Goal: Task Accomplishment & Management: Manage account settings

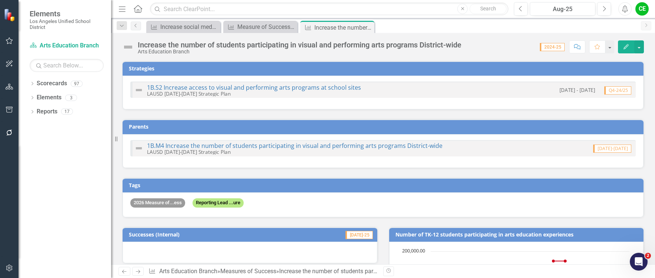
scroll to position [731, 0]
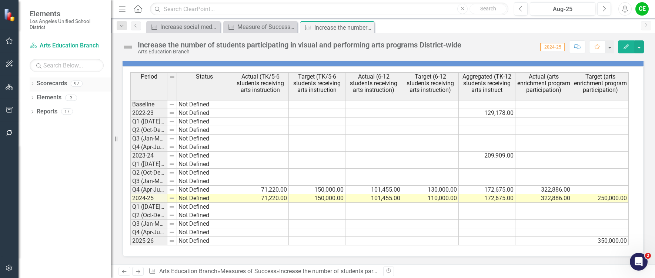
click at [32, 83] on icon "Dropdown" at bounding box center [32, 84] width 5 height 4
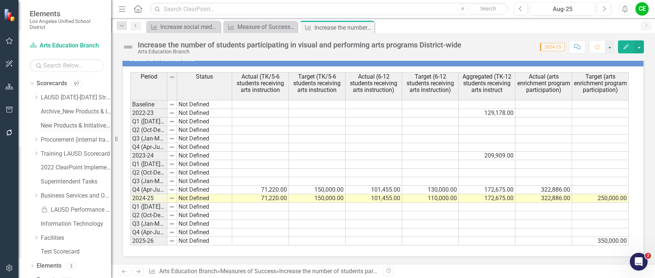
click at [49, 124] on link "New Products & Initiatives 2025-26" at bounding box center [76, 125] width 70 height 9
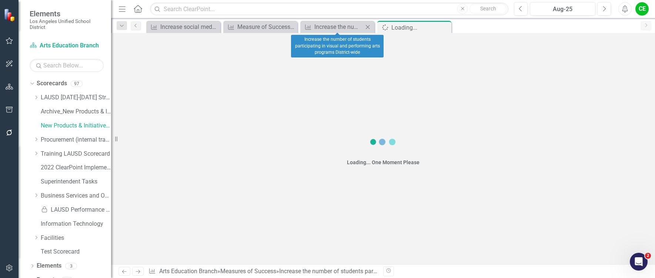
click at [368, 26] on icon "Close" at bounding box center [367, 27] width 7 height 6
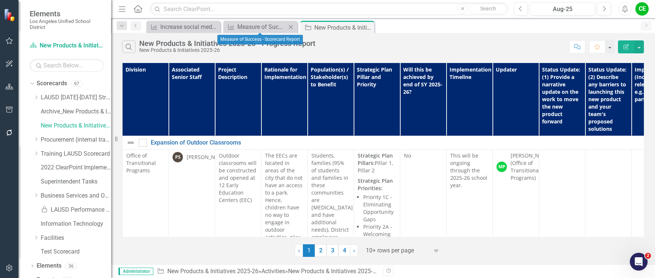
click at [290, 26] on icon "Close" at bounding box center [290, 27] width 7 height 6
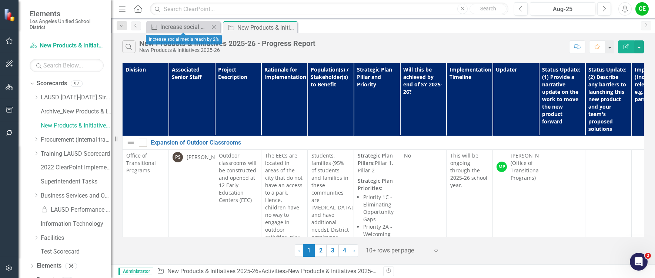
click at [213, 26] on icon "Close" at bounding box center [213, 27] width 7 height 6
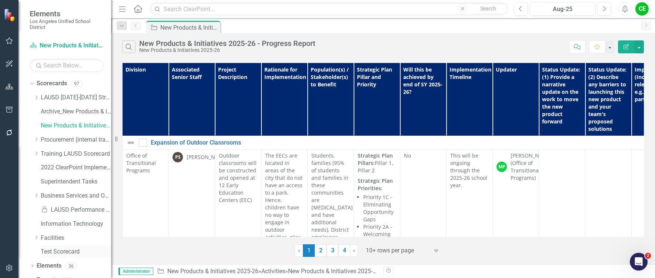
scroll to position [10, 0]
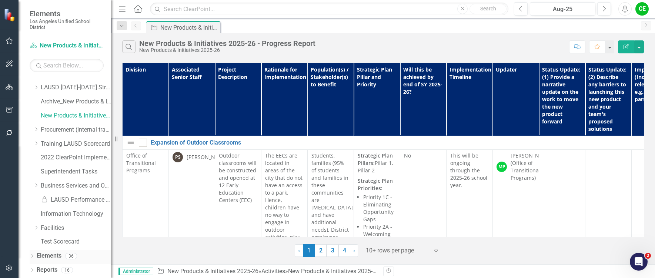
click at [46, 253] on link "Elements" at bounding box center [49, 255] width 25 height 9
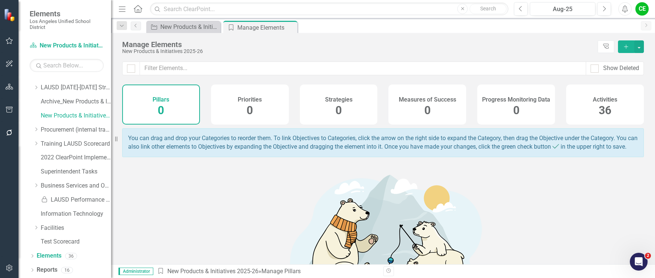
click at [617, 105] on div "Activities 36" at bounding box center [605, 104] width 78 height 40
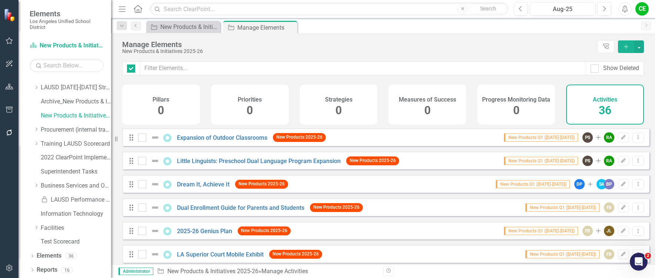
checkbox input "false"
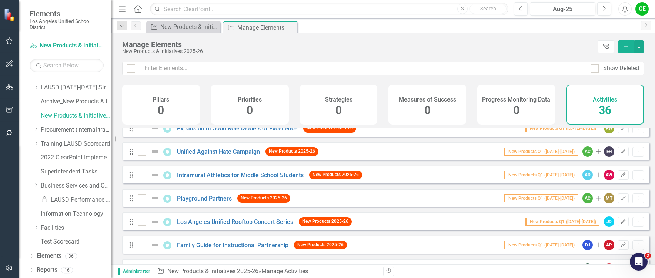
scroll to position [710, 0]
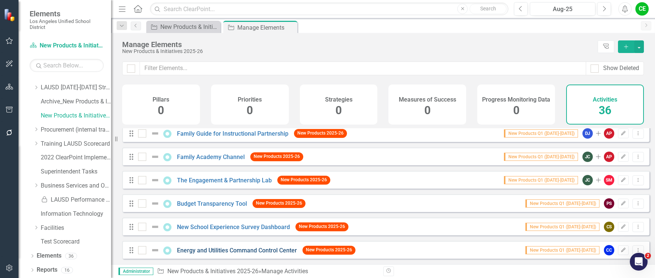
click at [257, 252] on link "Energy and Utilities Command Control Center" at bounding box center [237, 250] width 120 height 7
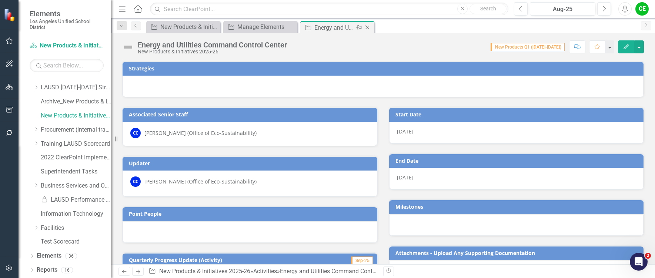
click at [368, 27] on icon "Close" at bounding box center [367, 27] width 7 height 6
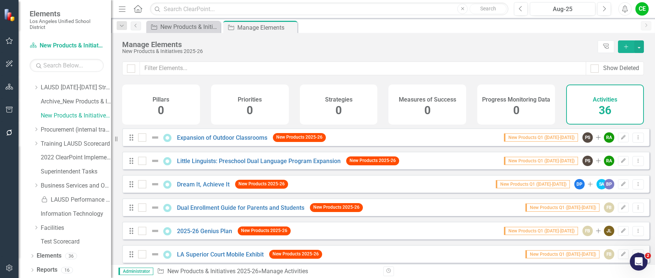
click at [625, 46] on icon "Add" at bounding box center [626, 46] width 7 height 5
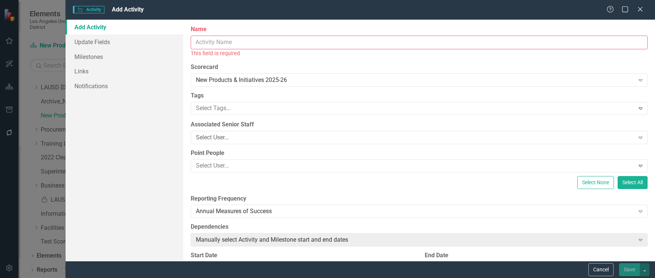
click at [228, 43] on input "Name" at bounding box center [419, 43] width 457 height 14
click at [249, 41] on input "Name" at bounding box center [419, 43] width 457 height 14
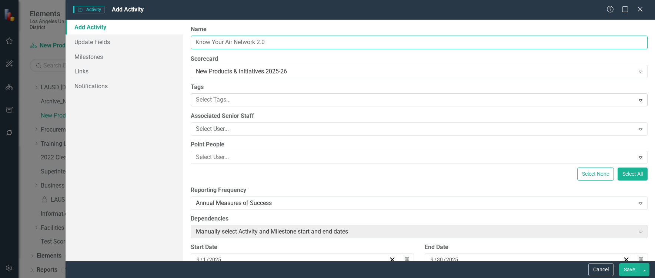
type input "Know Your Air Network 2.0"
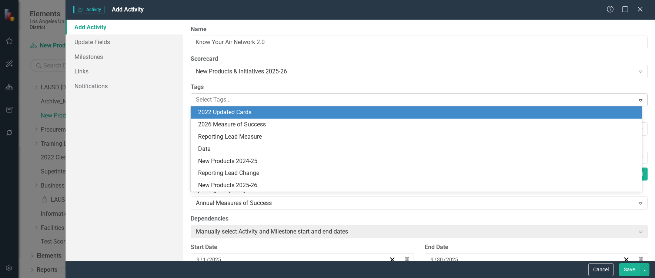
click at [284, 99] on div at bounding box center [413, 100] width 441 height 10
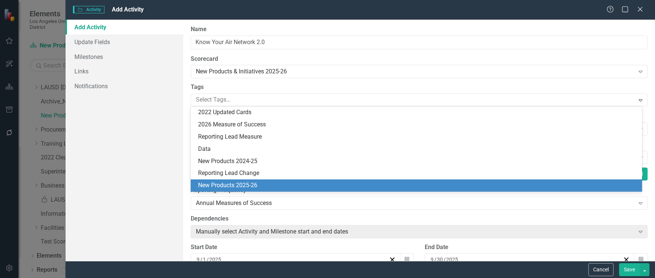
click at [253, 186] on span "New Products 2025-26" at bounding box center [227, 184] width 59 height 7
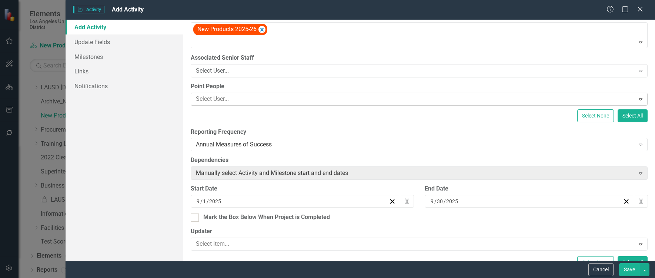
scroll to position [74, 0]
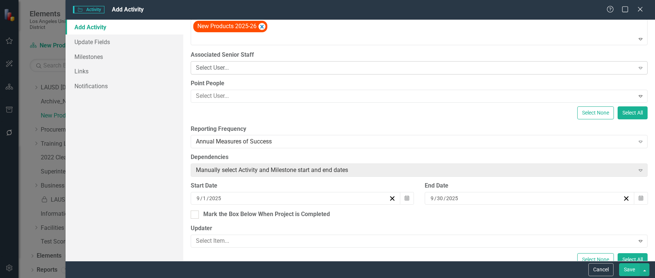
click at [284, 66] on div "Select User..." at bounding box center [415, 67] width 438 height 9
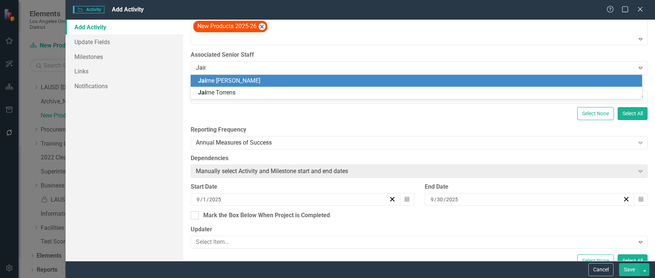
type input "Jaime"
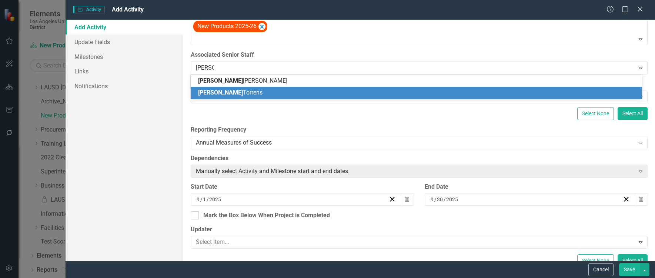
click at [260, 89] on div "Jaime Torrens" at bounding box center [418, 93] width 440 height 9
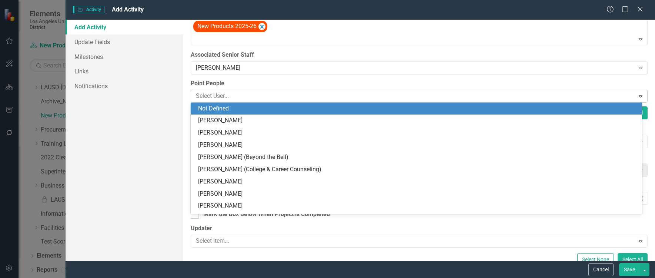
click at [257, 95] on div at bounding box center [413, 96] width 441 height 10
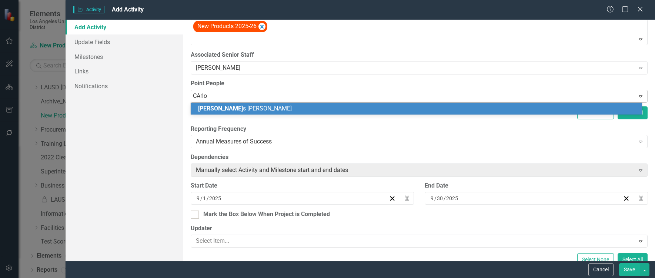
type input "CArlos"
click at [231, 110] on span "Carlos Torres" at bounding box center [242, 108] width 89 height 7
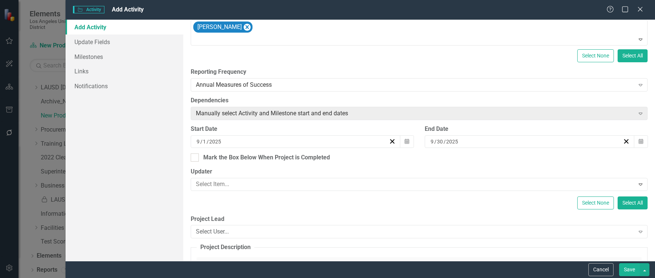
scroll to position [148, 0]
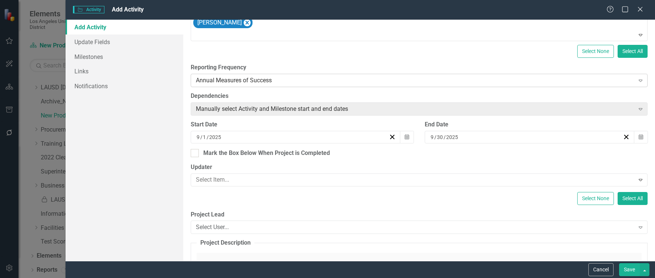
click at [293, 81] on div "Annual Measures of Success" at bounding box center [415, 80] width 438 height 9
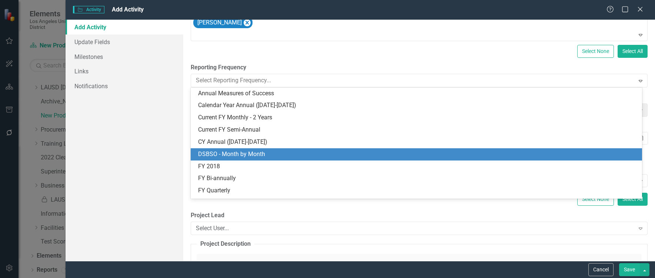
scroll to position [147, 0]
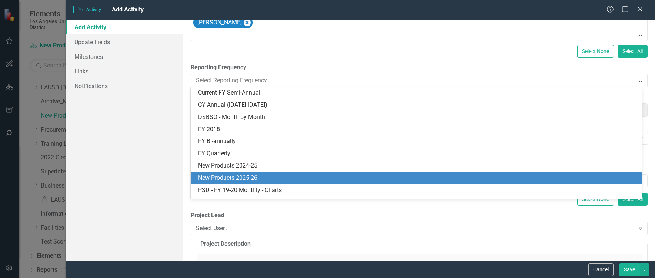
click at [259, 176] on div "New Products 2025-26" at bounding box center [418, 178] width 440 height 9
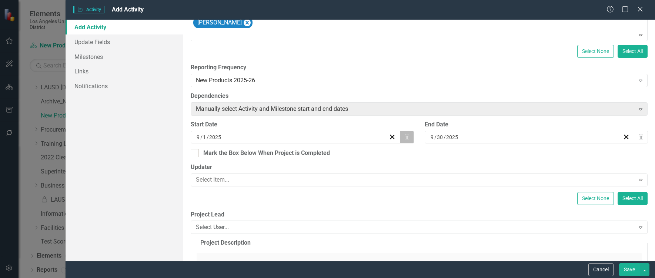
click at [405, 136] on icon "button" at bounding box center [407, 136] width 4 height 5
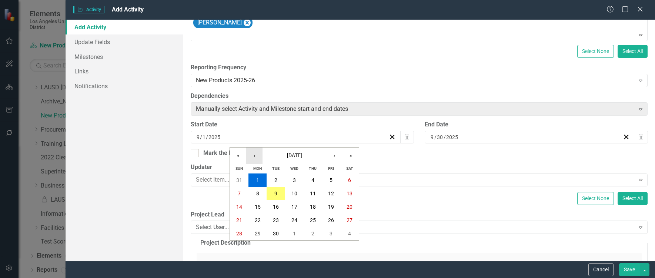
click at [256, 155] on button "‹" at bounding box center [254, 155] width 16 height 16
click at [279, 175] on button "1" at bounding box center [276, 179] width 19 height 13
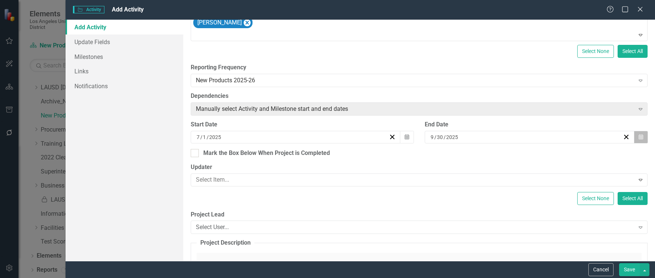
click at [640, 139] on button "Calendar" at bounding box center [641, 137] width 14 height 13
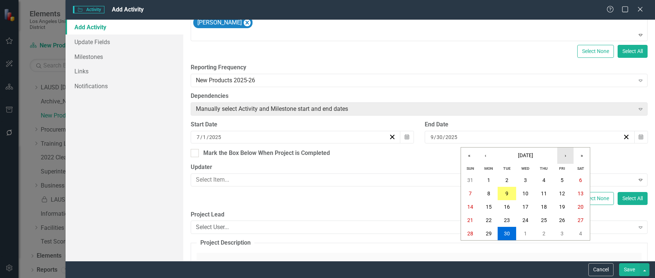
click at [565, 155] on button "›" at bounding box center [565, 155] width 16 height 16
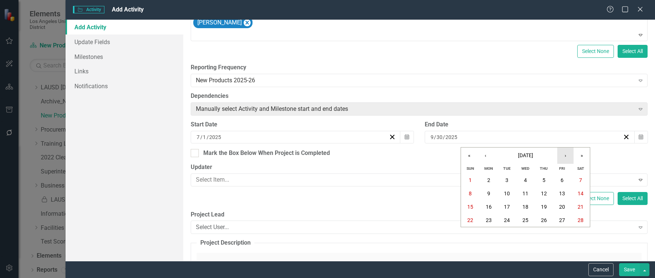
click at [565, 155] on button "›" at bounding box center [565, 155] width 16 height 16
click at [507, 232] on abbr "30" at bounding box center [507, 233] width 6 height 6
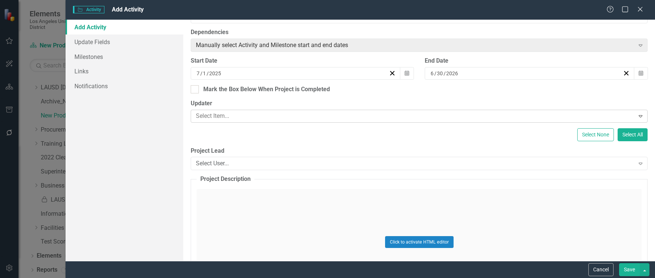
scroll to position [222, 0]
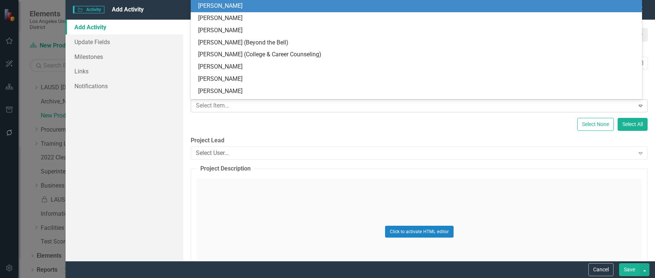
click at [240, 104] on div at bounding box center [413, 106] width 441 height 10
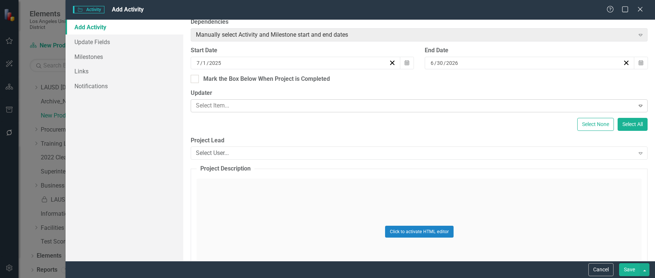
click at [233, 109] on div at bounding box center [413, 106] width 441 height 10
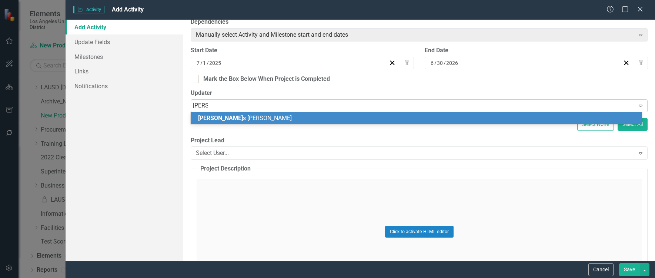
type input "Carlos"
click at [235, 120] on div "Carlos Torres" at bounding box center [418, 118] width 440 height 9
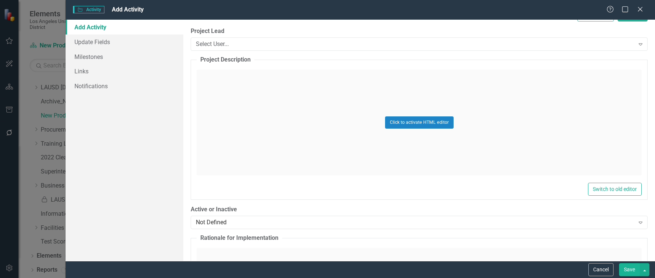
scroll to position [370, 0]
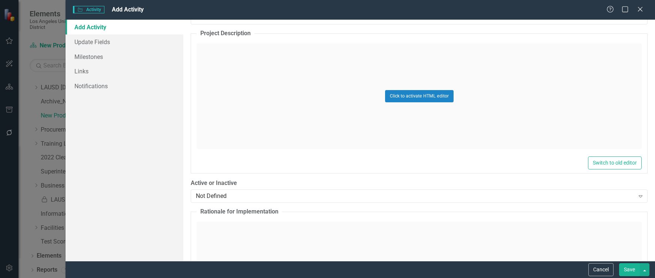
click at [226, 66] on div "Click to activate HTML editor" at bounding box center [419, 96] width 445 height 106
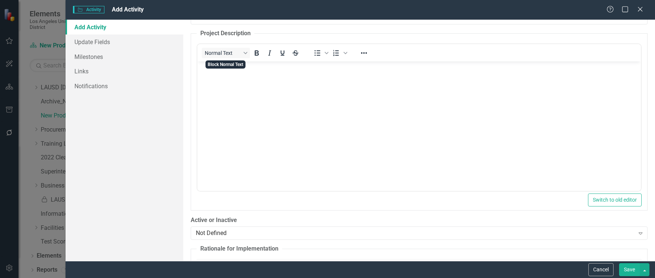
click at [228, 48] on button "Normal Text" at bounding box center [226, 53] width 48 height 10
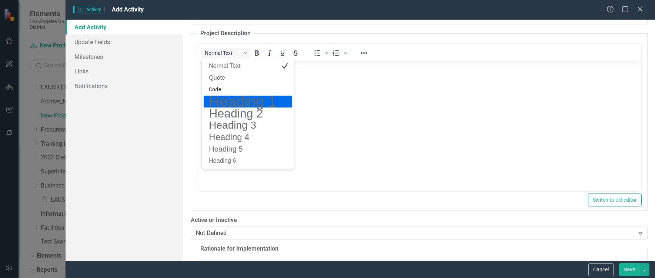
click at [330, 100] on body "Rich Text Area. Press ALT-0 for help." at bounding box center [419, 116] width 444 height 111
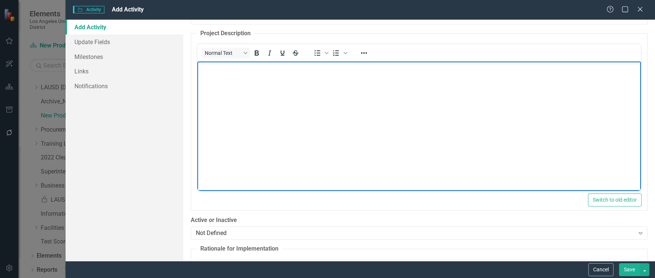
click at [269, 78] on body "Rich Text Area. Press ALT-0 for help." at bounding box center [419, 116] width 444 height 111
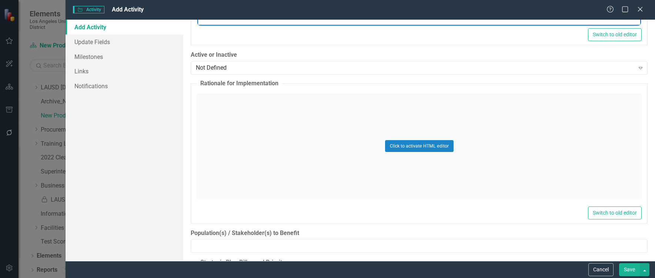
scroll to position [555, 0]
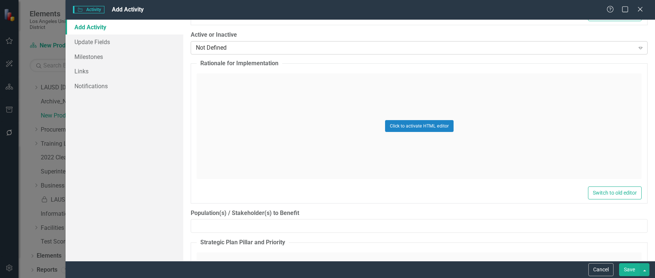
click at [339, 44] on div "Not Defined" at bounding box center [415, 47] width 438 height 9
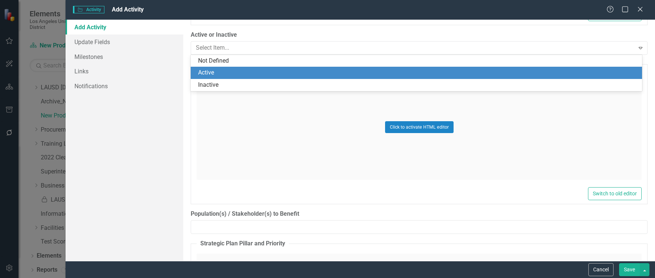
click at [205, 71] on div "Active" at bounding box center [418, 73] width 440 height 9
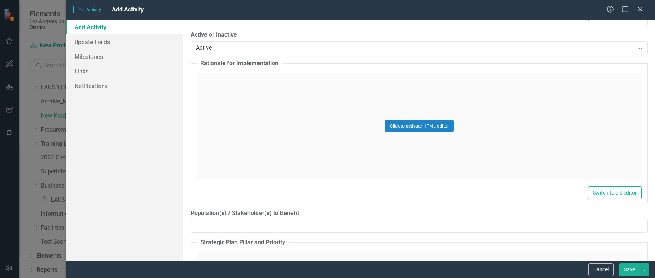
click at [225, 91] on div "Click to activate HTML editor" at bounding box center [419, 126] width 445 height 106
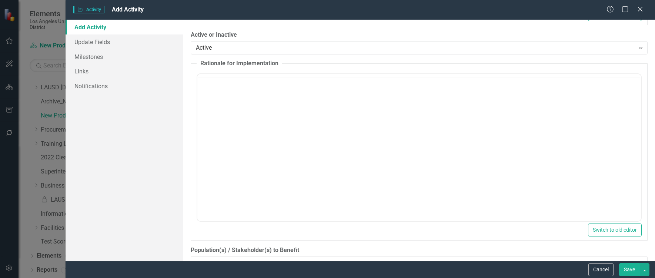
scroll to position [0, 0]
click at [221, 111] on body "Rich Text Area. Press ALT-0 for help." at bounding box center [419, 146] width 444 height 111
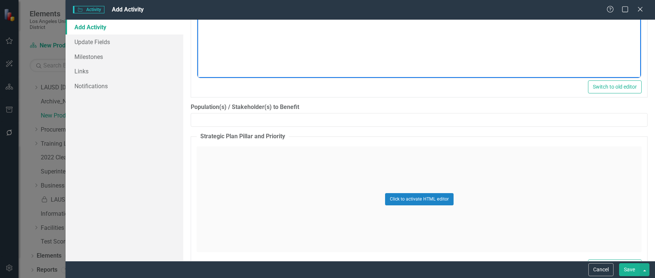
scroll to position [741, 0]
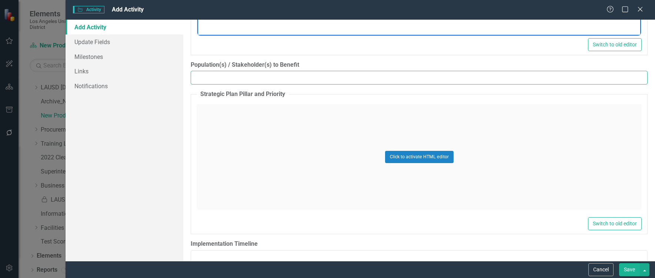
click at [231, 78] on input "Population(s) / Stakeholder(s) to Benefit" at bounding box center [419, 78] width 457 height 14
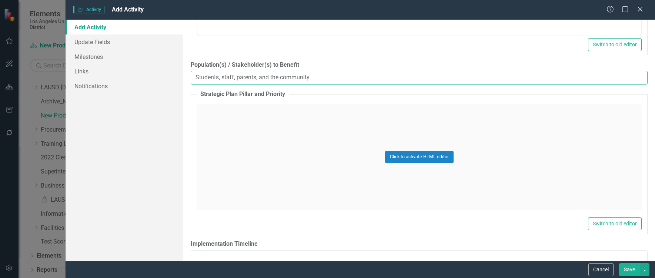
type input "Students, staff, parents, and the community"
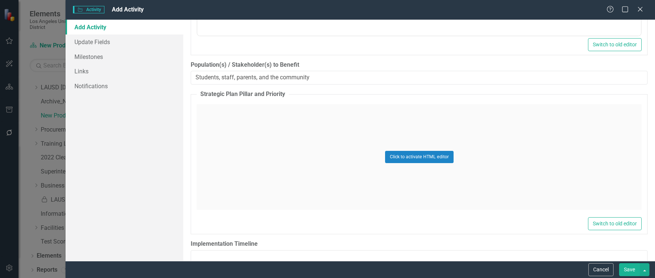
click at [264, 121] on div "Click to activate HTML editor" at bounding box center [419, 157] width 445 height 106
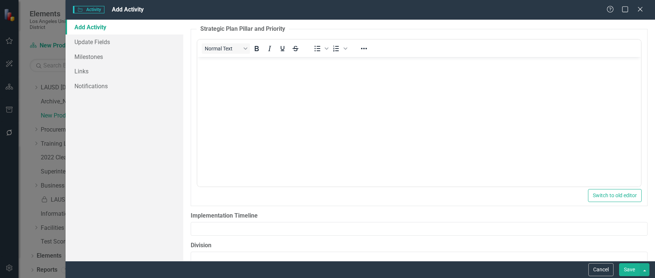
scroll to position [815, 0]
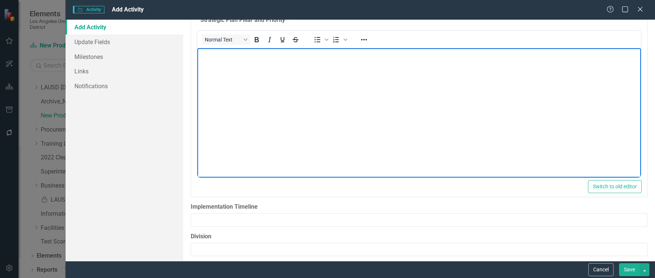
click at [235, 74] on body "Rich Text Area. Press ALT-0 for help." at bounding box center [419, 103] width 444 height 111
click at [232, 59] on body "Rich Text Area. Press ALT-0 for help." at bounding box center [419, 103] width 444 height 111
drag, startPoint x: 198, startPoint y: 54, endPoint x: 255, endPoint y: 56, distance: 56.7
click at [255, 56] on body "Strategic Plan Pillars: Pillars 2 and 4" at bounding box center [419, 103] width 444 height 111
click at [258, 41] on icon "Bold" at bounding box center [257, 39] width 4 height 5
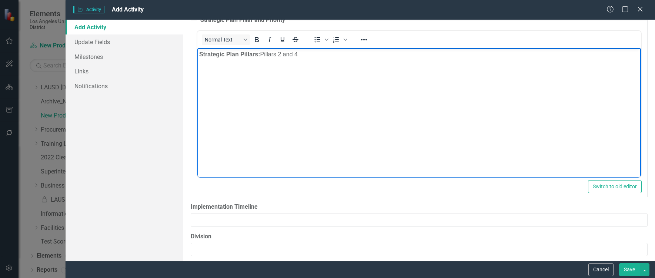
click at [313, 54] on p "Strategic Plan Pillars: Pillars 2 and 4" at bounding box center [419, 54] width 440 height 9
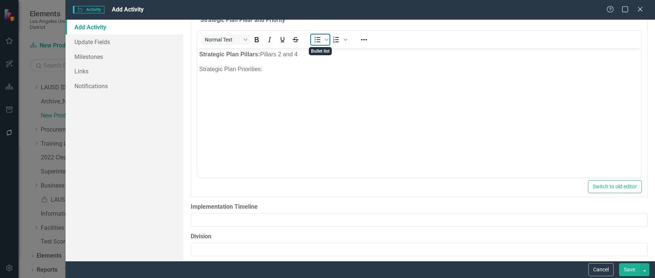
click at [318, 39] on icon "Bullet list" at bounding box center [317, 39] width 9 height 9
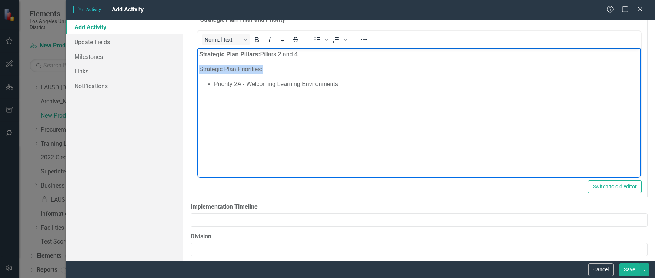
drag, startPoint x: 200, startPoint y: 70, endPoint x: 268, endPoint y: 70, distance: 68.1
click at [268, 70] on p "Strategic Plan Priorities:" at bounding box center [419, 69] width 440 height 9
click at [256, 39] on icon "Bold" at bounding box center [256, 39] width 9 height 9
click at [338, 84] on li "Priority 2A - Welcoming Learning Environments" at bounding box center [426, 84] width 425 height 9
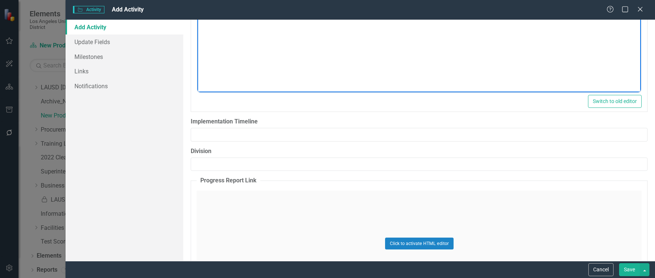
scroll to position [926, 0]
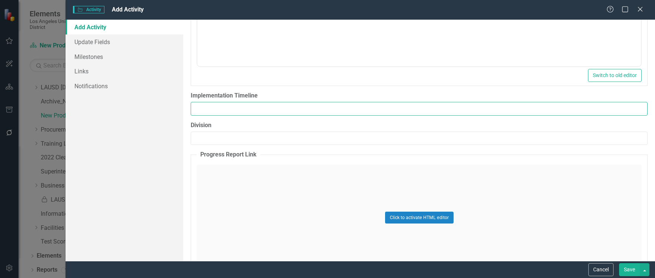
click at [219, 107] on input "Implementation Timeline" at bounding box center [419, 109] width 457 height 14
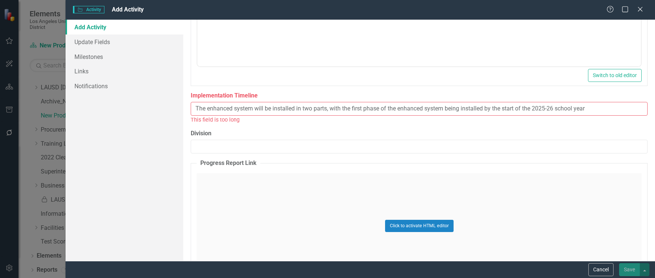
drag, startPoint x: 596, startPoint y: 110, endPoint x: 179, endPoint y: 106, distance: 417.0
click at [179, 106] on div "Add Activity Update Fields Milestones Links Notifications ClearPoint Can Do Mor…" at bounding box center [361, 140] width 590 height 241
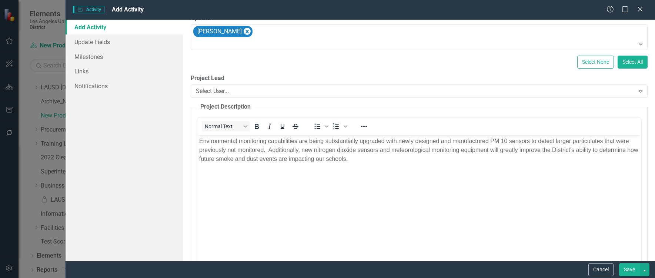
scroll to position [296, 0]
type input "Phase 1 - installed start of 2025-26 SY; PM10 component installed by the end of…"
click at [375, 163] on p "Environmental monitoring capabilities are being substantially upgraded with new…" at bounding box center [419, 150] width 440 height 27
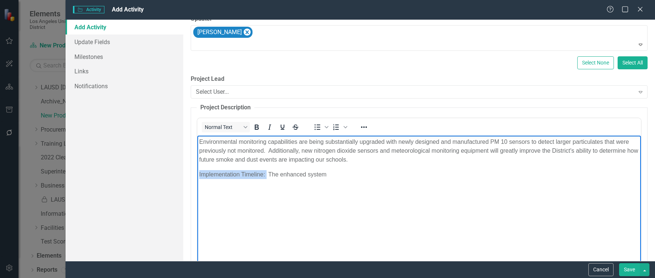
drag, startPoint x: 199, startPoint y: 174, endPoint x: 267, endPoint y: 174, distance: 67.4
click at [267, 174] on p "Implementation Timeline: The enhanced system" at bounding box center [419, 174] width 440 height 9
click at [259, 125] on icon "Bold" at bounding box center [256, 127] width 9 height 9
click at [346, 184] on p "Rich Text Area. Press ALT-0 for help." at bounding box center [419, 188] width 440 height 9
click at [343, 173] on p "Implementation Timeline: The enhanced system" at bounding box center [419, 174] width 440 height 9
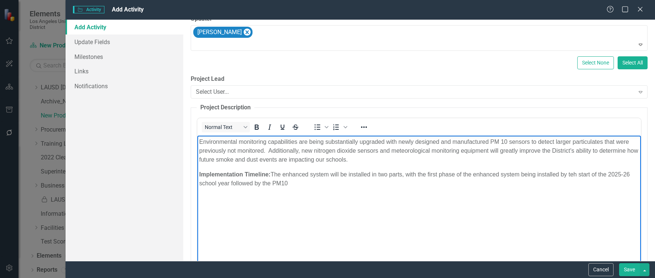
click at [579, 174] on p "Implementation Timeline: The enhanced system will be installed in two parts, wi…" at bounding box center [419, 179] width 440 height 18
click at [311, 183] on p "Implementation Timeline: The enhanced system will be installed in two parts, wi…" at bounding box center [419, 179] width 440 height 18
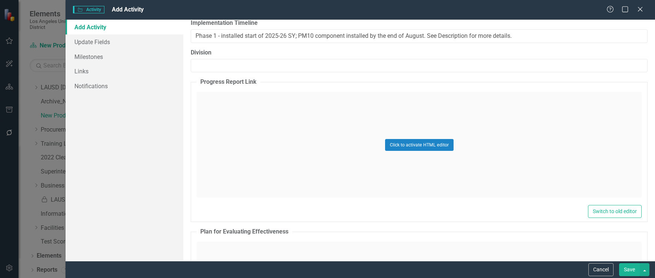
scroll to position [1000, 0]
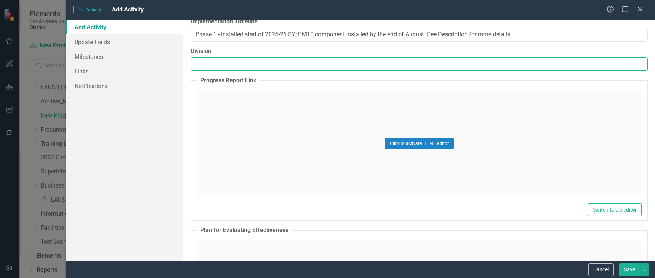
click at [272, 65] on input "Division" at bounding box center [419, 64] width 457 height 14
click at [216, 66] on input "Division" at bounding box center [419, 64] width 457 height 14
drag, startPoint x: 228, startPoint y: 63, endPoint x: 192, endPoint y: 68, distance: 36.2
click at [192, 68] on input "Office of" at bounding box center [419, 64] width 457 height 14
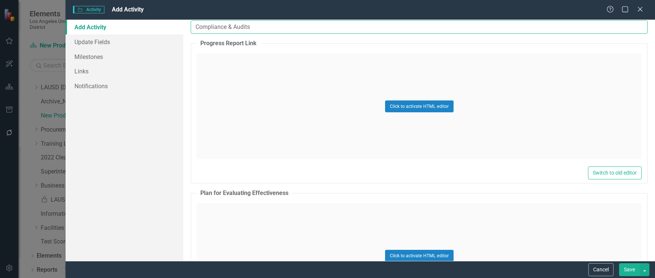
scroll to position [1120, 0]
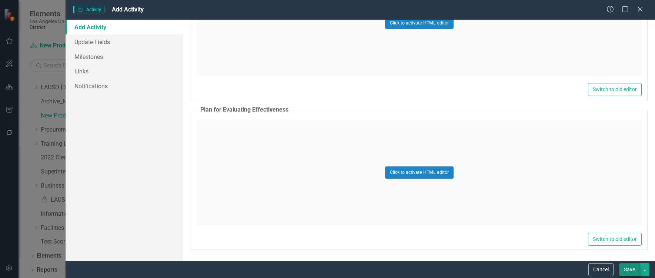
type input "Compliance & Audits"
click at [630, 269] on button "Save" at bounding box center [629, 269] width 21 height 13
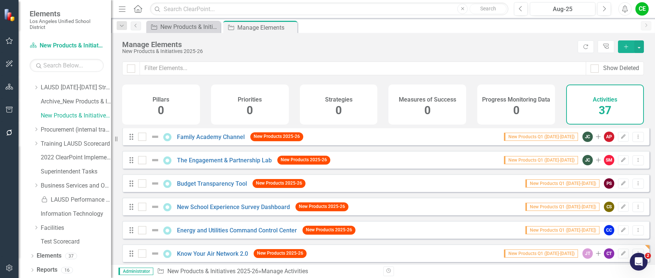
scroll to position [733, 0]
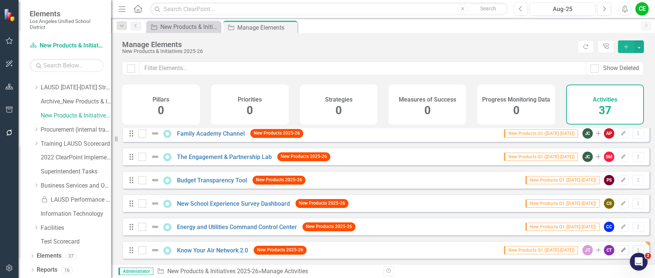
click at [621, 250] on icon "Edit" at bounding box center [624, 250] width 6 height 4
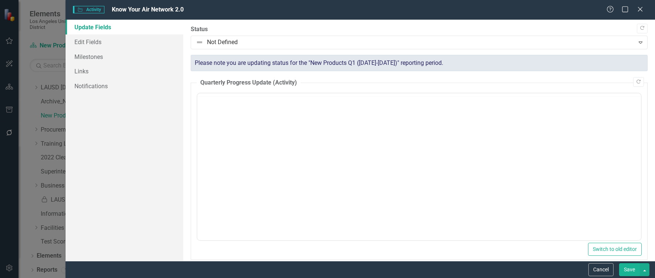
scroll to position [0, 0]
click at [84, 37] on link "Edit Fields" at bounding box center [125, 41] width 118 height 15
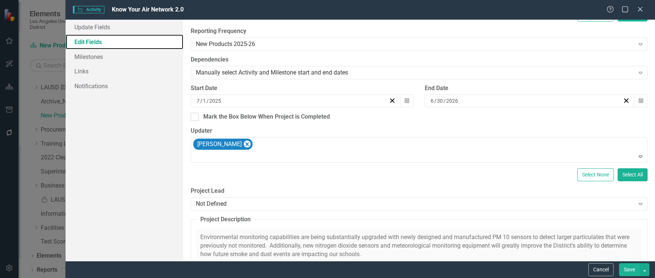
scroll to position [185, 0]
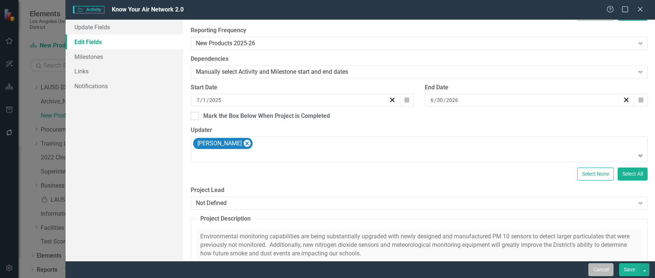
click at [608, 271] on button "Cancel" at bounding box center [600, 269] width 25 height 13
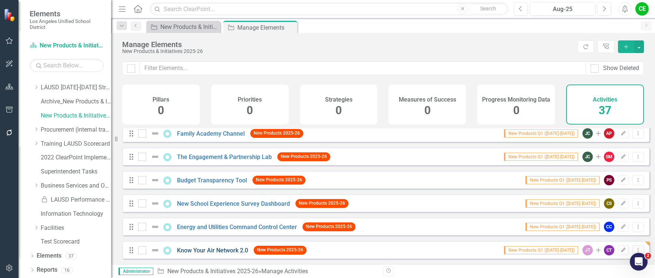
click at [225, 248] on link "Know Your Air Network 2.0" at bounding box center [212, 250] width 71 height 7
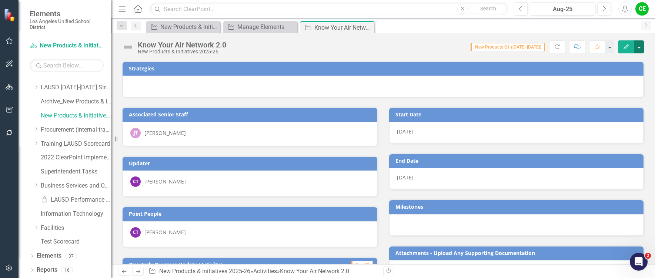
click at [643, 47] on button "button" at bounding box center [639, 46] width 10 height 13
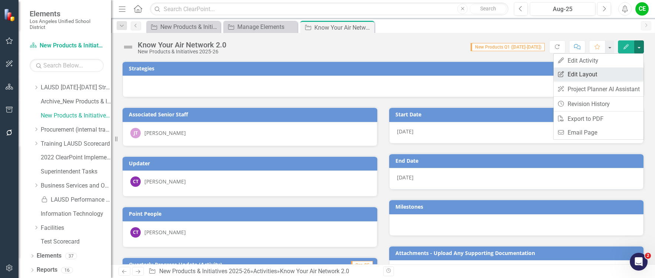
click at [585, 73] on link "Edit Report Edit Layout" at bounding box center [599, 74] width 90 height 14
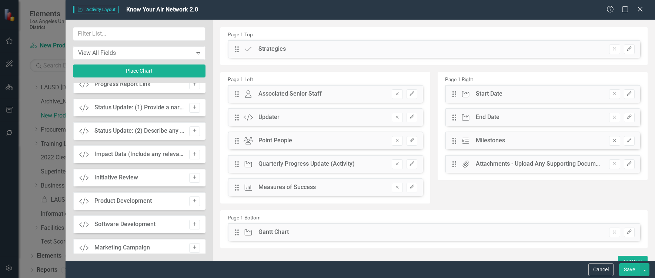
scroll to position [810, 0]
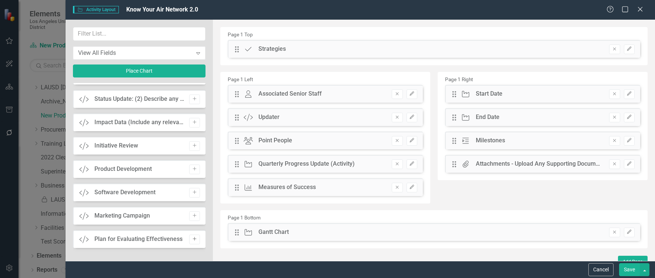
click at [192, 238] on icon "Add" at bounding box center [195, 239] width 6 height 4
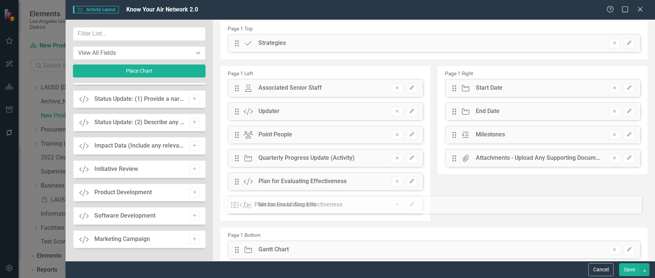
scroll to position [11, 0]
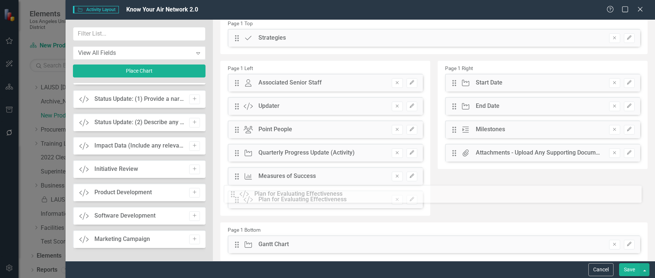
drag, startPoint x: 237, startPoint y: 48, endPoint x: 239, endPoint y: 204, distance: 155.5
click at [626, 268] on button "Save" at bounding box center [629, 269] width 21 height 13
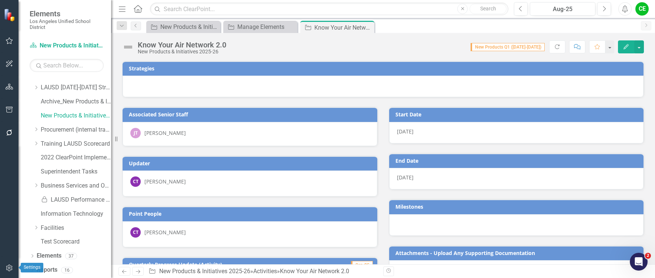
click at [10, 266] on icon "button" at bounding box center [10, 268] width 8 height 6
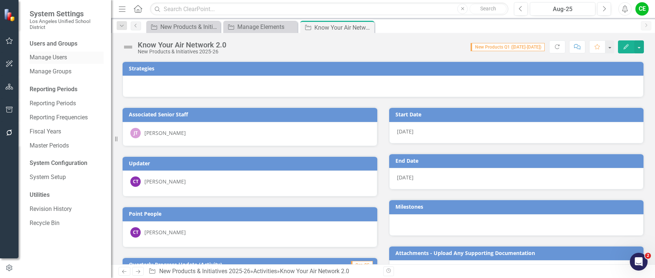
click at [52, 56] on link "Manage Users" at bounding box center [67, 57] width 74 height 9
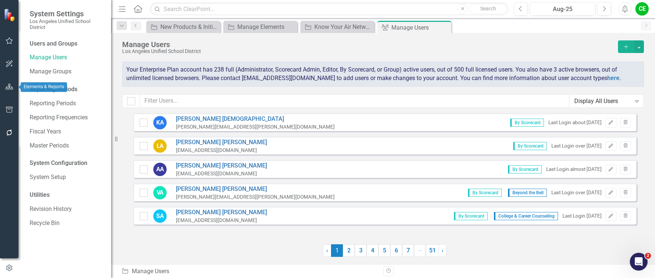
click at [9, 84] on icon "button" at bounding box center [10, 87] width 8 height 6
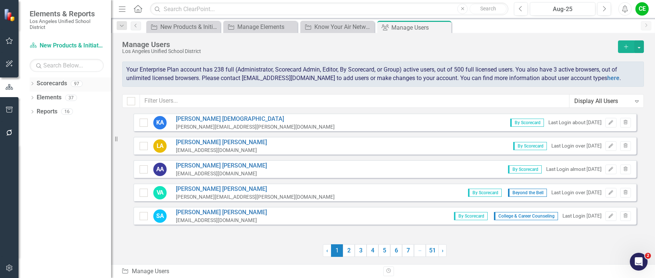
click at [32, 84] on icon "Dropdown" at bounding box center [32, 84] width 5 height 4
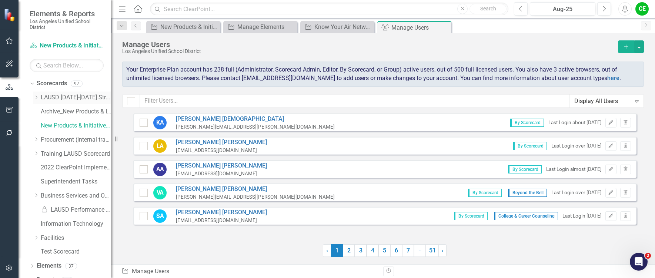
click at [35, 97] on icon "Dropdown" at bounding box center [36, 97] width 6 height 4
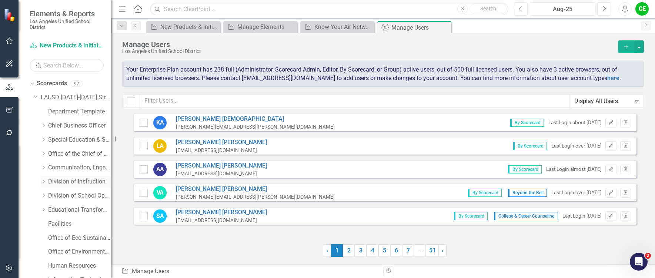
click at [43, 181] on icon "Dropdown" at bounding box center [44, 181] width 6 height 4
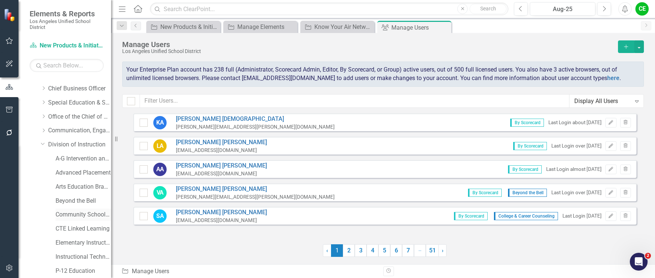
scroll to position [74, 0]
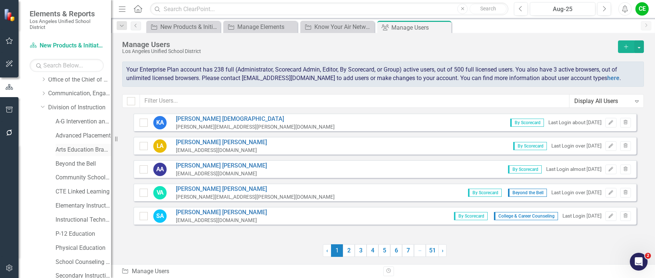
click at [81, 148] on link "Arts Education Branch" at bounding box center [84, 150] width 56 height 9
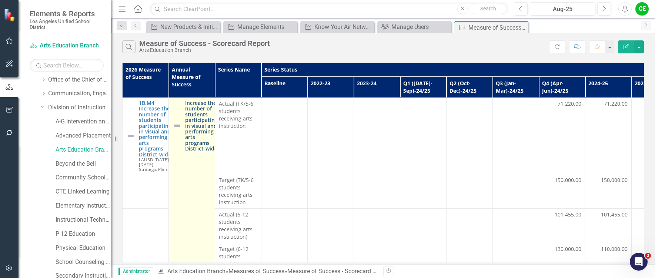
click at [203, 128] on link "Increase the number of students participating in visual and performing arts pro…" at bounding box center [201, 125] width 33 height 51
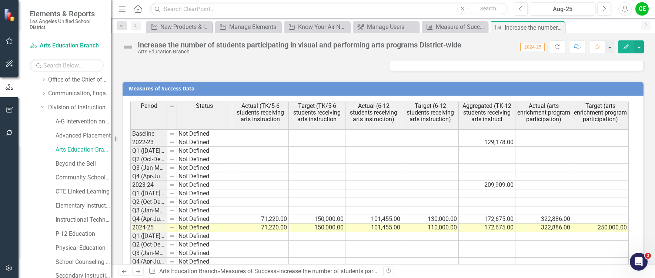
scroll to position [731, 0]
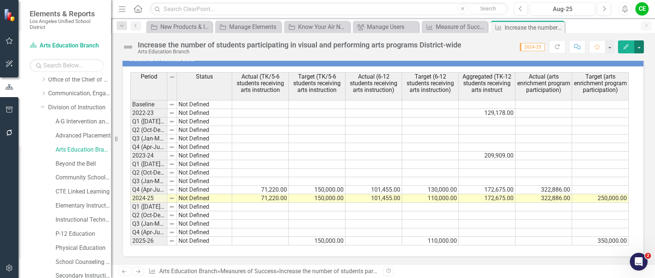
click at [641, 43] on button "button" at bounding box center [639, 46] width 10 height 13
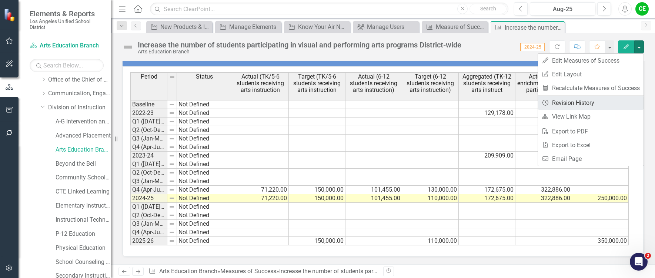
click at [570, 101] on link "Revision History Revision History" at bounding box center [591, 103] width 106 height 14
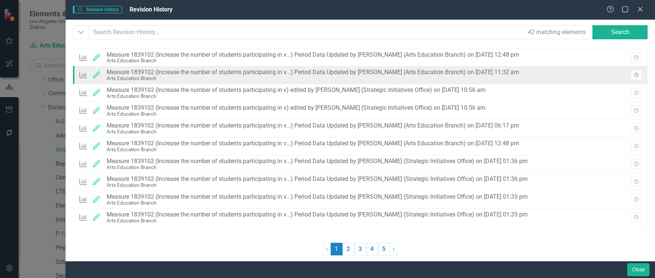
click at [637, 73] on icon "button" at bounding box center [636, 75] width 4 height 4
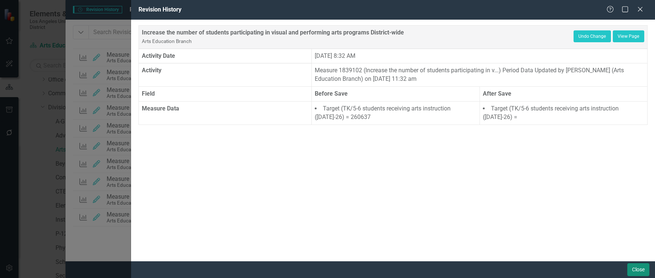
click at [631, 270] on button "Close" at bounding box center [638, 269] width 22 height 13
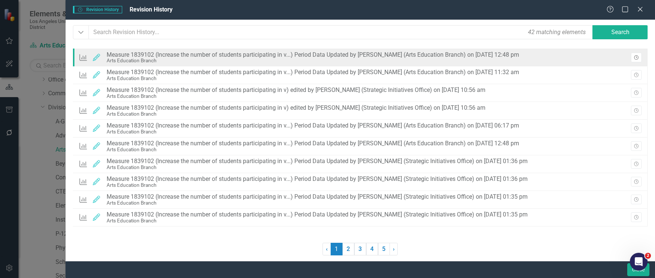
click at [637, 56] on icon "Revision History" at bounding box center [637, 58] width 6 height 4
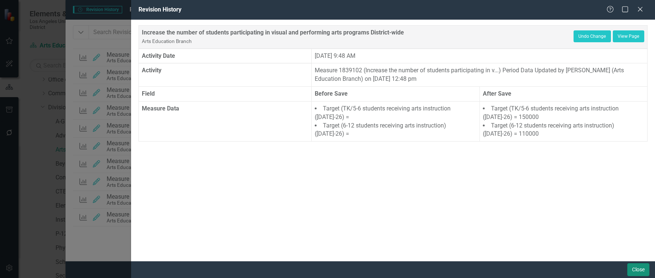
click at [644, 270] on button "Close" at bounding box center [638, 269] width 22 height 13
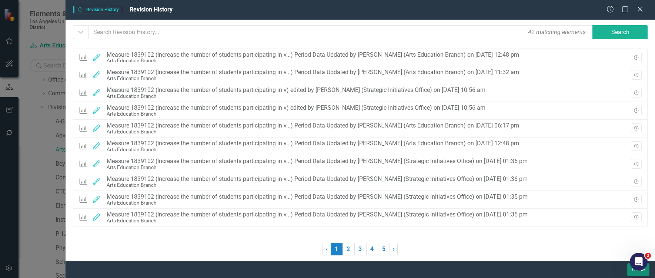
click at [628, 272] on button "Close" at bounding box center [638, 269] width 22 height 13
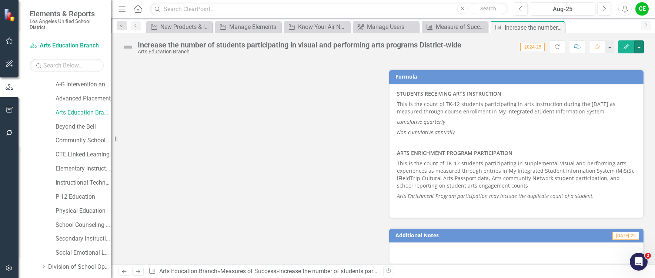
scroll to position [509, 0]
click at [518, 10] on button "Previous" at bounding box center [521, 8] width 14 height 13
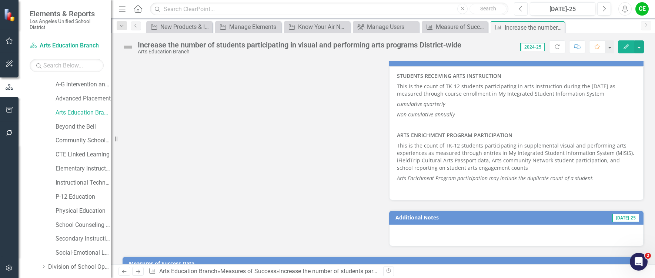
scroll to position [509, 0]
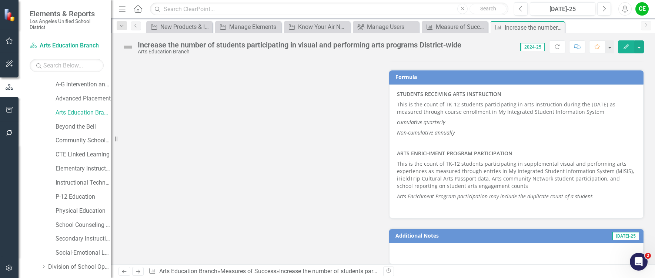
click at [478, 141] on p at bounding box center [516, 143] width 239 height 10
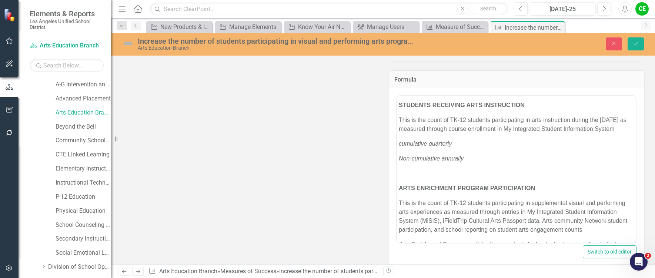
scroll to position [0, 0]
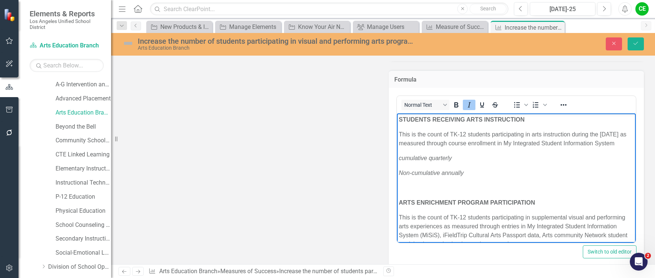
click at [470, 177] on p "Non-cumulative annually" at bounding box center [516, 172] width 236 height 9
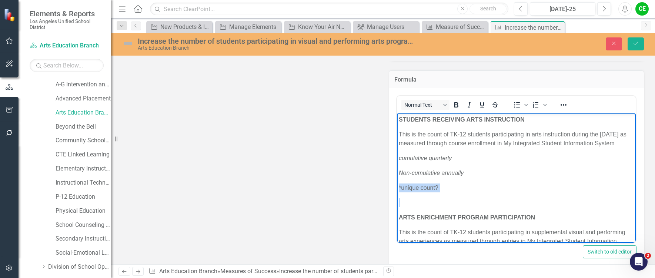
drag, startPoint x: 398, startPoint y: 197, endPoint x: 455, endPoint y: 204, distance: 57.8
click at [455, 204] on body "STUDENTS RECEIVING ARTS INSTRUCTION This is the count of TK-12 students partici…" at bounding box center [516, 206] width 239 height 187
click at [468, 105] on icon "Italic" at bounding box center [469, 104] width 3 height 5
click at [559, 102] on icon "Reveal or hide additional toolbar items" at bounding box center [563, 104] width 9 height 9
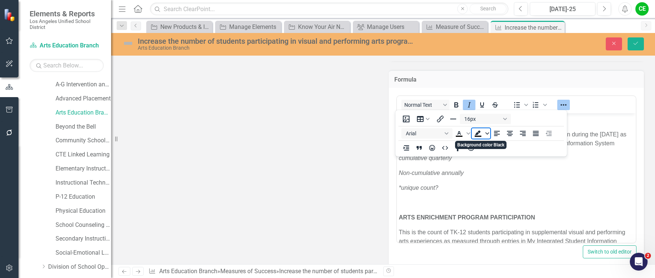
click at [488, 132] on icon "Background color Black" at bounding box center [487, 133] width 4 height 4
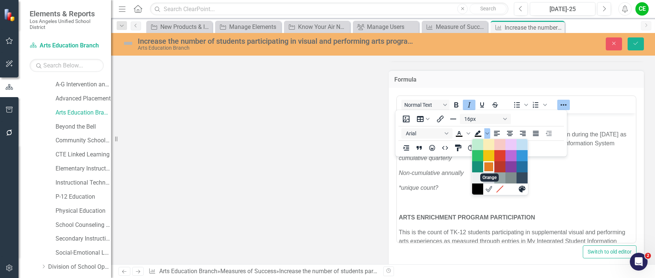
click at [487, 163] on div "Orange" at bounding box center [488, 166] width 9 height 9
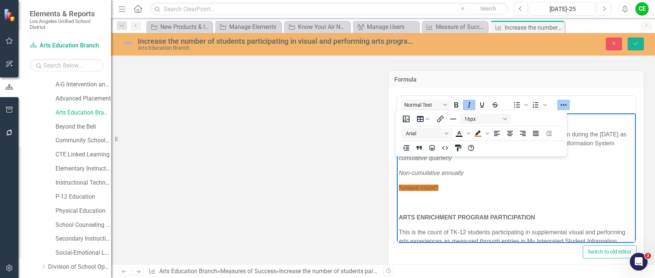
click at [487, 192] on p "*unique count?" at bounding box center [516, 187] width 236 height 9
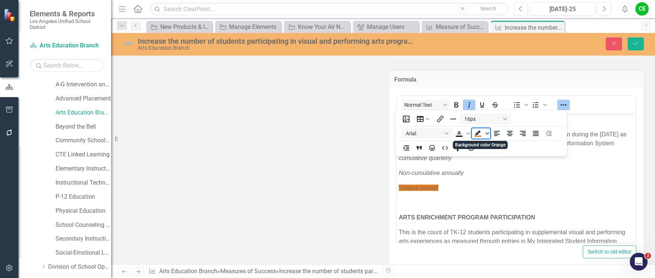
click at [487, 135] on span "Background color Orange" at bounding box center [487, 133] width 6 height 10
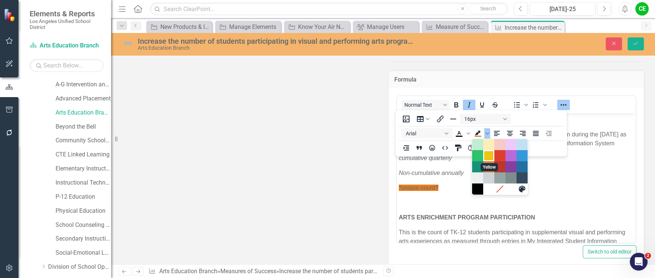
click at [486, 153] on div "Yellow" at bounding box center [488, 155] width 9 height 9
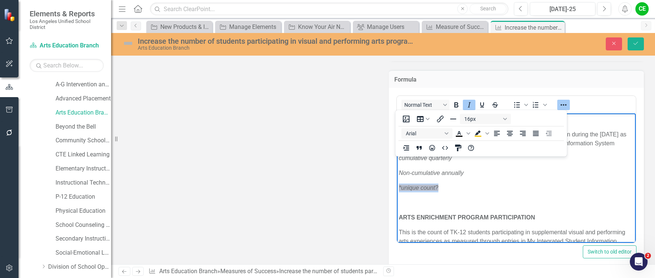
drag, startPoint x: 399, startPoint y: 196, endPoint x: 439, endPoint y: 198, distance: 39.7
click at [439, 192] on p "*unique count? ﻿" at bounding box center [516, 187] width 236 height 9
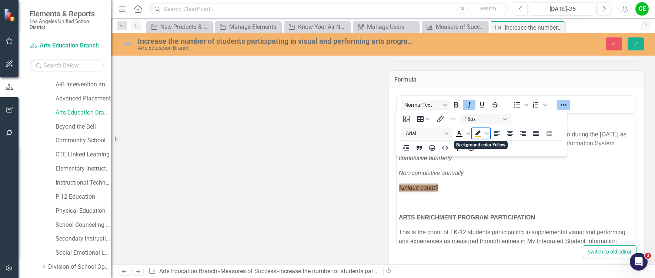
drag, startPoint x: 478, startPoint y: 134, endPoint x: 475, endPoint y: 147, distance: 13.2
click at [478, 135] on icon "Background color Yellow" at bounding box center [478, 133] width 9 height 9
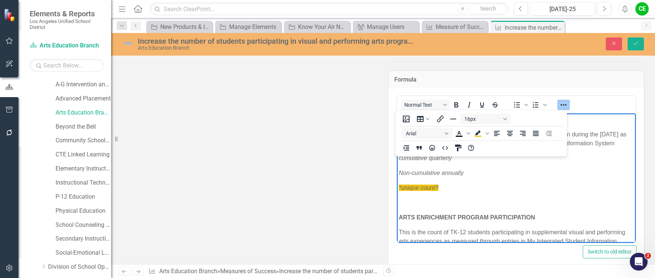
click at [462, 204] on body "STUDENTS RECEIVING ARTS INSTRUCTION This is the count of TK-12 students partici…" at bounding box center [516, 206] width 239 height 187
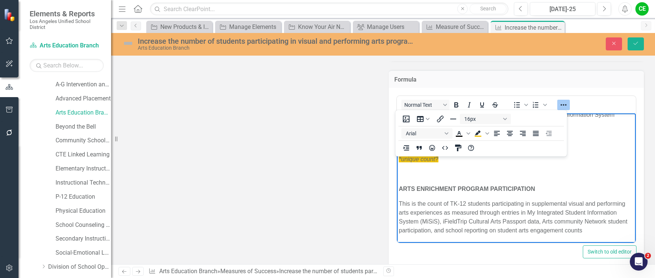
scroll to position [67, 0]
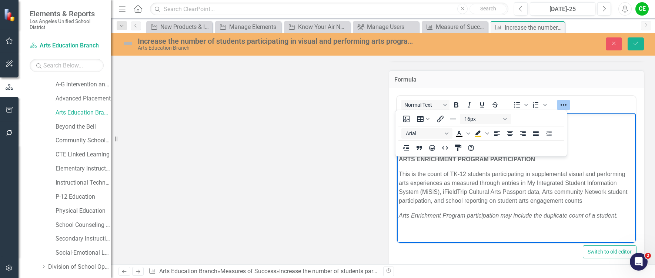
click at [602, 218] on em "Arts Enrichment Program participation may include the duplicate count of a stud…" at bounding box center [507, 215] width 219 height 6
click at [620, 216] on p "Arts Enrichment Program participation may include the duplicate count of a stud…" at bounding box center [516, 215] width 236 height 9
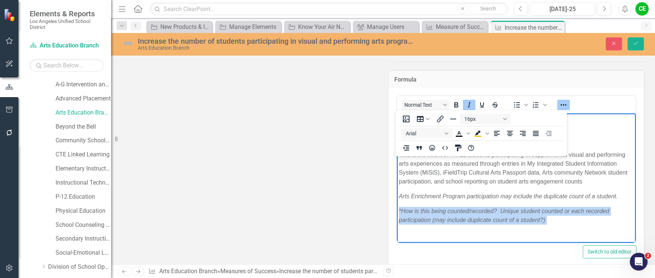
scroll to position [91, 0]
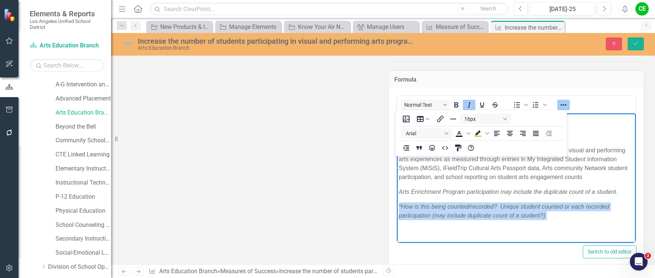
drag, startPoint x: 399, startPoint y: 229, endPoint x: 552, endPoint y: 234, distance: 152.6
click at [552, 234] on body "STUDENTS RECEIVING ARTS INSTRUCTION This is the count of TK-12 students partici…" at bounding box center [516, 136] width 239 height 211
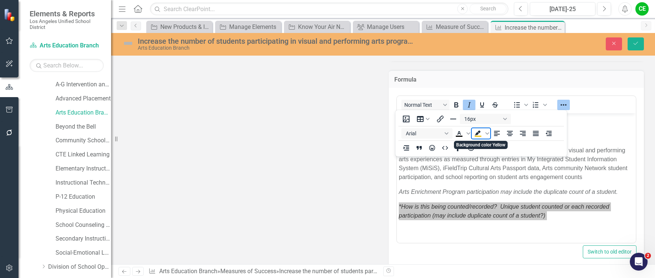
click at [477, 133] on icon "Background color Yellow" at bounding box center [478, 132] width 6 height 5
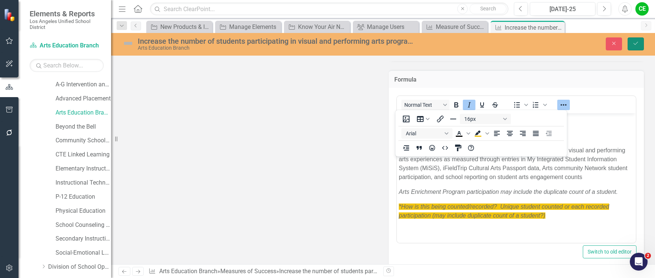
click at [637, 42] on icon "Save" at bounding box center [636, 43] width 7 height 5
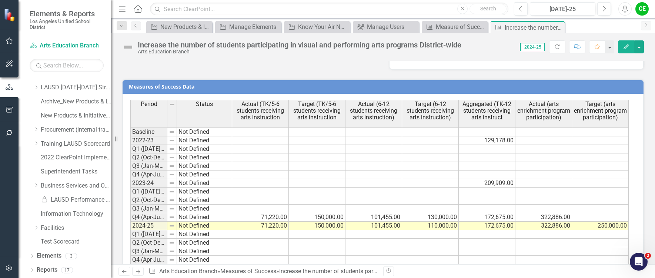
scroll to position [760, 0]
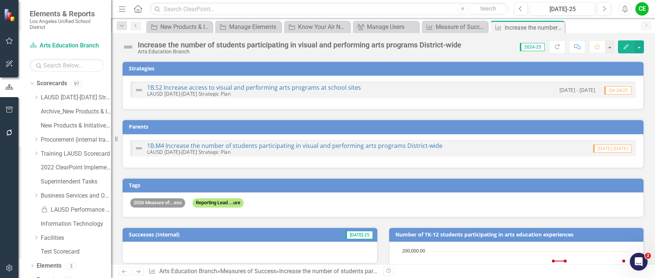
scroll to position [760, 0]
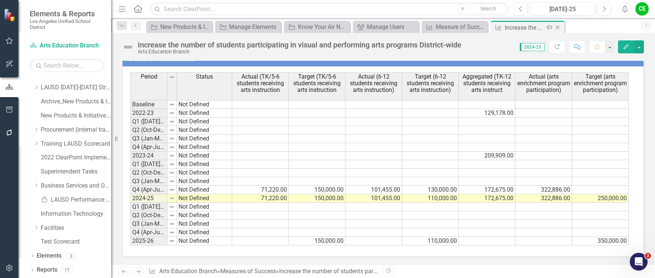
click at [558, 28] on icon at bounding box center [558, 28] width 4 height 4
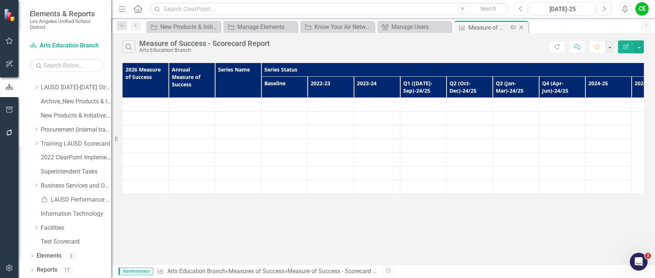
click at [521, 27] on icon "Close" at bounding box center [521, 27] width 7 height 6
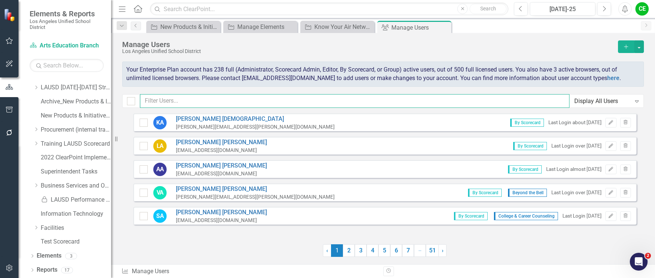
click at [170, 101] on input "text" at bounding box center [355, 101] width 430 height 14
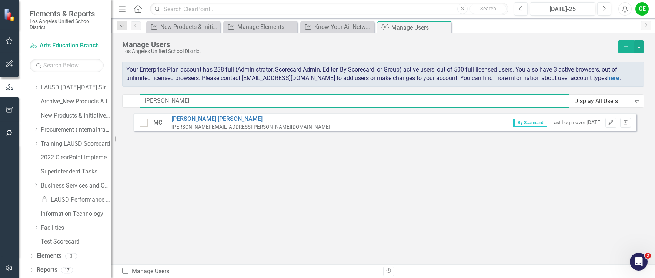
type input "Michae"
drag, startPoint x: 170, startPoint y: 102, endPoint x: 143, endPoint y: 101, distance: 27.8
click at [143, 101] on input "Michae" at bounding box center [355, 101] width 430 height 14
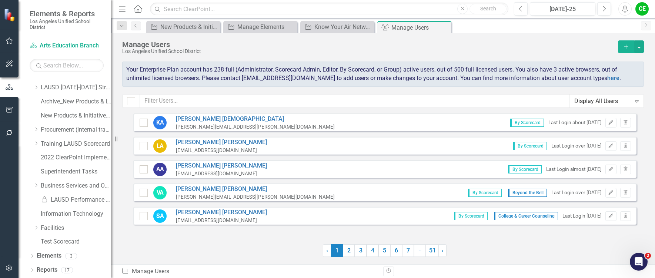
click at [626, 46] on icon "button" at bounding box center [626, 46] width 4 height 4
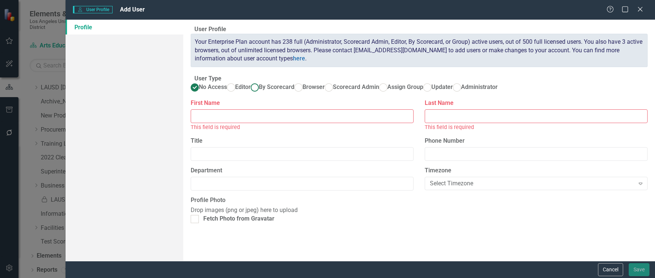
click at [261, 93] on ins at bounding box center [254, 86] width 11 height 11
click at [261, 93] on input "By Scorecard" at bounding box center [254, 86] width 11 height 11
radio input "true"
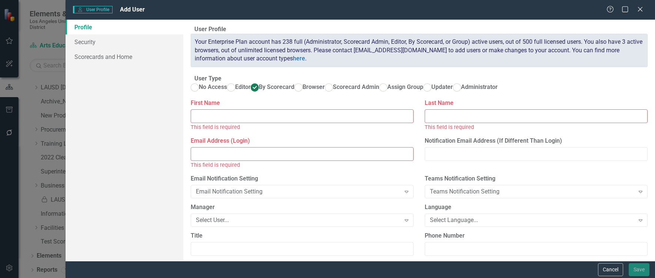
click at [315, 123] on input "First Name" at bounding box center [302, 116] width 223 height 14
type input "Michael"
click at [485, 123] on input "Last Name" at bounding box center [536, 116] width 223 height 14
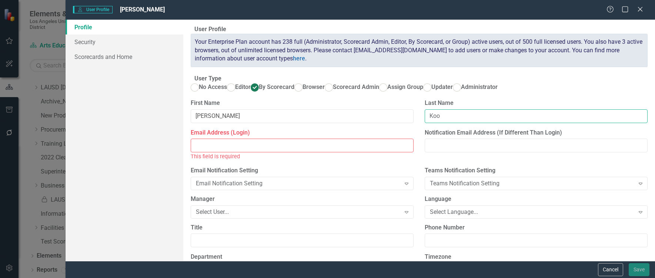
type input "Koo"
click at [394, 152] on input "Email Address (Login)" at bounding box center [302, 146] width 223 height 14
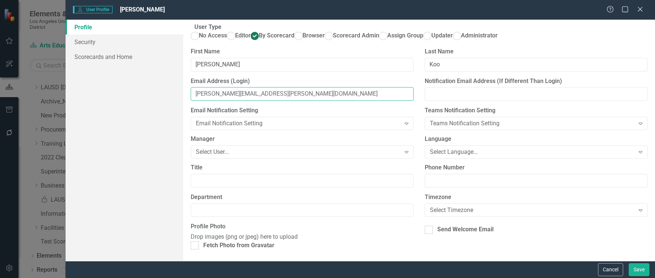
scroll to position [74, 0]
type input "michael.koo@lausd.net"
click at [446, 156] on div "Select Language..." at bounding box center [532, 152] width 204 height 9
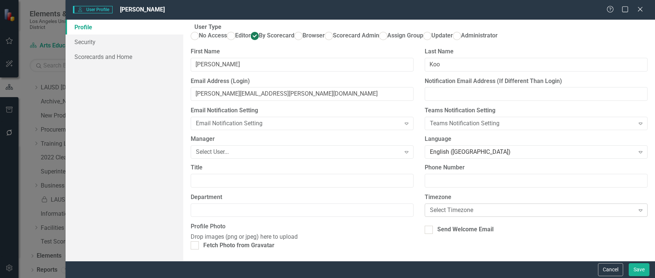
click at [451, 206] on div "Select Timezone" at bounding box center [532, 210] width 204 height 9
click at [84, 43] on link "Security" at bounding box center [125, 41] width 118 height 15
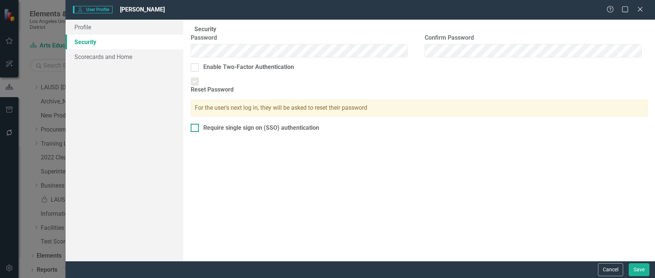
click at [199, 126] on div at bounding box center [195, 128] width 8 height 8
click at [196, 126] on input "Require single sign on (SSO) authentication" at bounding box center [193, 126] width 5 height 5
checkbox input "true"
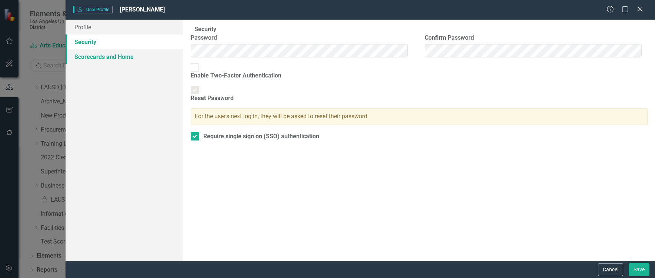
click at [114, 59] on link "Scorecards and Home" at bounding box center [125, 56] width 118 height 15
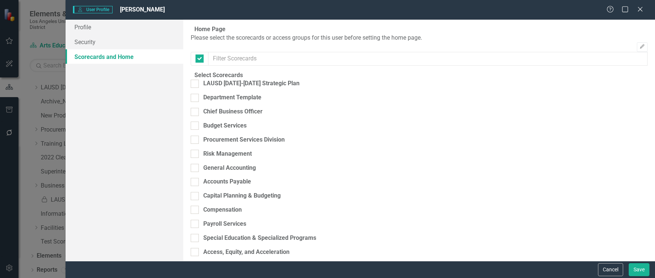
checkbox input "false"
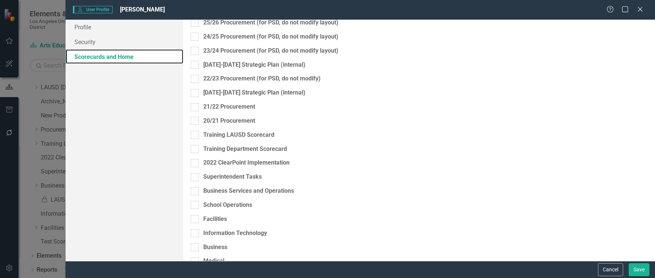
scroll to position [982, 0]
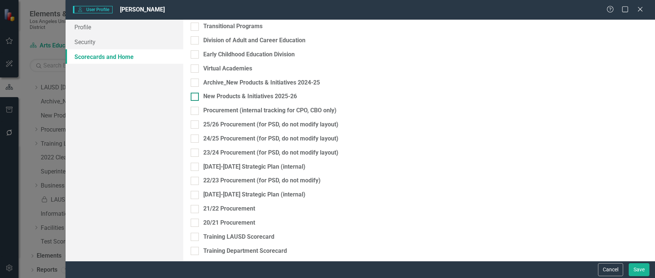
click at [199, 101] on div at bounding box center [195, 97] width 8 height 8
click at [196, 97] on input "New Products & Initiatives 2025-26" at bounding box center [193, 95] width 5 height 5
checkbox input "true"
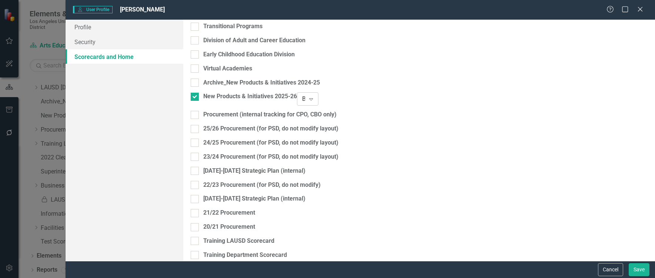
click at [315, 102] on icon "Expand" at bounding box center [310, 99] width 7 height 6
click at [637, 267] on button "Save" at bounding box center [639, 269] width 21 height 13
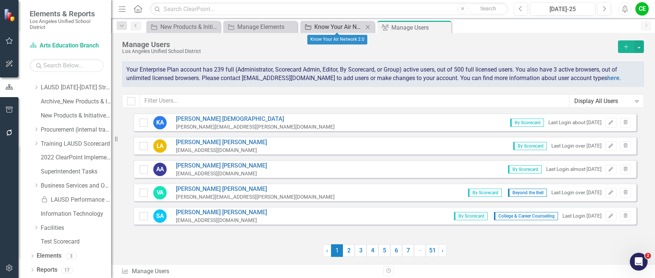
click at [338, 25] on div "Know Your Air Network 2.0" at bounding box center [338, 26] width 49 height 9
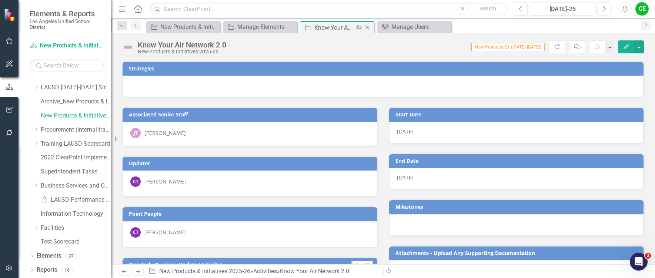
click at [367, 27] on icon at bounding box center [368, 28] width 4 height 4
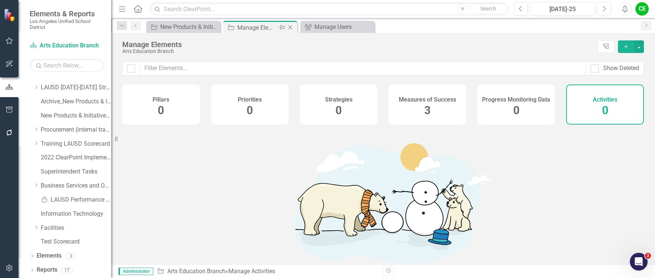
click at [271, 30] on div "Manage Elements" at bounding box center [257, 27] width 40 height 9
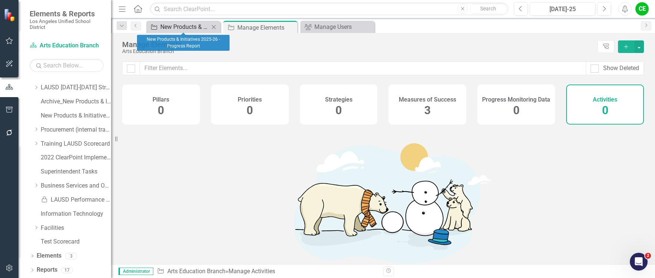
click at [171, 24] on div "New Products & Initiatives 2025-26 - Progress Report" at bounding box center [184, 26] width 49 height 9
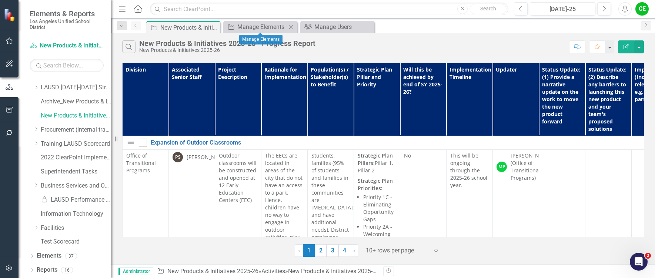
click at [291, 25] on icon "Close" at bounding box center [290, 27] width 7 height 6
click at [44, 253] on link "Elements" at bounding box center [49, 255] width 25 height 9
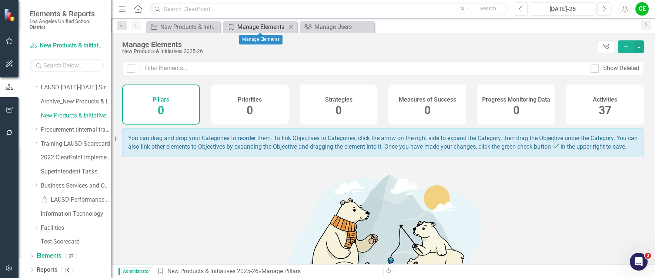
click at [268, 27] on div "Manage Elements" at bounding box center [261, 26] width 49 height 9
click at [291, 27] on icon "Close" at bounding box center [290, 27] width 7 height 6
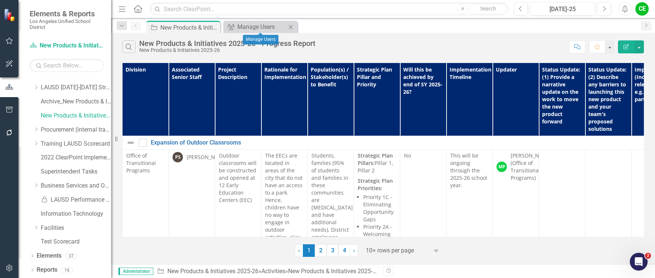
click at [290, 26] on icon "Close" at bounding box center [290, 27] width 7 height 6
click at [43, 254] on link "Elements" at bounding box center [49, 255] width 25 height 9
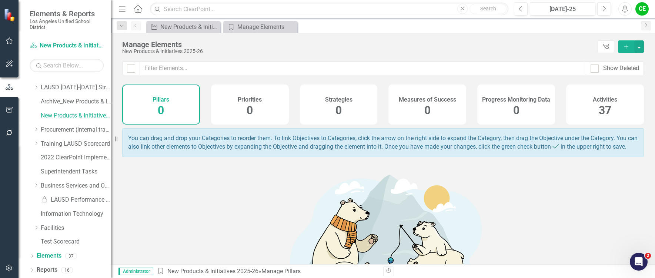
click at [593, 98] on h4 "Activities" at bounding box center [605, 99] width 24 height 7
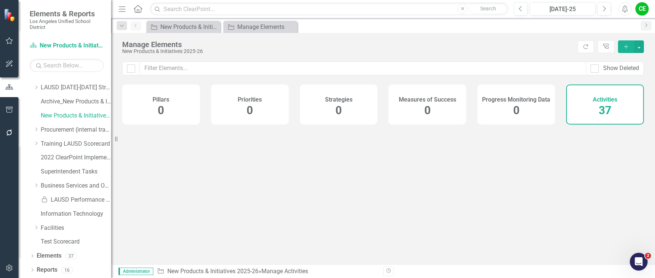
checkbox input "false"
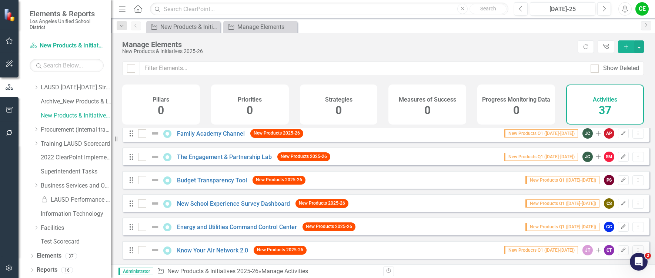
scroll to position [733, 0]
click at [626, 43] on button "Add" at bounding box center [626, 46] width 16 height 13
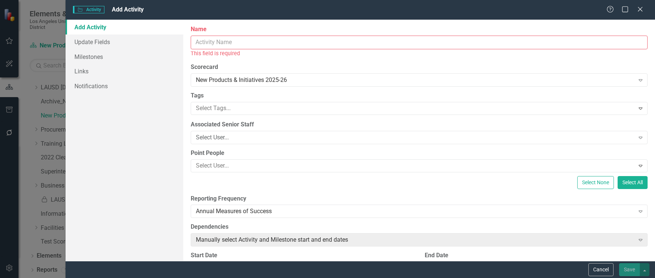
click at [278, 44] on input "Name" at bounding box center [419, 43] width 457 height 14
click at [260, 45] on input "Name" at bounding box center [419, 43] width 457 height 14
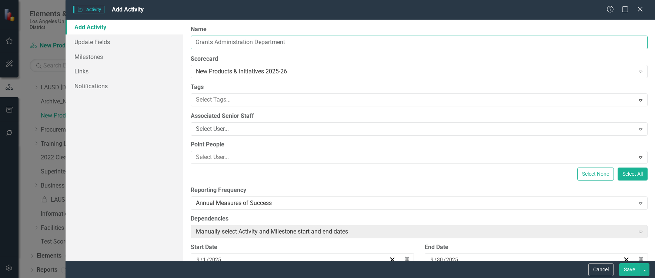
type input "Grants Administration Department"
click at [253, 97] on div at bounding box center [413, 100] width 441 height 10
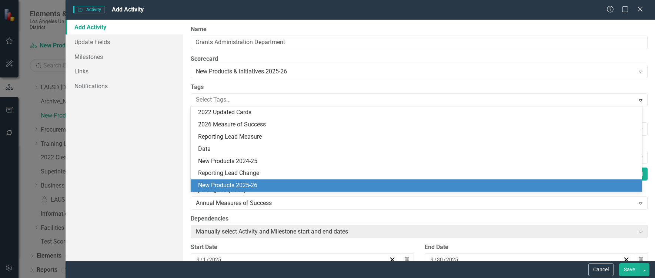
click at [245, 181] on span "New Products 2025-26" at bounding box center [227, 184] width 59 height 7
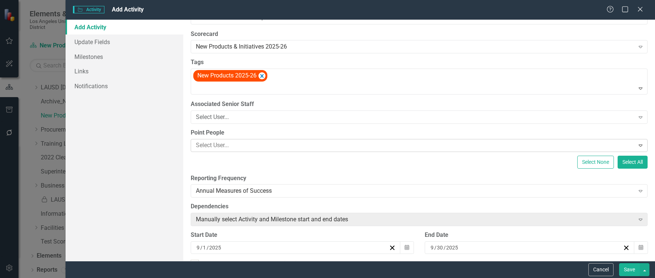
scroll to position [37, 0]
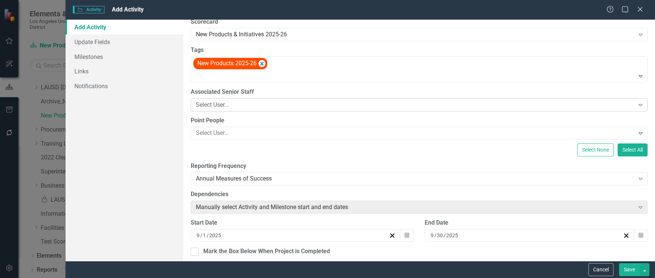
click at [271, 103] on div "Select User..." at bounding box center [415, 104] width 438 height 9
type input "Martha"
click at [184, 277] on span "Martha Alvarez (Office of Government Relations)" at bounding box center [95, 283] width 176 height 7
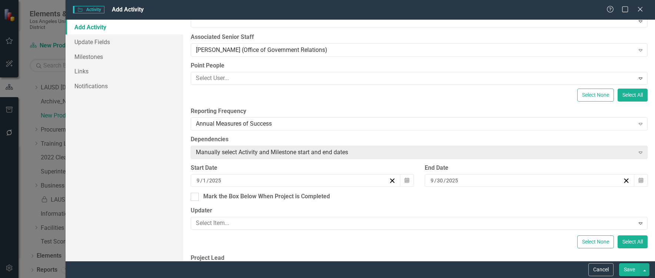
scroll to position [111, 0]
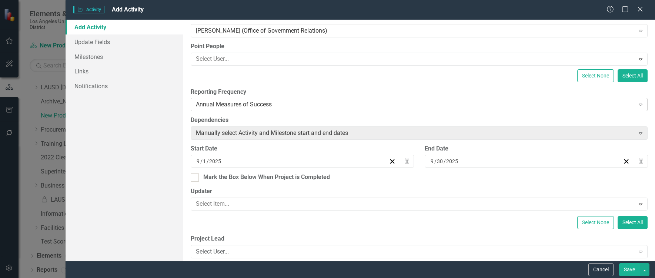
click at [314, 106] on div "Annual Measures of Success" at bounding box center [415, 104] width 438 height 9
click at [405, 159] on icon "Calendar" at bounding box center [407, 160] width 4 height 5
click at [224, 178] on button "‹" at bounding box center [216, 175] width 16 height 16
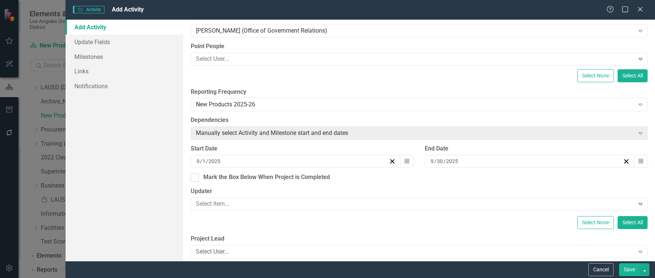
click at [224, 178] on button "‹" at bounding box center [216, 175] width 16 height 16
click at [247, 204] on button "1" at bounding box center [237, 199] width 19 height 13
click at [639, 160] on icon "Calendar" at bounding box center [641, 160] width 4 height 5
click at [538, 179] on button "›" at bounding box center [530, 175] width 16 height 16
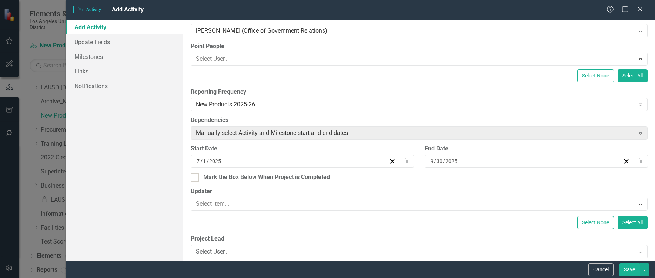
click at [538, 179] on button "›" at bounding box center [530, 175] width 16 height 16
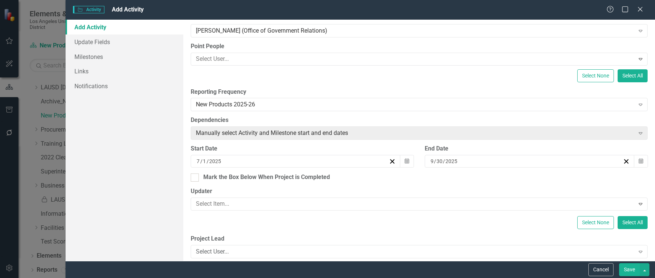
click at [538, 179] on button "›" at bounding box center [530, 175] width 16 height 16
click at [474, 256] on abbr "30" at bounding box center [471, 253] width 6 height 6
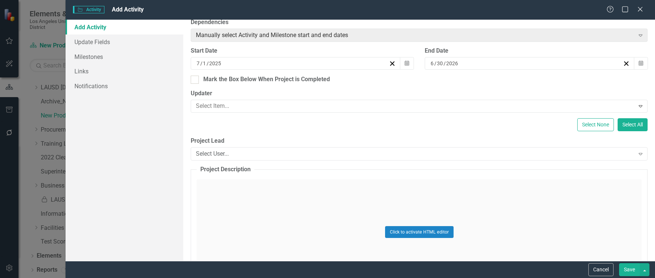
scroll to position [222, 0]
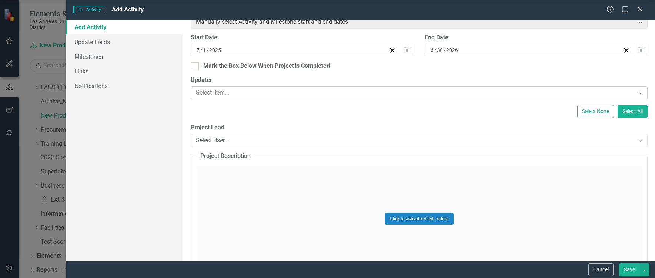
click at [238, 89] on div at bounding box center [413, 93] width 441 height 10
type input "Michael"
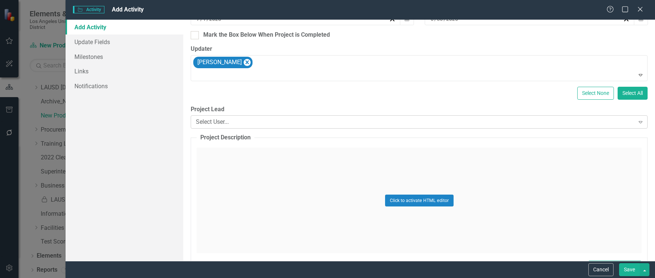
scroll to position [333, 0]
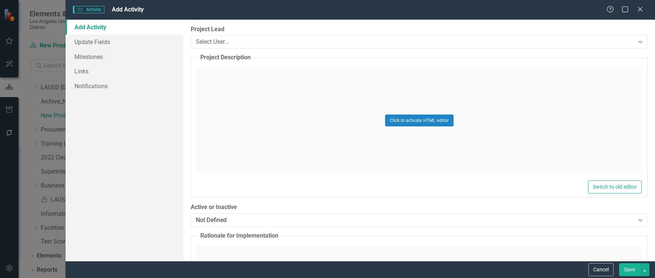
click at [231, 75] on div "Click to activate HTML editor" at bounding box center [419, 120] width 445 height 106
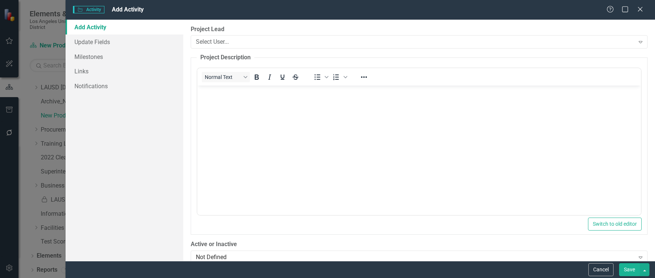
scroll to position [0, 0]
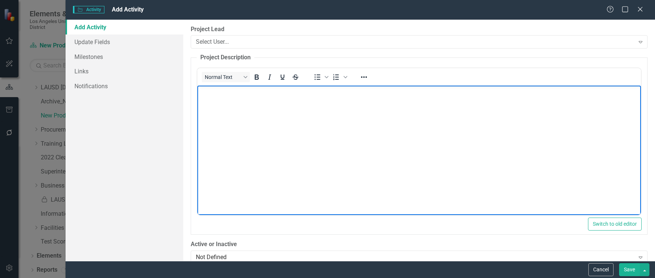
click at [218, 99] on body "Rich Text Area. Press ALT-0 for help." at bounding box center [419, 141] width 444 height 111
click at [254, 97] on body "Rich Text Area. Press ALT-0 for help." at bounding box center [419, 141] width 444 height 111
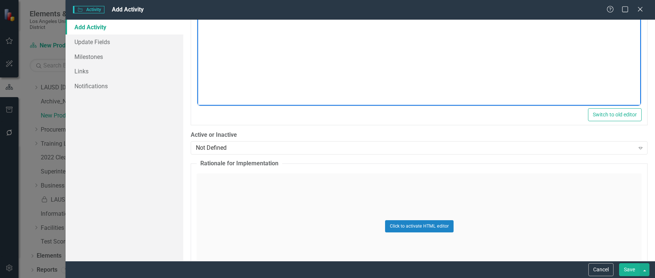
scroll to position [481, 0]
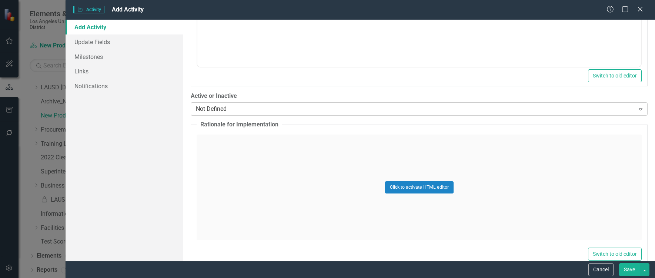
click at [262, 112] on div "Not Defined" at bounding box center [415, 109] width 438 height 9
click at [220, 147] on div "Click to activate HTML editor" at bounding box center [419, 187] width 445 height 106
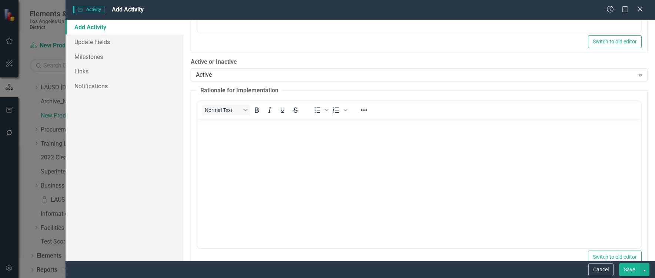
scroll to position [555, 0]
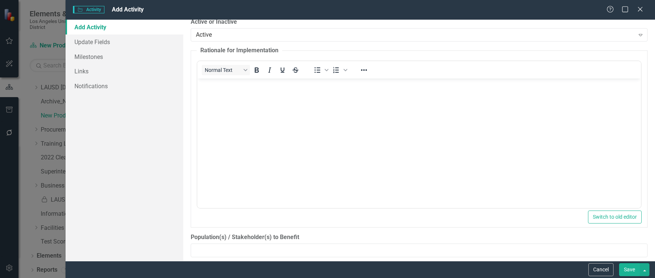
click at [207, 91] on body "Rich Text Area. Press ALT-0 for help." at bounding box center [419, 133] width 444 height 111
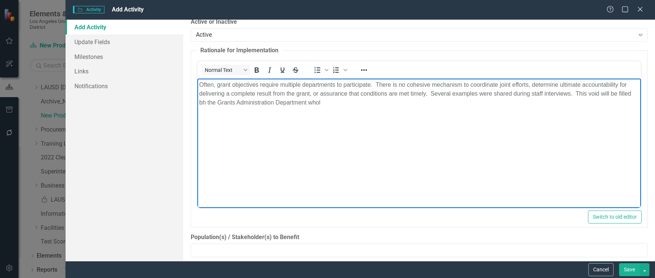
click at [200, 106] on p "Often, grant objectives require multiple departments to participate. There is n…" at bounding box center [419, 93] width 440 height 27
click at [348, 105] on p "Often, grant objectives require multiple departments to participate. There is n…" at bounding box center [419, 93] width 440 height 27
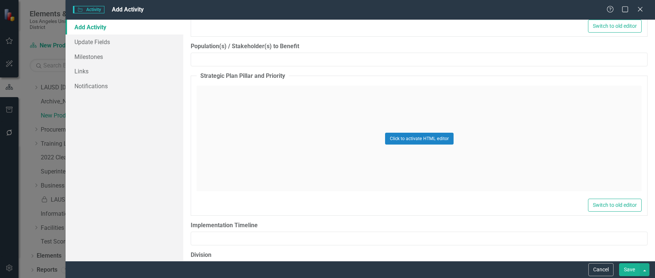
scroll to position [704, 0]
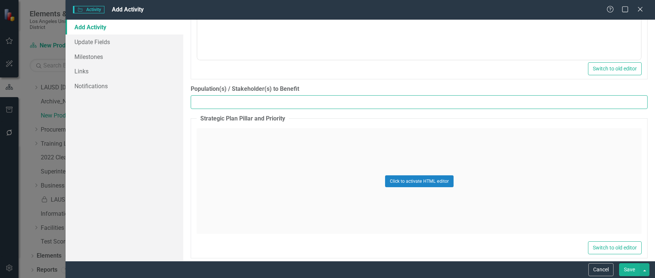
click at [247, 103] on input "Population(s) / Stakeholder(s) to Benefit" at bounding box center [419, 102] width 457 height 14
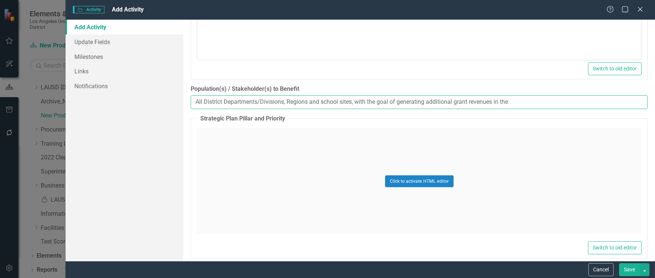
click at [517, 106] on input "All District Departments/Divisions, Regions and school sites, with the goal of …" at bounding box center [419, 102] width 457 height 14
type input "All District Departments/Divisions, Regions and school sites, with the goal of …"
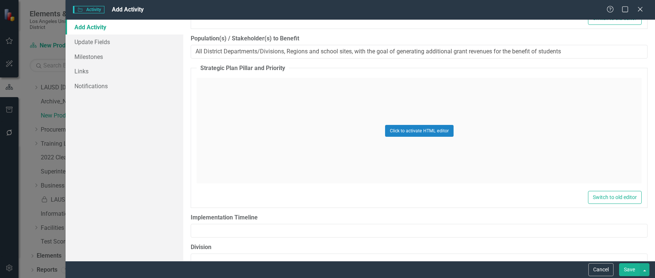
scroll to position [741, 0]
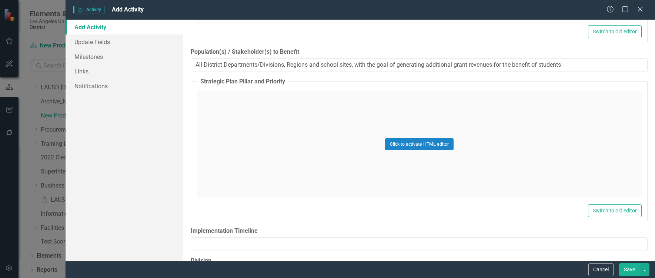
click at [223, 101] on div "Click to activate HTML editor" at bounding box center [419, 144] width 445 height 106
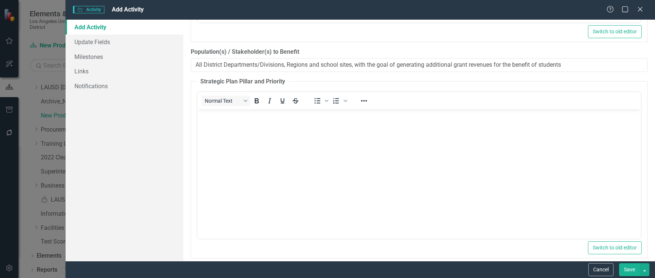
scroll to position [0, 0]
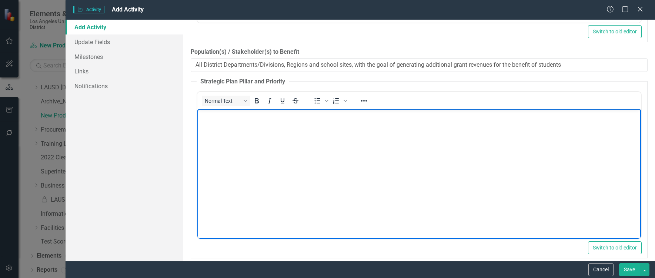
drag, startPoint x: 212, startPoint y: 123, endPoint x: 224, endPoint y: 126, distance: 12.4
click at [213, 123] on body "Rich Text Area. Press ALT-0 for help." at bounding box center [419, 164] width 444 height 111
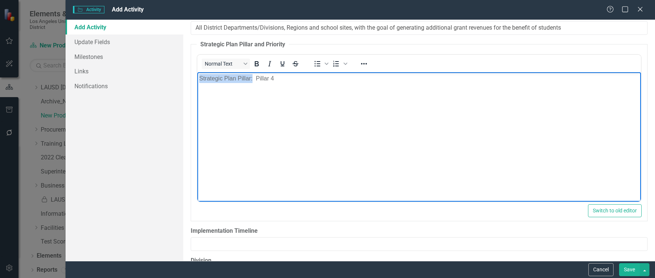
drag, startPoint x: 200, startPoint y: 79, endPoint x: 253, endPoint y: 77, distance: 52.2
click at [253, 77] on p "Strategic Plan Pillar: Pillar 4" at bounding box center [419, 78] width 440 height 9
click at [258, 66] on icon "Bold" at bounding box center [256, 63] width 9 height 9
click at [288, 79] on p "Strategic Plan Pillar: Pillar 4" at bounding box center [419, 78] width 440 height 9
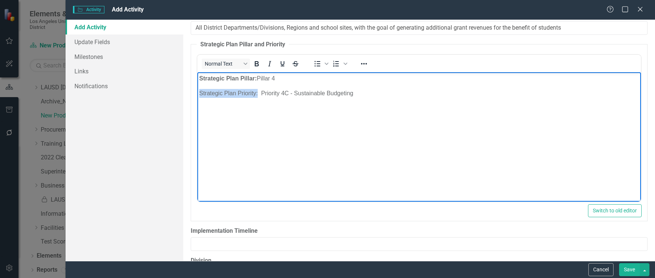
drag, startPoint x: 199, startPoint y: 94, endPoint x: 258, endPoint y: 96, distance: 58.9
click at [258, 96] on p "Strategic Plan Priority: Priority 4C - Sustainable Budgeting" at bounding box center [419, 93] width 440 height 9
click at [259, 66] on icon "Bold" at bounding box center [256, 63] width 9 height 9
drag, startPoint x: 309, startPoint y: 129, endPoint x: 334, endPoint y: 116, distance: 28.0
click at [310, 129] on body "Strategic Plan Pillar: Pillar 4 Strategic Plan Priority: Priority 4C - Sustaina…" at bounding box center [419, 127] width 444 height 111
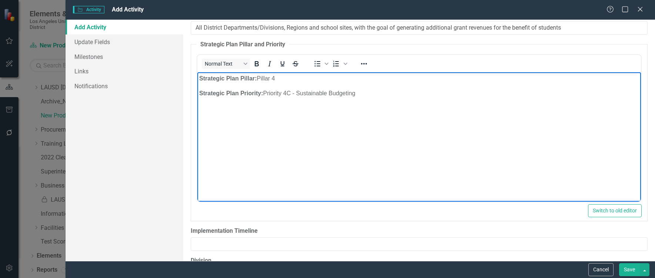
click at [362, 94] on p "Strategic Plan Priority: Priority 4C - Sustainable Budgeting" at bounding box center [419, 93] width 440 height 9
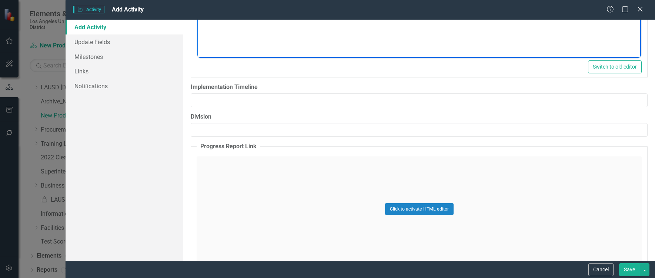
scroll to position [926, 0]
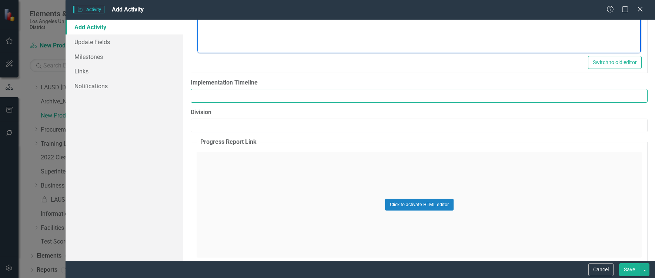
click at [228, 97] on input "Implementation Timeline" at bounding box center [419, 96] width 457 height 14
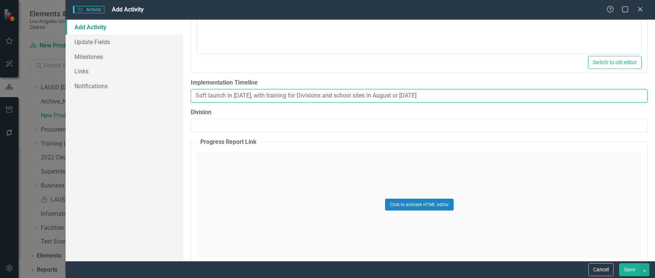
type input "Soft launch in July 2025, with training for Divisions and school sites in Augus…"
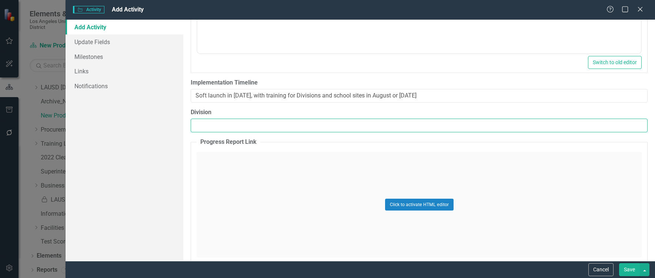
click at [276, 127] on input "Division" at bounding box center [419, 126] width 457 height 14
click at [269, 127] on input "Division" at bounding box center [419, 126] width 457 height 14
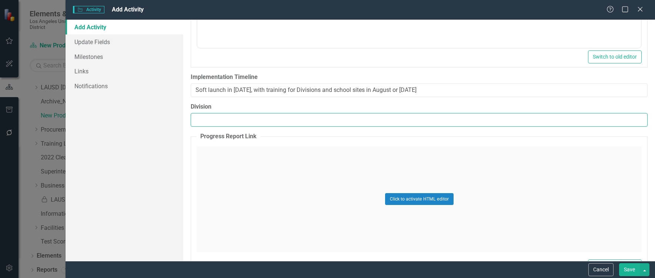
scroll to position [963, 0]
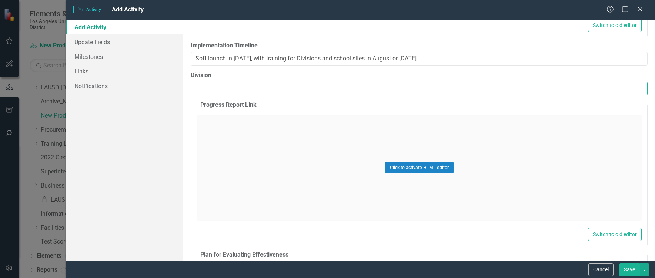
click at [240, 92] on input "Division" at bounding box center [419, 88] width 457 height 14
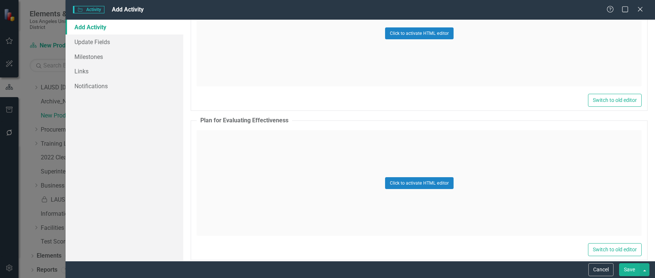
scroll to position [1107, 0]
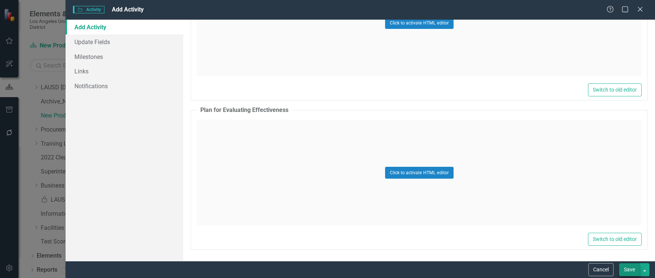
type input "Office of Government Relations"
click at [634, 269] on button "Save" at bounding box center [629, 269] width 21 height 13
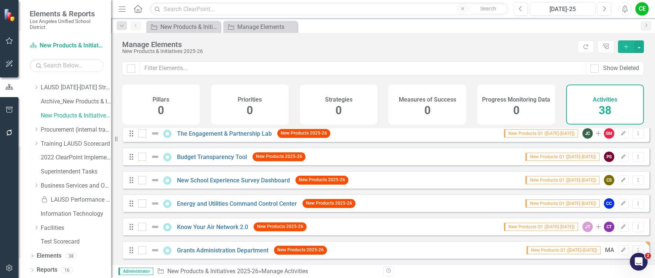
scroll to position [756, 0]
click at [245, 249] on link "Grants Administration Department" at bounding box center [222, 250] width 91 height 7
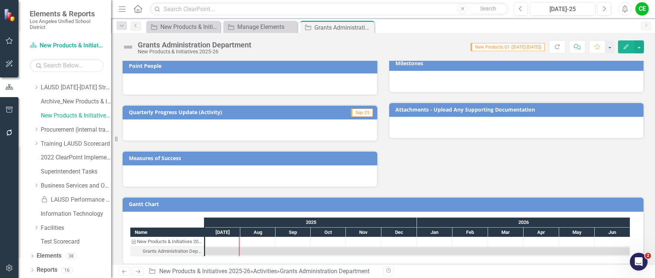
scroll to position [155, 0]
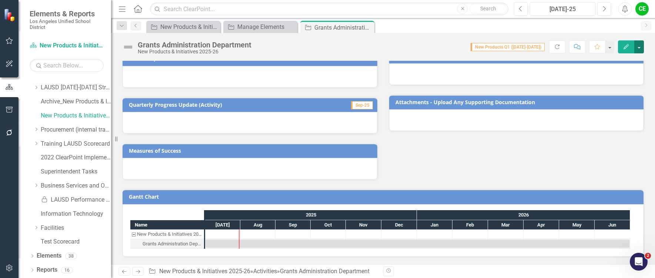
click at [640, 47] on button "button" at bounding box center [639, 46] width 10 height 13
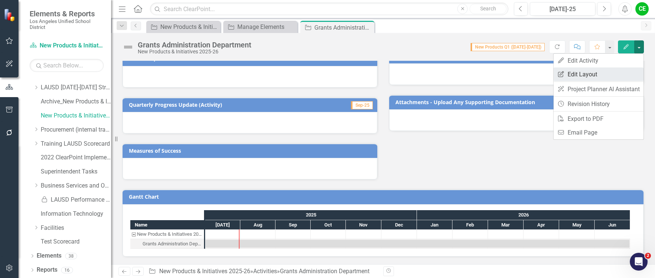
click at [587, 70] on link "Edit Report Edit Layout" at bounding box center [599, 74] width 90 height 14
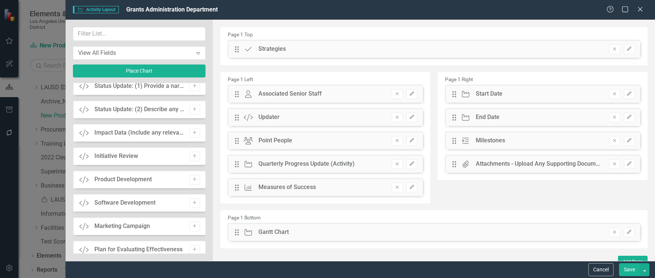
scroll to position [810, 0]
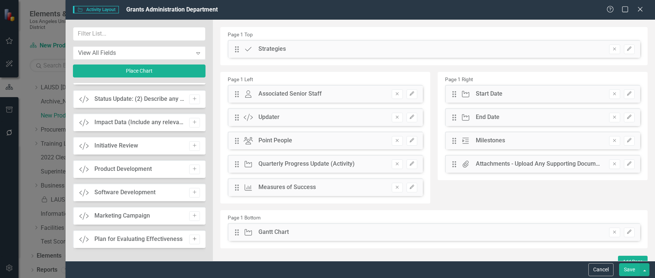
click at [192, 238] on icon "Add" at bounding box center [195, 239] width 6 height 4
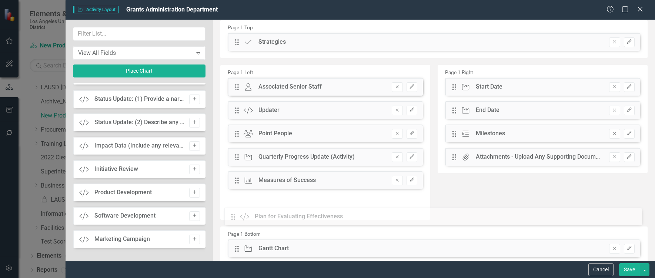
scroll to position [13, 0]
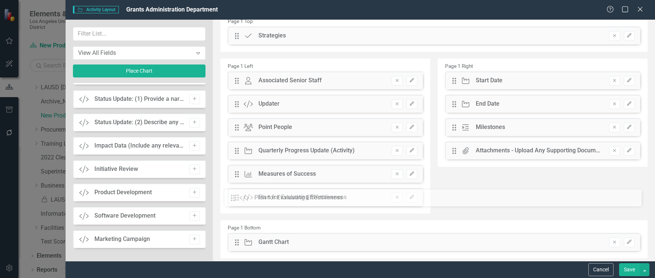
drag, startPoint x: 237, startPoint y: 49, endPoint x: 238, endPoint y: 197, distance: 148.5
click at [633, 270] on button "Save" at bounding box center [629, 269] width 21 height 13
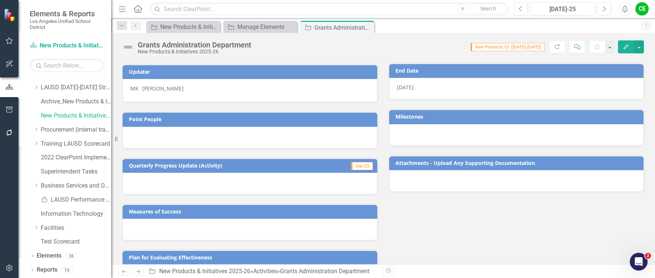
scroll to position [0, 0]
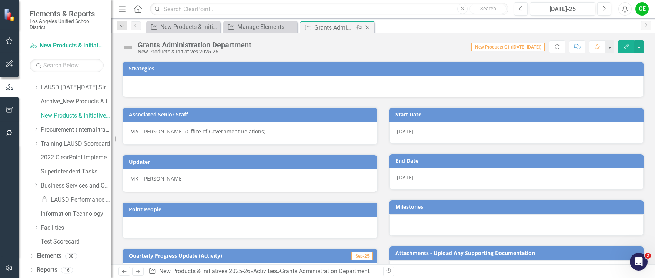
click at [366, 27] on icon "Close" at bounding box center [367, 27] width 7 height 6
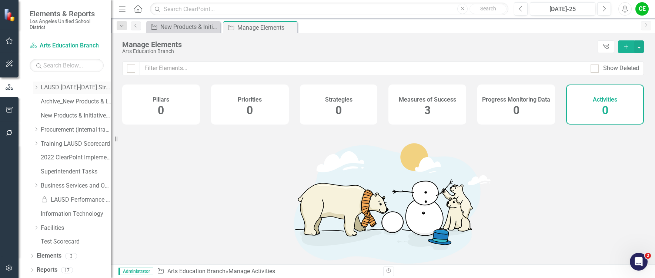
click at [34, 88] on icon "Dropdown" at bounding box center [36, 87] width 6 height 4
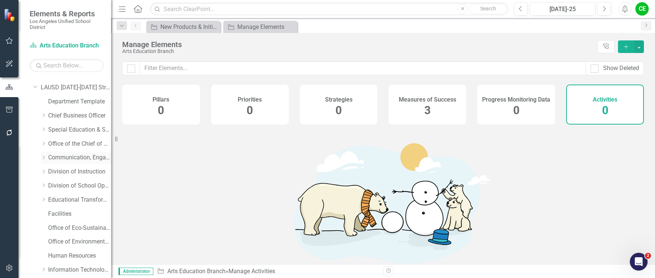
click at [41, 157] on icon "Dropdown" at bounding box center [44, 157] width 6 height 4
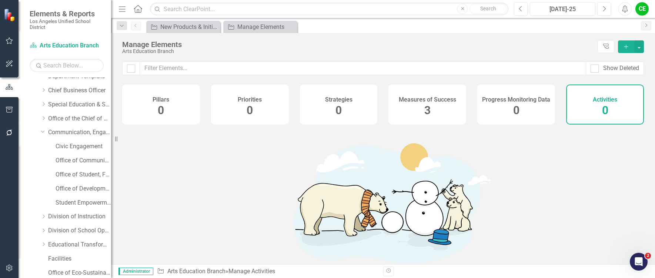
scroll to position [47, 0]
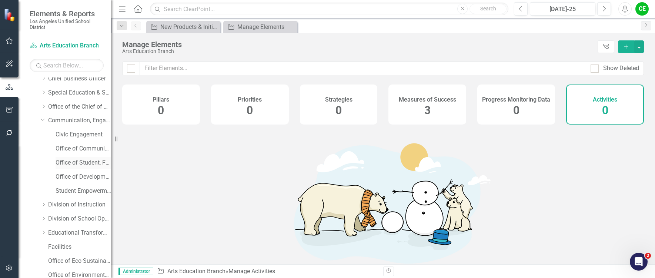
click at [70, 160] on link "Office of Student, Family and Community Engagement (SFACE)" at bounding box center [84, 162] width 56 height 9
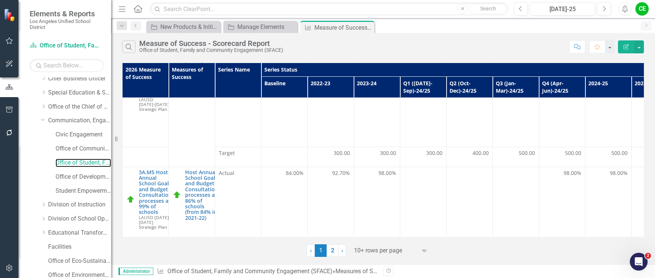
scroll to position [503, 0]
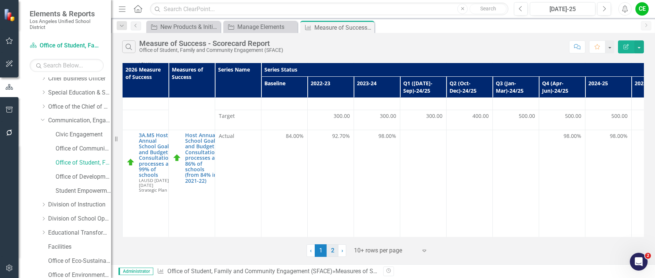
click at [333, 250] on link "2" at bounding box center [333, 250] width 12 height 13
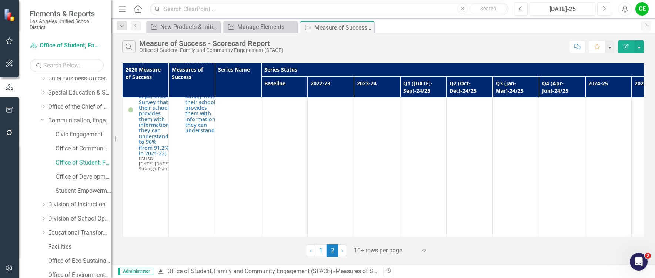
scroll to position [649, 0]
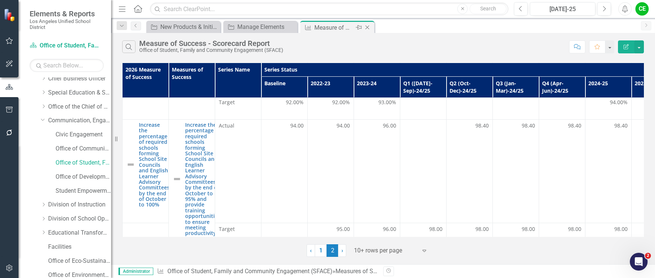
click at [364, 27] on icon "Close" at bounding box center [367, 27] width 7 height 6
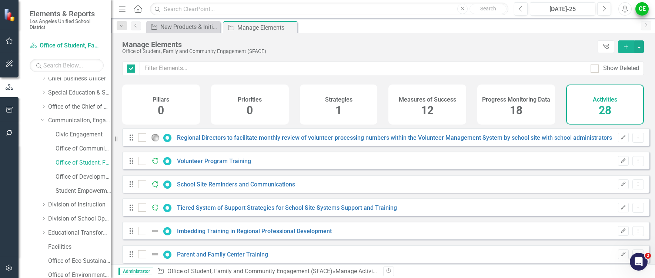
checkbox input "false"
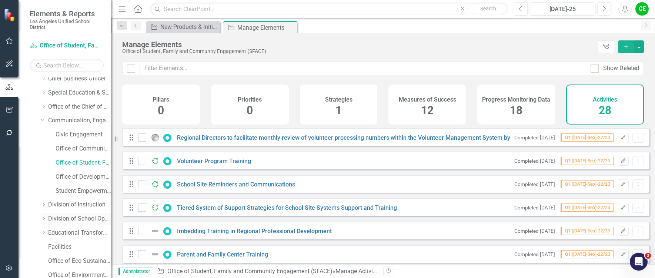
click at [42, 216] on div "Dropdown" at bounding box center [44, 219] width 6 height 6
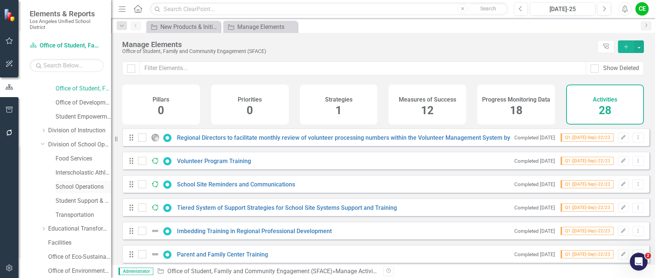
click at [70, 186] on link "School Operations" at bounding box center [84, 187] width 56 height 9
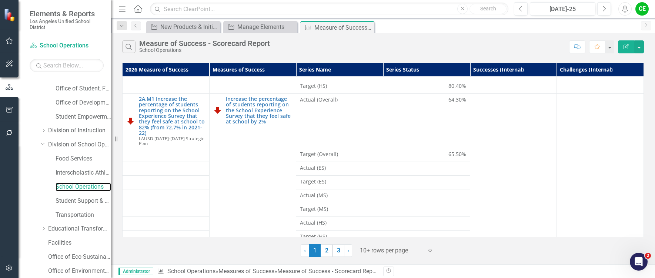
scroll to position [136, 0]
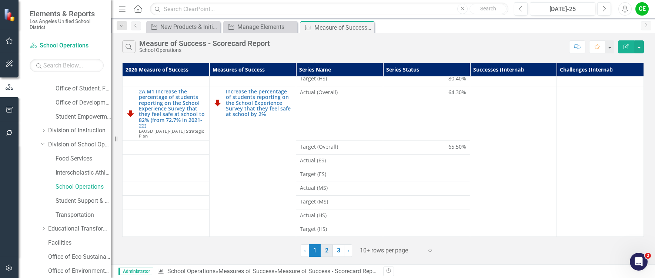
click at [324, 253] on link "2" at bounding box center [327, 250] width 12 height 13
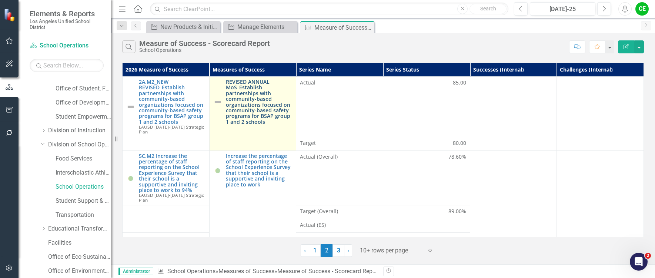
click at [272, 102] on link "REVISED ANNUAL MoS_Establish partnerships with community-based organizations fo…" at bounding box center [259, 102] width 67 height 46
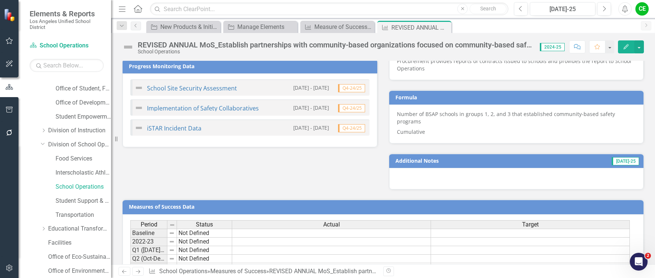
scroll to position [573, 0]
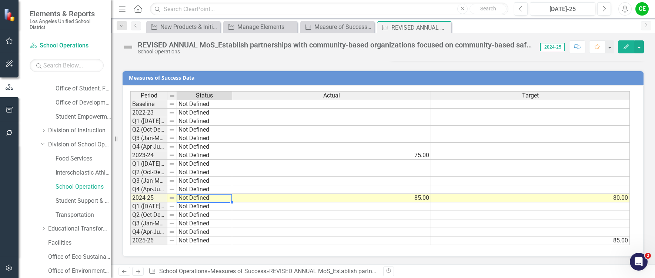
click at [201, 198] on td "Not Defined" at bounding box center [204, 198] width 55 height 9
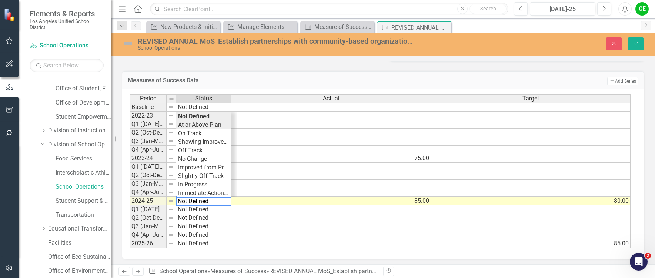
type textarea "At or Above Plan"
click at [199, 123] on div "Period Status Actual Target Baseline Not Defined 2022-23 Not Defined Q1 (Jul-Se…" at bounding box center [380, 171] width 501 height 154
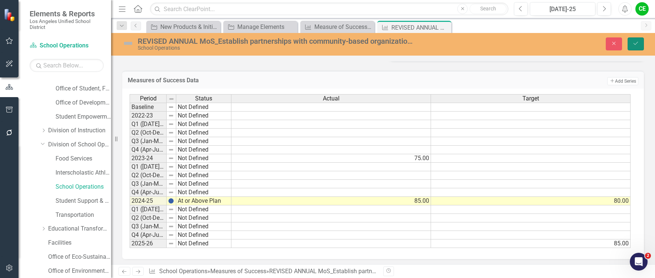
click at [634, 41] on icon "Save" at bounding box center [636, 43] width 7 height 5
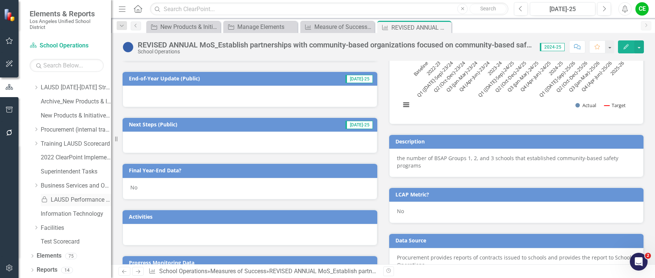
scroll to position [259, 0]
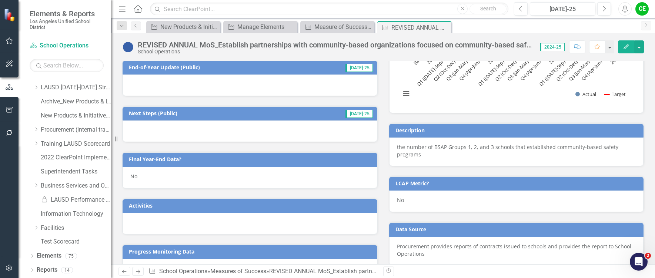
click at [139, 178] on div "No" at bounding box center [250, 177] width 255 height 21
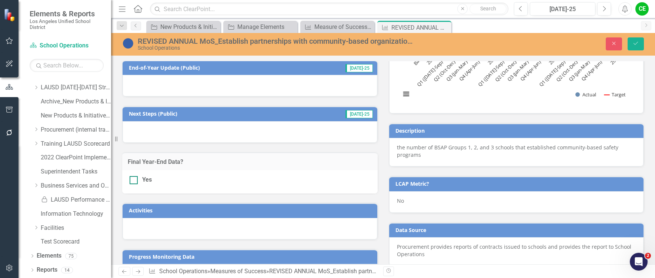
click at [133, 181] on div at bounding box center [134, 180] width 8 height 8
click at [133, 181] on input "Yes" at bounding box center [132, 178] width 5 height 5
checkbox input "true"
click at [637, 45] on icon "Save" at bounding box center [636, 43] width 7 height 5
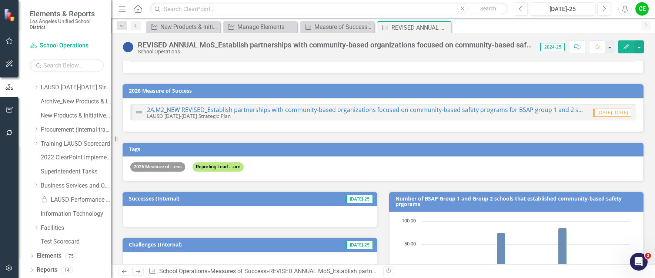
scroll to position [0, 0]
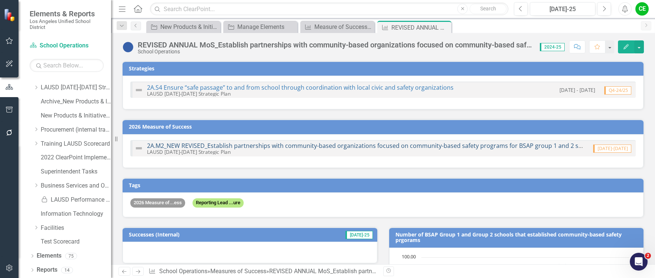
click at [370, 146] on link "2A.M2_NEW REVISED_Establish partnerships with community-based organizations foc…" at bounding box center [372, 145] width 450 height 8
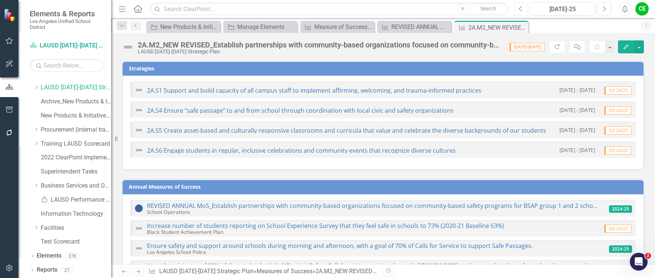
click at [521, 7] on icon "Previous" at bounding box center [521, 9] width 4 height 7
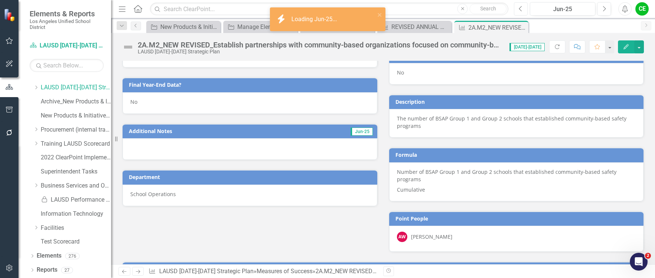
scroll to position [555, 0]
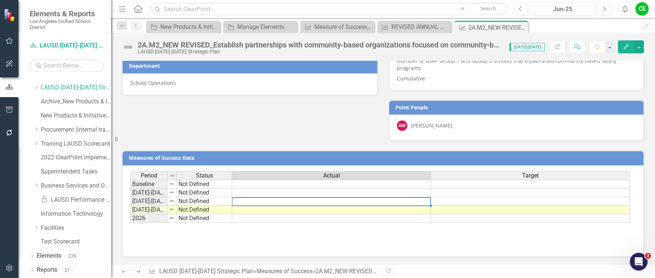
click at [331, 202] on td at bounding box center [331, 201] width 199 height 9
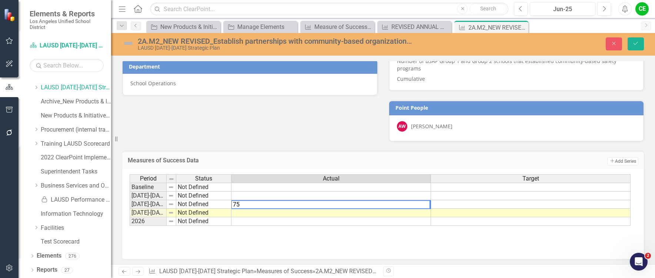
type textarea "75"
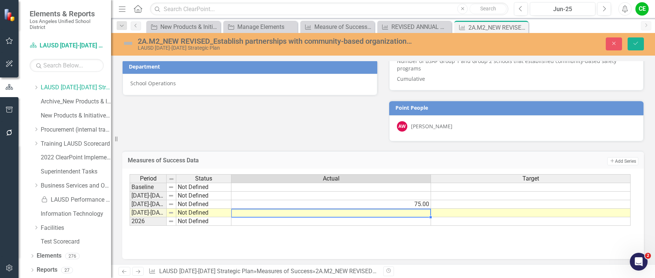
click at [331, 213] on td at bounding box center [331, 212] width 200 height 9
type textarea "85"
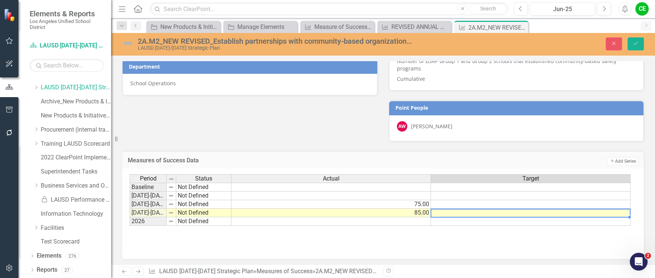
click at [462, 211] on td at bounding box center [531, 212] width 200 height 9
type textarea "80"
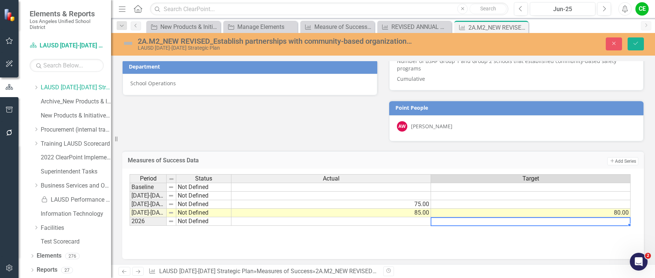
click at [462, 222] on td at bounding box center [531, 221] width 200 height 9
type textarea "85"
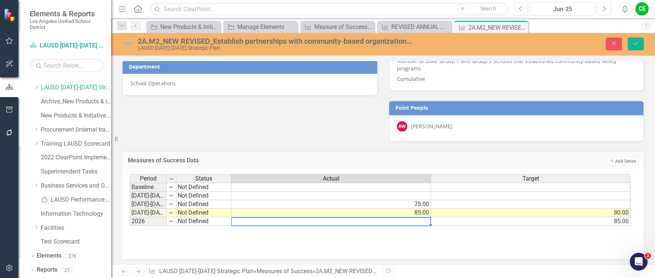
click at [407, 223] on td at bounding box center [331, 221] width 200 height 9
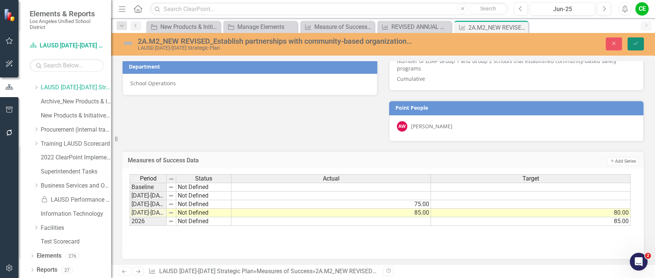
click at [638, 42] on icon "Save" at bounding box center [636, 43] width 7 height 5
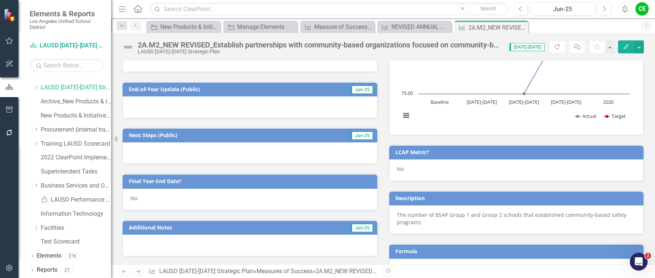
scroll to position [259, 0]
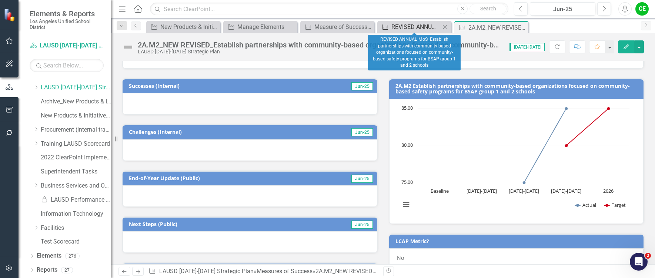
click at [422, 29] on div "REVISED ANNUAL MoS_Establish partnerships with community-based organizations fo…" at bounding box center [415, 26] width 49 height 9
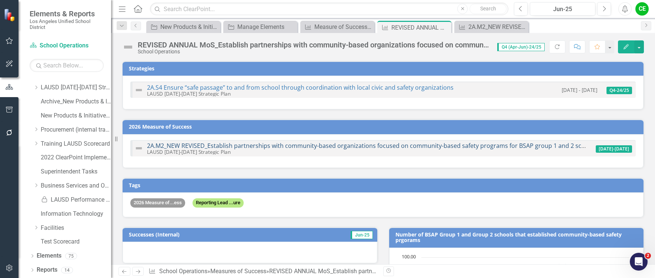
click at [413, 145] on link "2A.M2_NEW REVISED_Establish partnerships with community-based organizations foc…" at bounding box center [372, 145] width 450 height 8
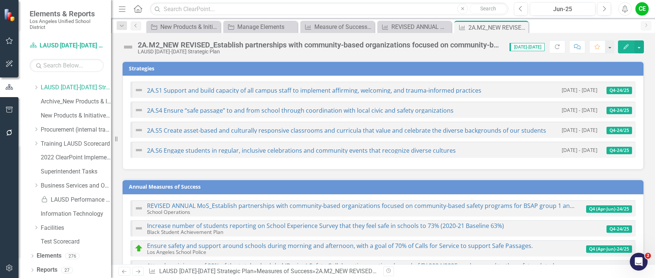
click at [387, 46] on div "2A.M2_NEW REVISED_Establish partnerships with community-based organizations foc…" at bounding box center [320, 45] width 364 height 8
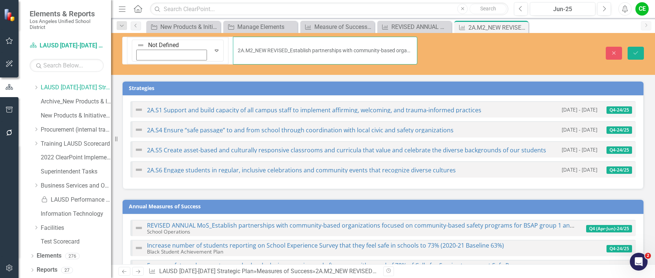
click at [387, 46] on input "2A.M2_NEW REVISED_Establish partnerships with community-based organizations foc…" at bounding box center [325, 51] width 184 height 28
click at [391, 42] on input "2A.M2_NEW REVISED_Establish partnerships with community-based organizations foc…" at bounding box center [325, 51] width 184 height 28
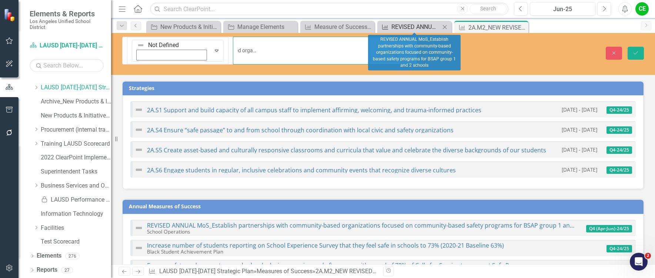
scroll to position [0, 151]
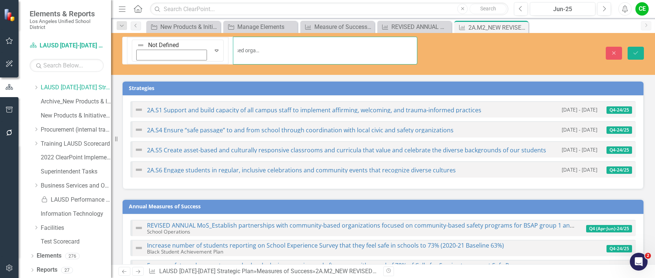
click at [377, 44] on input "2A.M2_NEW REVISED_Establish partnerships with community-based organizations foc…" at bounding box center [325, 51] width 184 height 28
click at [393, 43] on input "2A.M2_NEW REVISED_Establish partnerships with community-based organizations foc…" at bounding box center [325, 51] width 184 height 28
click at [392, 44] on input "2A.M2_NEW REVISED_Establish partnerships with community-based organizations foc…" at bounding box center [325, 51] width 184 height 28
type input "2A.M2_NEW REVISED_Establish partnerships with community-based organizations foc…"
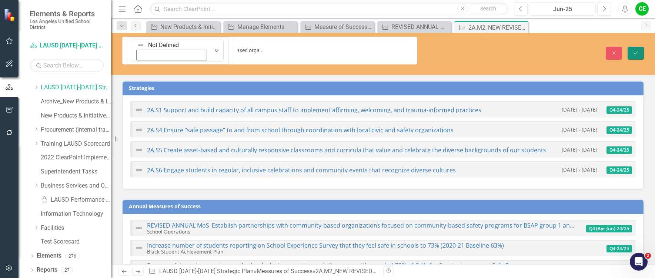
scroll to position [0, 0]
click at [641, 47] on button "Save" at bounding box center [636, 53] width 16 height 13
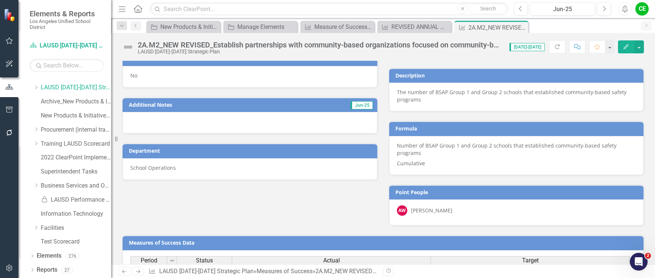
scroll to position [481, 0]
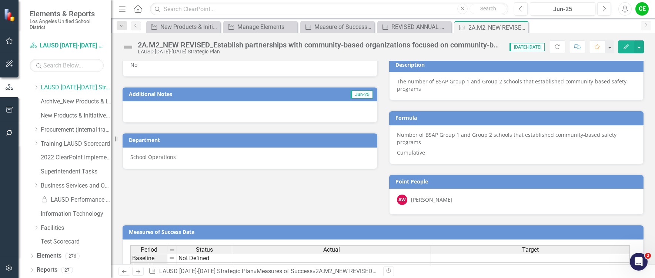
click at [514, 83] on p "The number of BSAP Group 1 and Group 2 schools that established community-based…" at bounding box center [516, 85] width 239 height 15
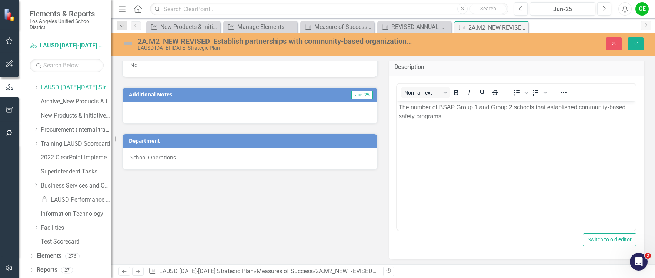
scroll to position [0, 0]
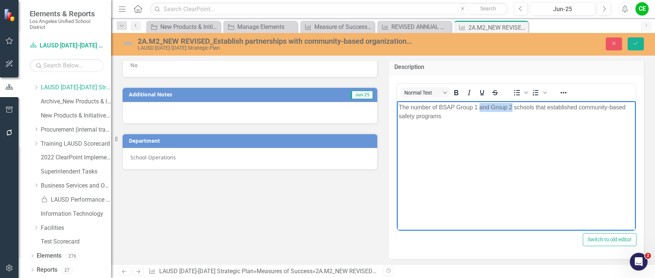
drag, startPoint x: 480, startPoint y: 106, endPoint x: 512, endPoint y: 108, distance: 32.3
click at [512, 108] on p "The number of BSAP Group 1 and Group 2 schools that established community-based…" at bounding box center [516, 112] width 236 height 18
click at [513, 149] on body "The number of BSAP Group 1, 2, and 3 schools that established community-based s…" at bounding box center [516, 156] width 239 height 111
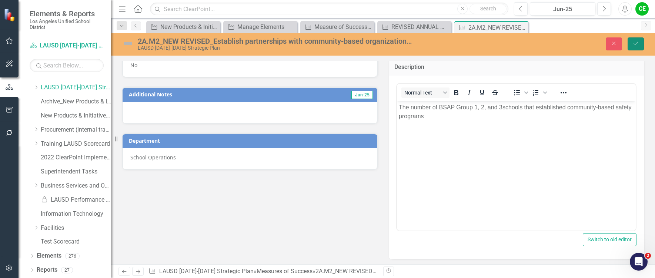
click at [637, 45] on icon "Save" at bounding box center [636, 43] width 7 height 5
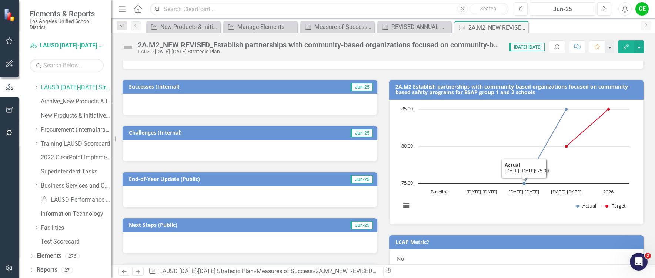
scroll to position [185, 0]
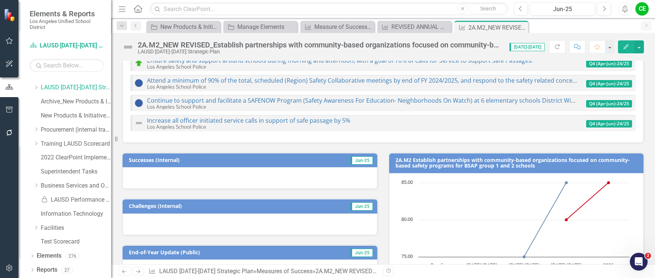
click at [514, 165] on h3 "2A.M2 Establish partnerships with community-based organizations focused on comm…" at bounding box center [518, 162] width 245 height 11
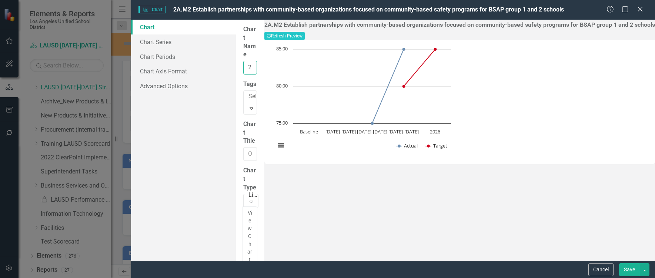
click at [257, 61] on input "2A.M2 Establish partnerships with community-based organizations focused on comm…" at bounding box center [250, 68] width 14 height 14
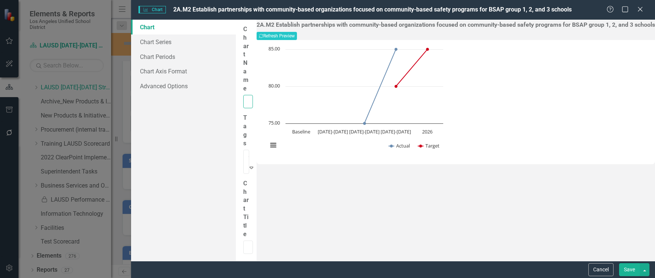
scroll to position [0, 191]
click at [253, 95] on input "2A.M2 Establish partnerships with community-based organizations focused on comm…" at bounding box center [248, 102] width 10 height 14
type input "2A.M2 Establish partnerships with community-based organizations focused on comm…"
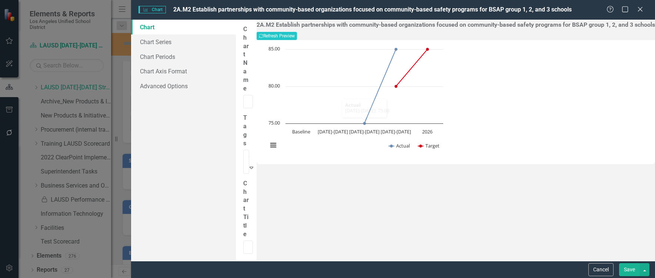
click at [627, 268] on button "Save" at bounding box center [629, 269] width 21 height 13
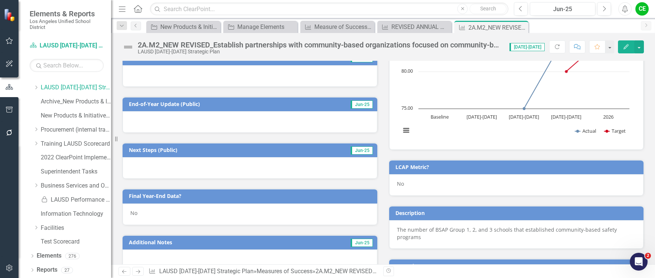
scroll to position [444, 0]
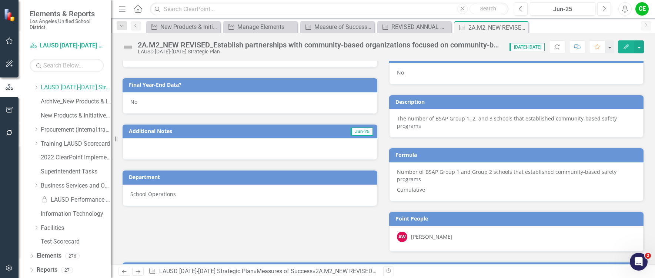
click at [542, 183] on p "Number of BSAP Group 1 and Group 2 schools that established community-based saf…" at bounding box center [516, 176] width 239 height 16
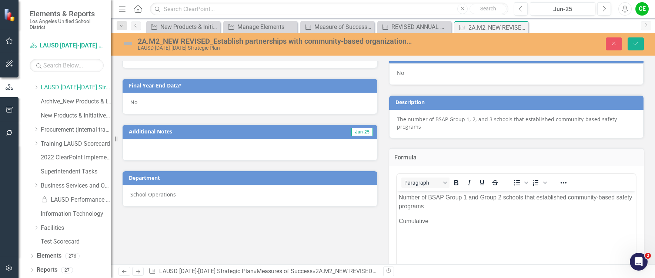
scroll to position [0, 0]
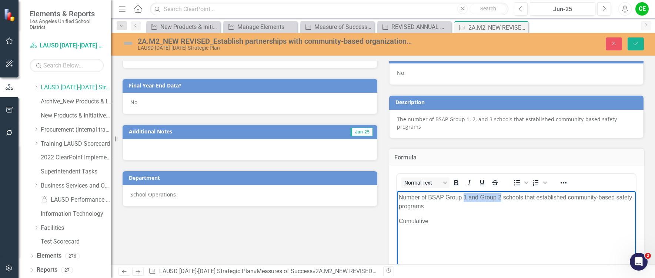
drag, startPoint x: 464, startPoint y: 198, endPoint x: 500, endPoint y: 198, distance: 36.3
click at [500, 198] on p "Number of BSAP Group 1 and Group 2 schools that established community-based saf…" at bounding box center [516, 202] width 236 height 18
click at [635, 39] on button "Save" at bounding box center [636, 43] width 16 height 13
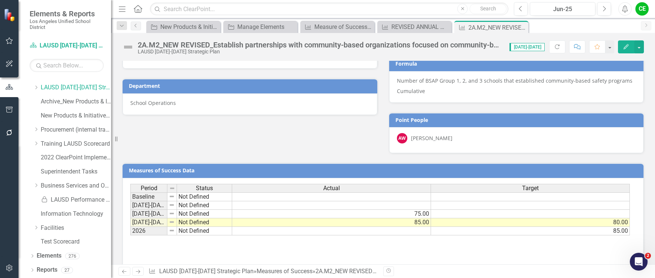
scroll to position [548, 0]
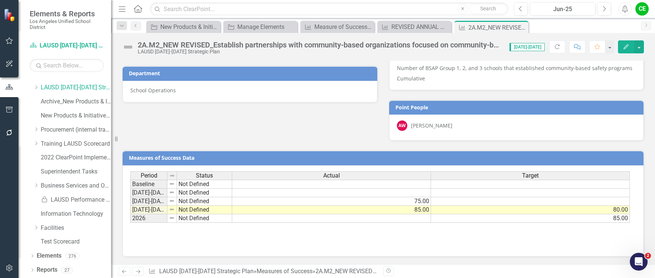
click at [187, 208] on td "Not Defined" at bounding box center [204, 210] width 55 height 9
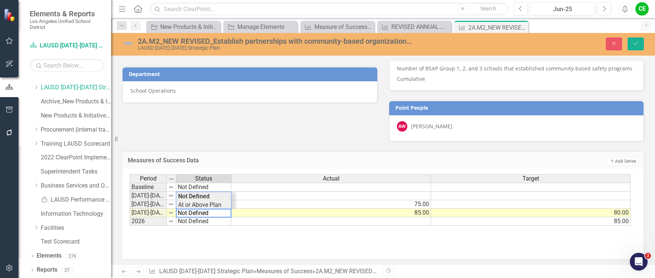
type textarea "At or Above Plan"
click at [188, 205] on div "Period Status Actual Target Baseline Not Defined 2022-2023 Not Defined 2023-202…" at bounding box center [380, 200] width 501 height 52
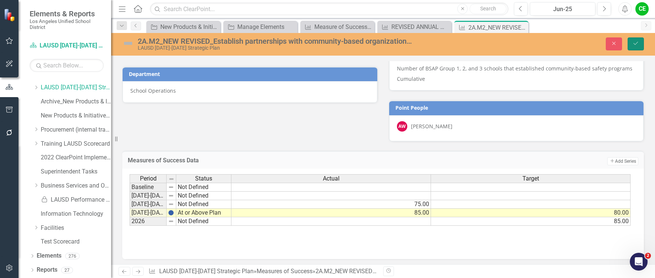
click at [639, 42] on button "Save" at bounding box center [636, 43] width 16 height 13
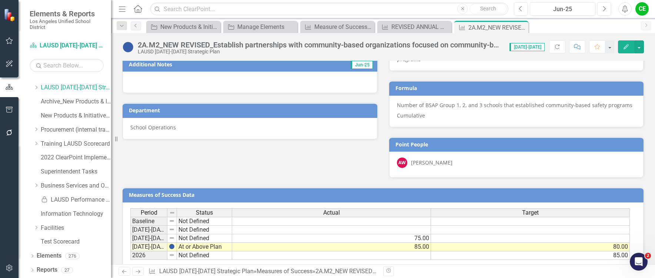
scroll to position [400, 0]
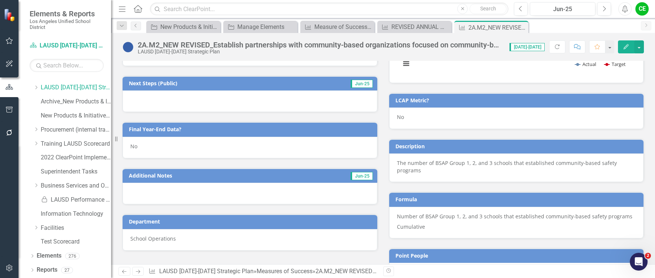
click at [159, 149] on div "No" at bounding box center [250, 147] width 255 height 21
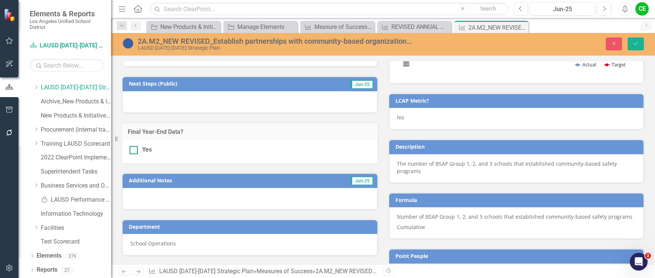
click at [136, 151] on div at bounding box center [134, 150] width 8 height 8
click at [134, 151] on input "Yes" at bounding box center [132, 148] width 5 height 5
checkbox input "true"
click at [638, 43] on icon "Save" at bounding box center [636, 43] width 7 height 5
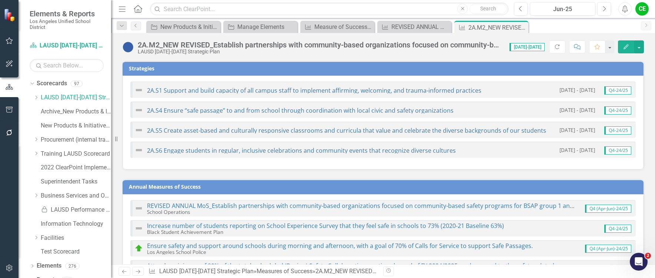
scroll to position [10, 0]
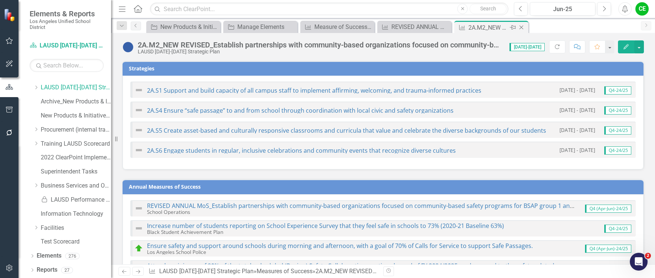
click at [521, 27] on icon "Close" at bounding box center [521, 27] width 7 height 6
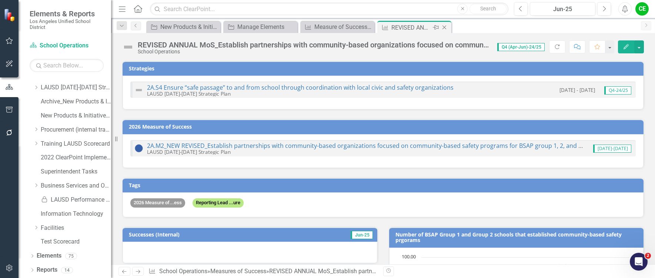
click at [443, 27] on icon "Close" at bounding box center [444, 27] width 7 height 6
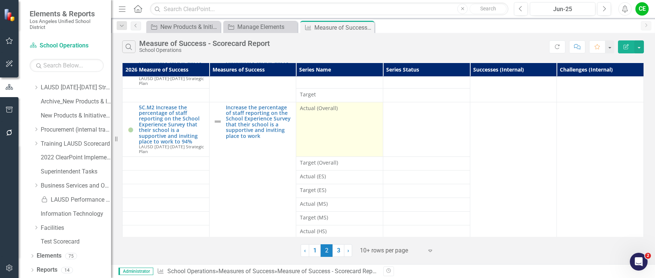
scroll to position [56, 0]
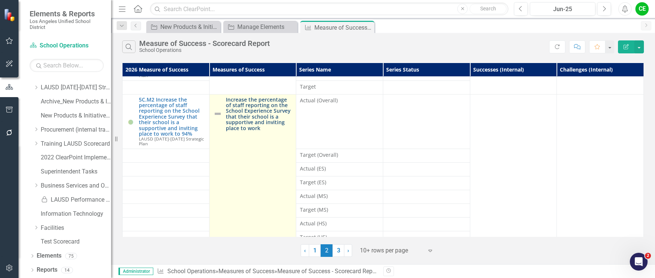
click at [267, 107] on link "Increase the percentage of staff reporting on the School Experience Survey that…" at bounding box center [259, 114] width 67 height 34
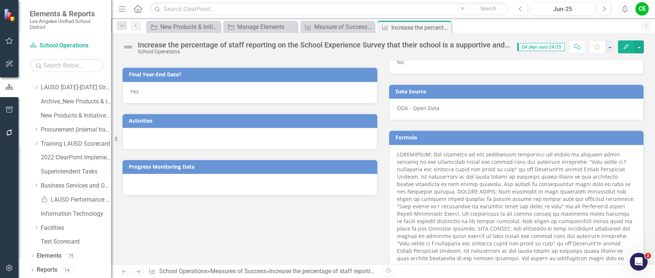
scroll to position [444, 0]
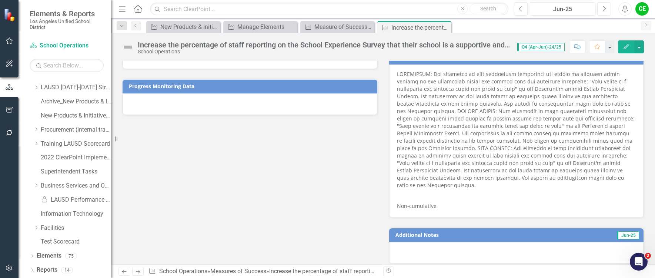
click at [605, 4] on button "Next" at bounding box center [604, 8] width 14 height 13
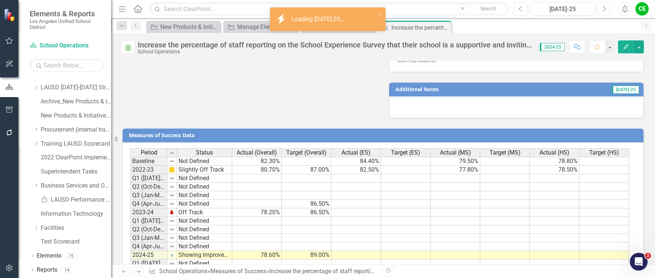
scroll to position [640, 0]
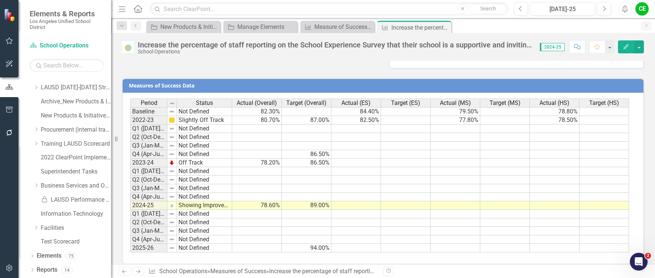
click at [187, 201] on td "Showing Improvement" at bounding box center [204, 205] width 55 height 9
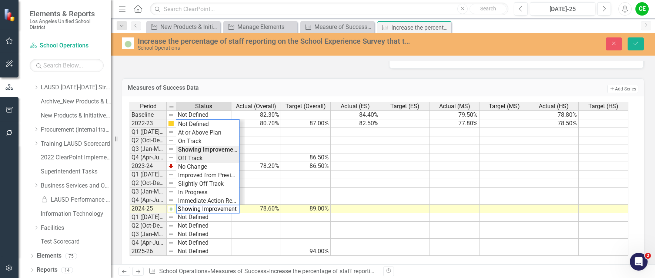
type textarea "Off Track"
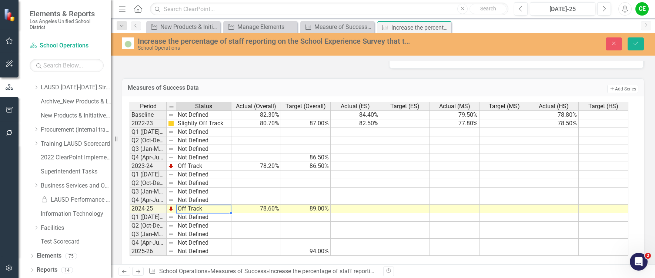
click at [192, 151] on div "Period Status Actual (Overall) Target (Overall) Actual (ES) Target (ES) Actual …" at bounding box center [380, 179] width 501 height 154
click at [632, 43] on button "Save" at bounding box center [636, 43] width 16 height 13
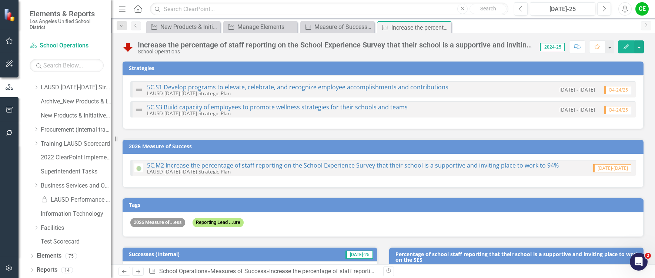
scroll to position [0, 0]
click at [394, 163] on link "5C.M2 Increase the percentage of staff reporting on the School Experience Surve…" at bounding box center [353, 165] width 412 height 8
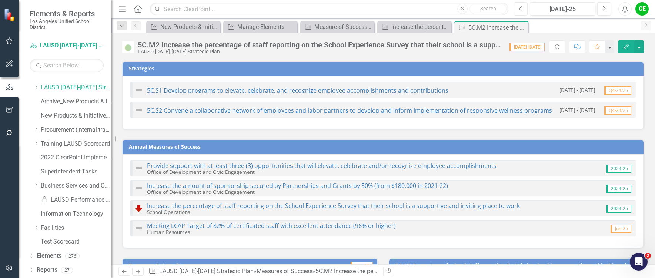
click at [520, 8] on icon "Previous" at bounding box center [521, 9] width 4 height 7
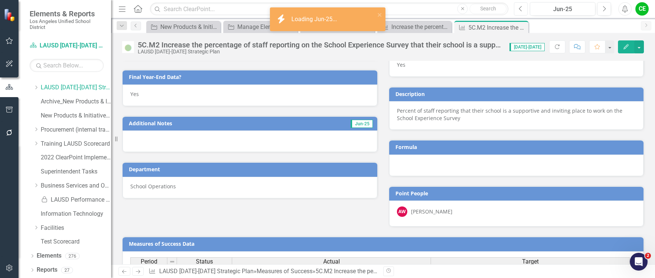
scroll to position [458, 0]
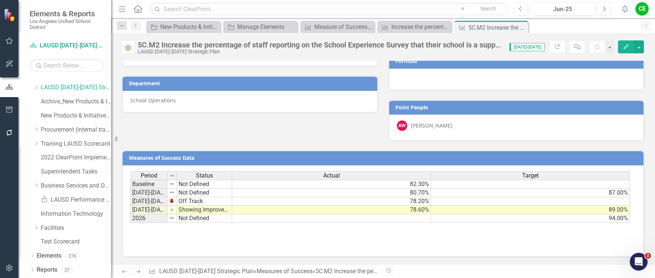
click at [198, 211] on td "Showing Improvement" at bounding box center [204, 210] width 55 height 9
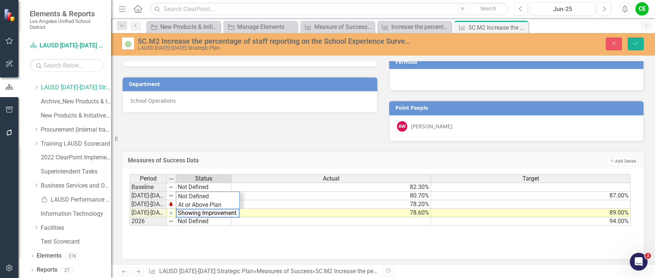
scroll to position [17, 0]
drag, startPoint x: 236, startPoint y: 214, endPoint x: 169, endPoint y: 210, distance: 67.2
click at [169, 210] on div "Period Status Actual Target Baseline Not Defined 82.30% 2022-2023 Not Defined 8…" at bounding box center [380, 200] width 501 height 52
click at [197, 204] on div "Period Status Actual Target Baseline Not Defined 82.30% 2022-2023 Not Defined 8…" at bounding box center [380, 200] width 501 height 52
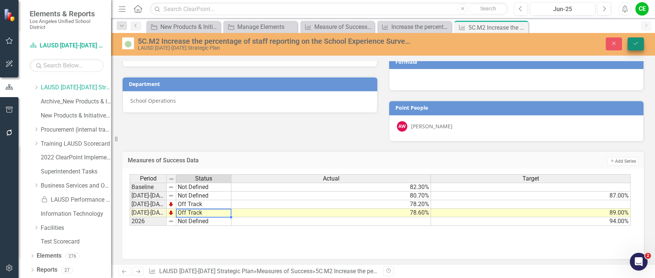
type textarea "Off Track"
click at [639, 44] on button "Save" at bounding box center [636, 43] width 16 height 13
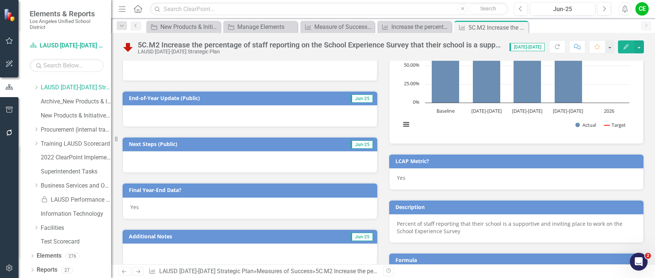
scroll to position [407, 0]
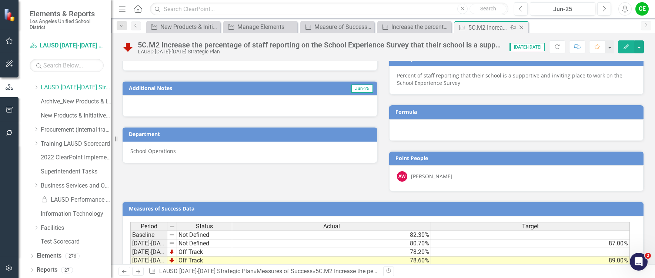
click at [520, 26] on icon "Close" at bounding box center [521, 27] width 7 height 6
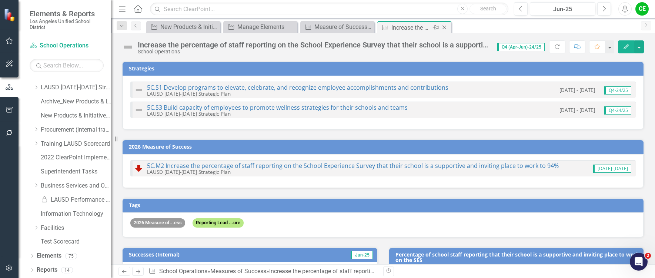
click at [395, 29] on div "Increase the percentage of staff reporting on the School Experience Survey that…" at bounding box center [411, 27] width 40 height 9
click at [443, 28] on icon "Close" at bounding box center [444, 27] width 7 height 6
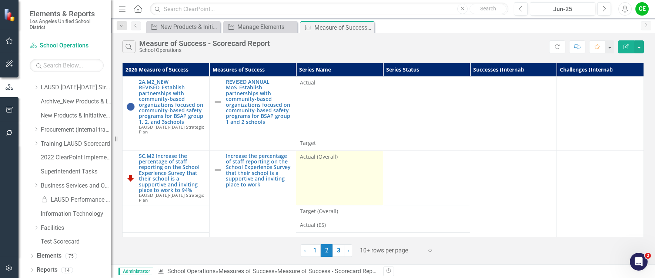
scroll to position [62, 0]
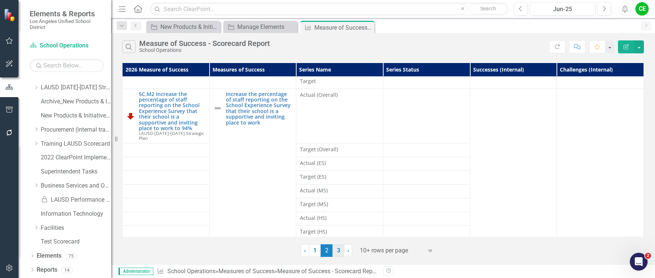
click at [337, 249] on link "3" at bounding box center [339, 250] width 12 height 13
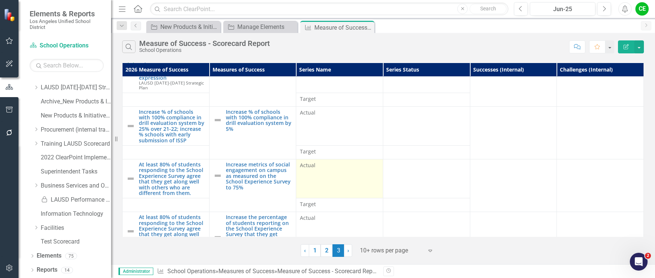
scroll to position [0, 0]
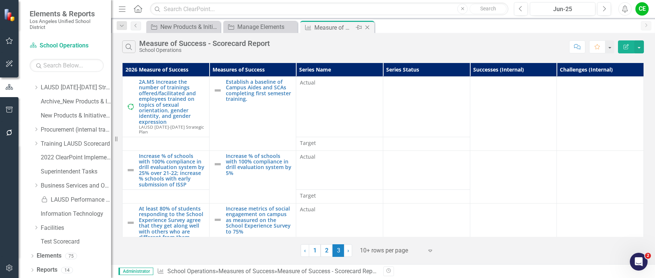
click at [367, 27] on icon "Close" at bounding box center [367, 27] width 7 height 6
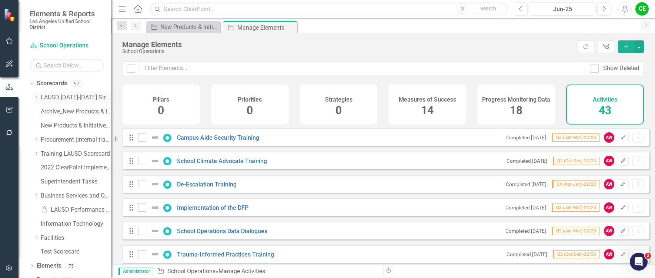
click at [35, 98] on icon "Dropdown" at bounding box center [36, 97] width 6 height 4
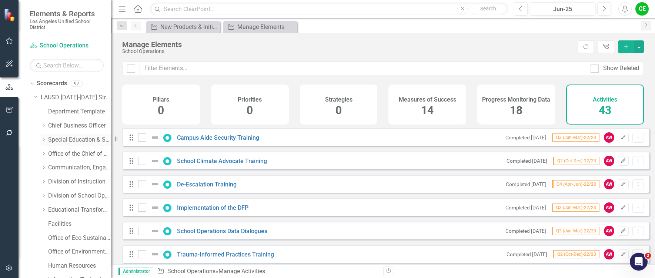
click at [43, 136] on div "Dropdown Special Education & Specialized Programs" at bounding box center [76, 140] width 70 height 12
click at [45, 139] on icon at bounding box center [44, 139] width 2 height 4
click at [67, 193] on link "Gifted/Talented Programs" at bounding box center [84, 195] width 56 height 9
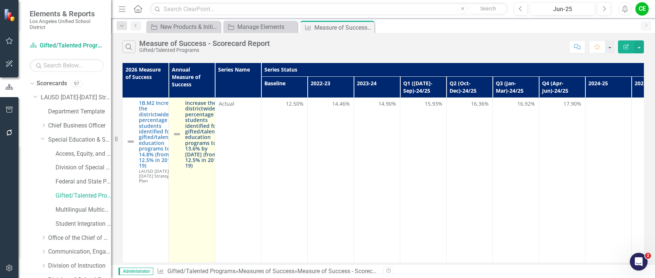
click at [202, 124] on link "Increase the districtwide percentage of students identified for gifted/talented…" at bounding box center [204, 134] width 38 height 69
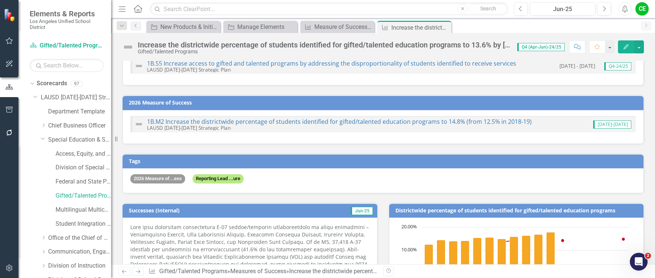
scroll to position [37, 0]
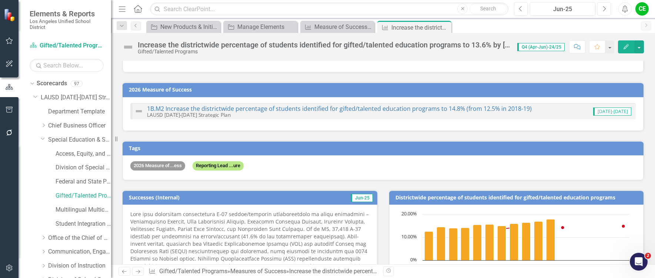
click at [603, 7] on icon "Next" at bounding box center [604, 9] width 4 height 7
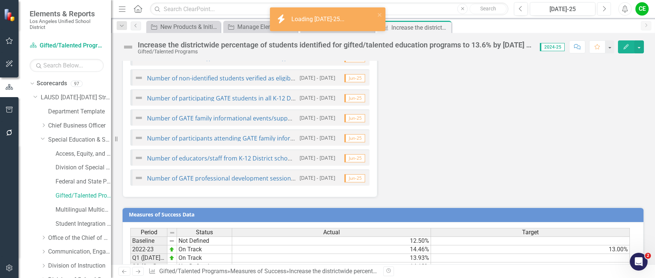
scroll to position [803, 0]
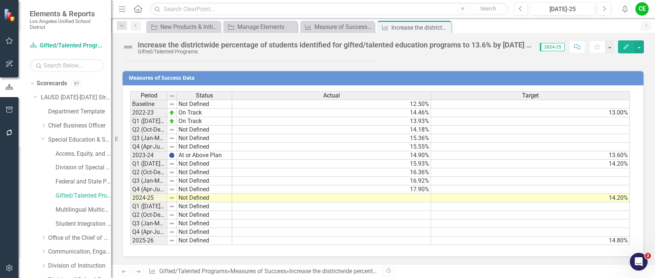
click at [412, 201] on td at bounding box center [331, 198] width 199 height 9
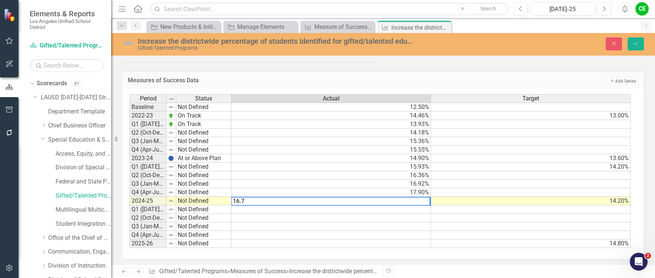
type textarea "16.7"
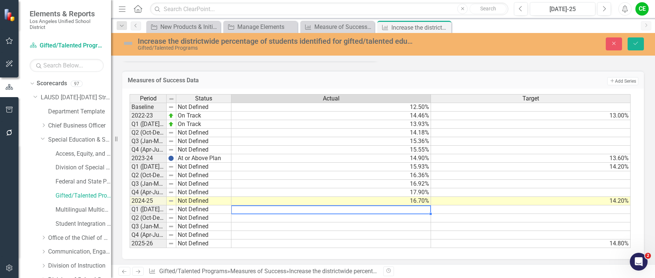
click at [423, 210] on td at bounding box center [331, 209] width 200 height 9
click at [631, 43] on button "Save" at bounding box center [636, 43] width 16 height 13
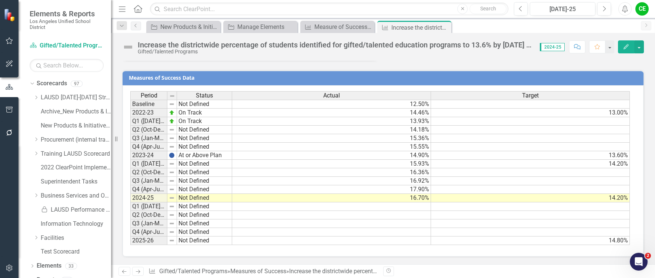
click at [184, 198] on td "Not Defined" at bounding box center [204, 198] width 55 height 9
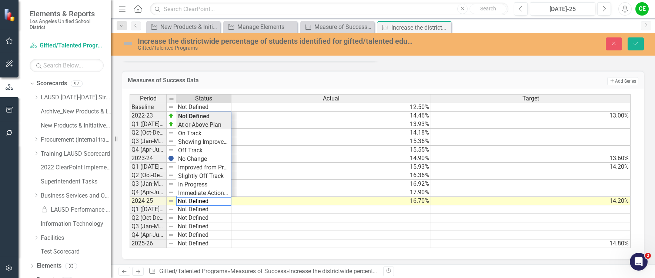
type textarea "At or Above Plan"
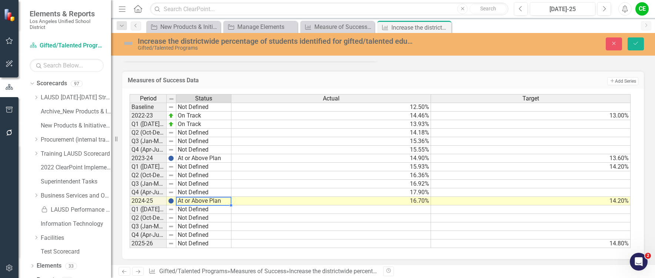
click at [197, 124] on div "Period Status Actual Target Baseline Not Defined 12.50% 2022-23 On Track 14.46%…" at bounding box center [380, 171] width 501 height 154
click at [637, 39] on button "Save" at bounding box center [636, 43] width 16 height 13
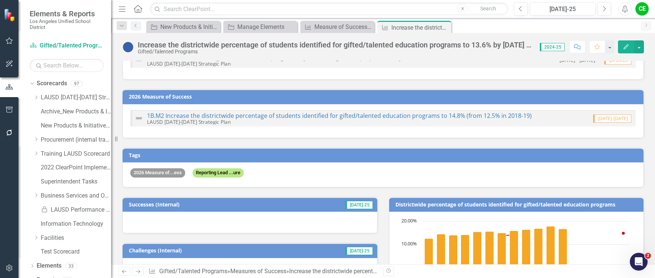
scroll to position [26, 0]
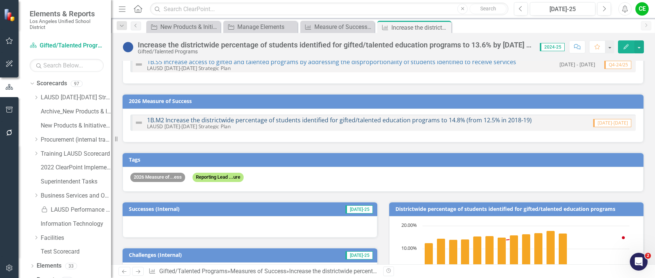
click at [404, 121] on link "1B.M2 Increase the districtwide percentage of students identified for gifted/ta…" at bounding box center [339, 120] width 385 height 8
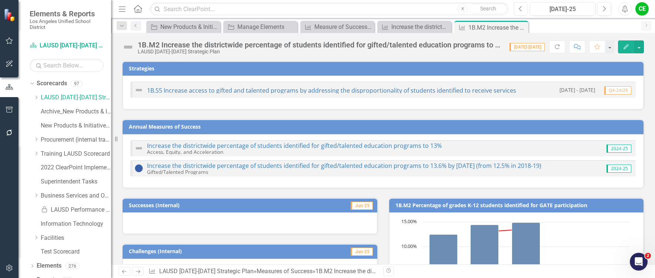
click at [523, 9] on icon "Previous" at bounding box center [521, 9] width 4 height 7
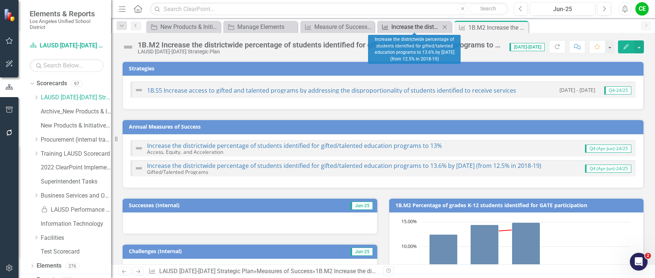
click at [409, 26] on div "Increase the districtwide percentage of students identified for gifted/talented…" at bounding box center [415, 26] width 49 height 9
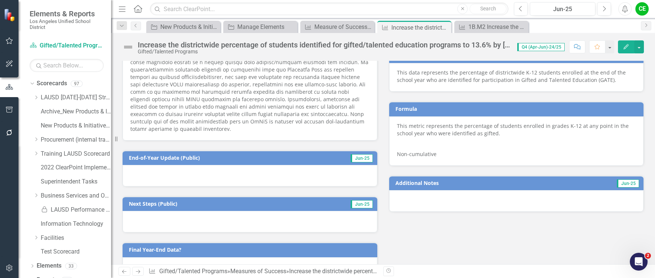
scroll to position [481, 0]
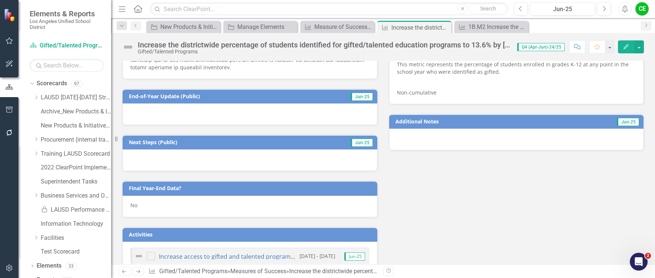
click at [151, 196] on div "No" at bounding box center [250, 206] width 255 height 21
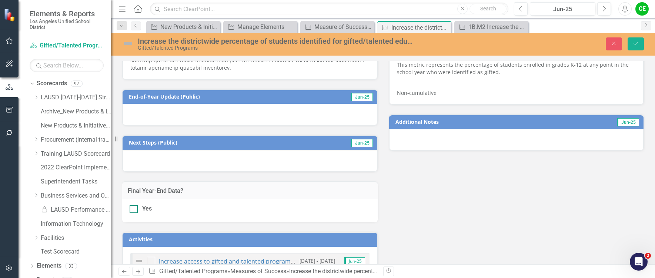
click at [134, 205] on div at bounding box center [134, 209] width 8 height 8
click at [134, 205] on input "Yes" at bounding box center [132, 207] width 5 height 5
checkbox input "true"
click at [638, 41] on icon "Save" at bounding box center [636, 43] width 7 height 5
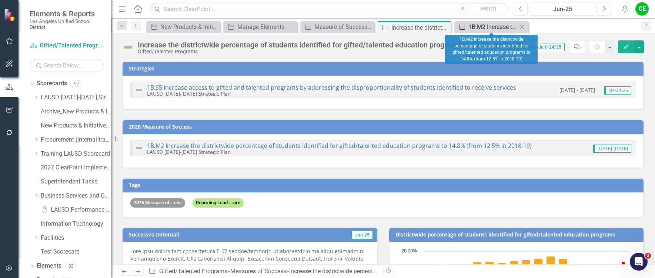
click at [498, 24] on div "1B.M2 Increase the districtwide percentage of students identified for gifted/ta…" at bounding box center [492, 26] width 49 height 9
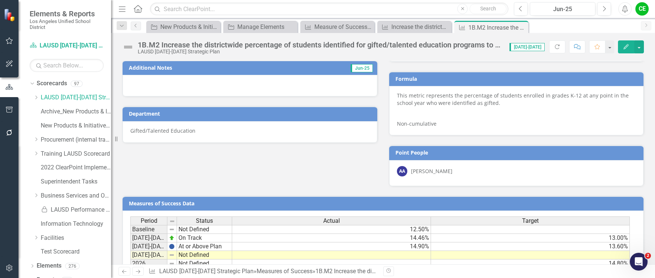
scroll to position [413, 0]
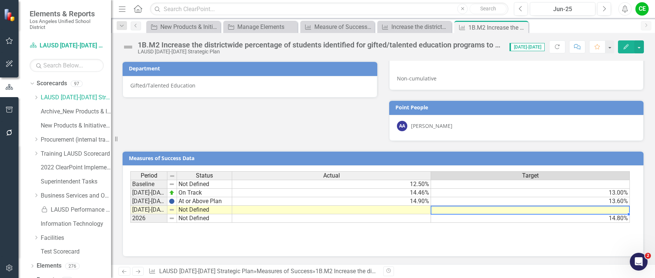
click at [513, 211] on td at bounding box center [530, 210] width 199 height 9
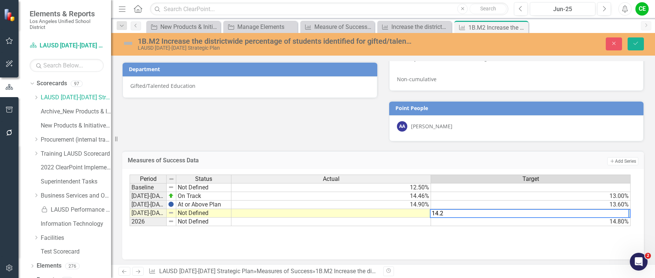
type textarea "14.2"
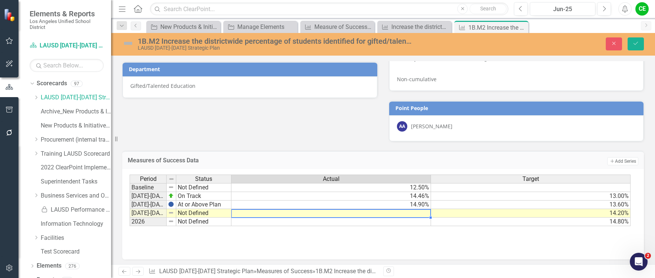
click at [405, 211] on td at bounding box center [331, 213] width 200 height 9
type textarea "16.7"
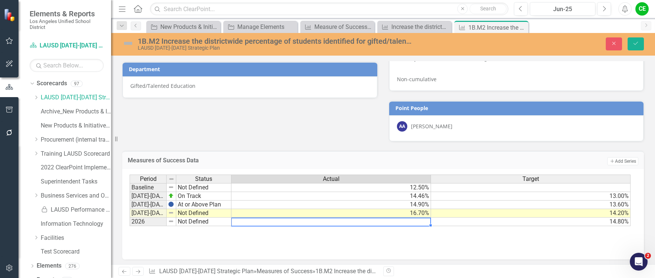
click at [405, 224] on td at bounding box center [331, 221] width 200 height 9
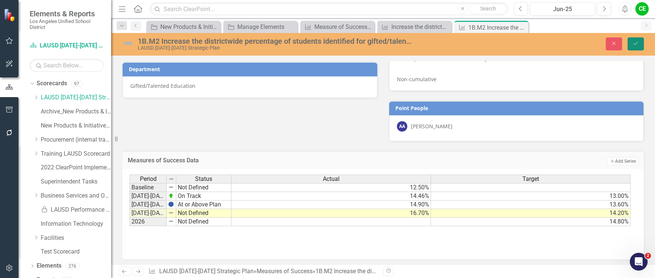
click at [634, 43] on icon "Save" at bounding box center [636, 43] width 7 height 5
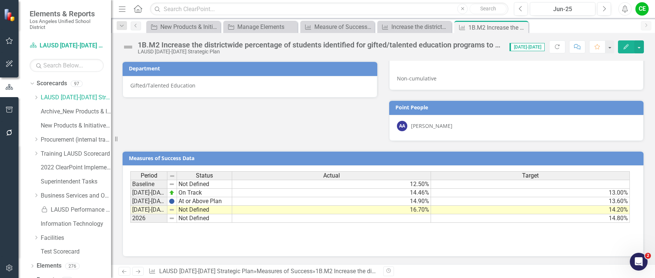
click at [204, 210] on td "Not Defined" at bounding box center [204, 210] width 55 height 9
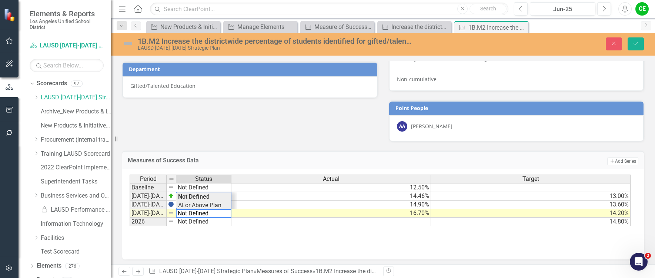
type textarea "At or Above Plan"
click at [206, 207] on div "Period Status Actual Target Baseline Not Defined 12.50% 2022-2023 On Track 14.4…" at bounding box center [380, 200] width 501 height 52
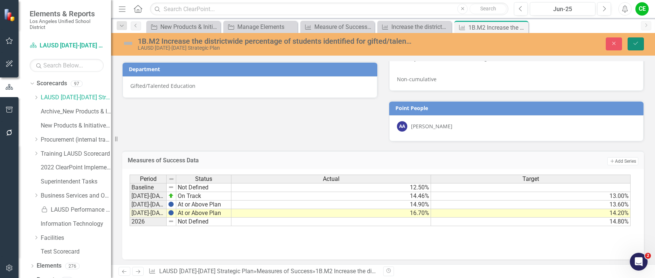
click at [644, 40] on button "Save" at bounding box center [636, 43] width 16 height 13
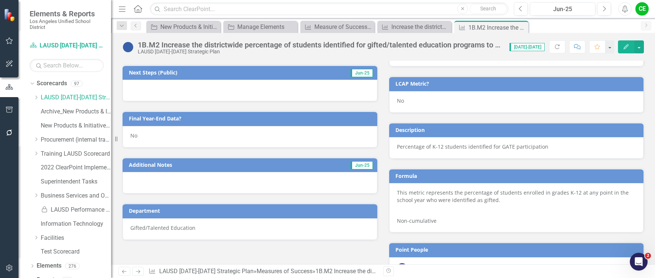
scroll to position [265, 0]
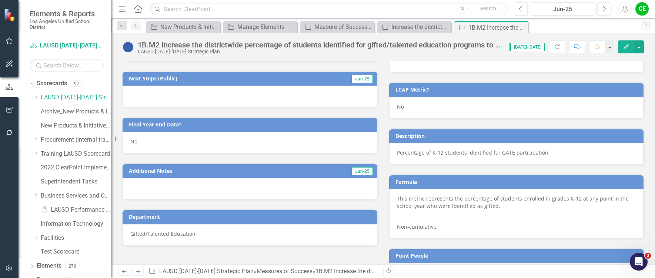
click at [153, 141] on div "No" at bounding box center [250, 142] width 255 height 21
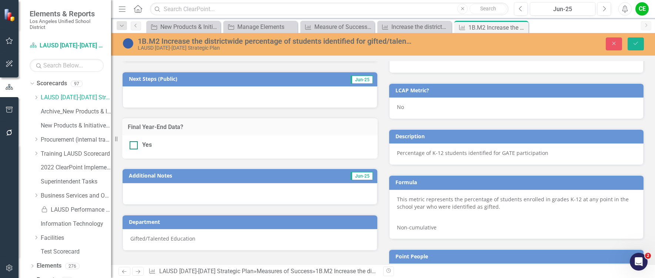
click at [133, 147] on div at bounding box center [134, 145] width 8 height 8
click at [133, 146] on input "Yes" at bounding box center [132, 143] width 5 height 5
checkbox input "true"
click at [633, 39] on button "Save" at bounding box center [636, 43] width 16 height 13
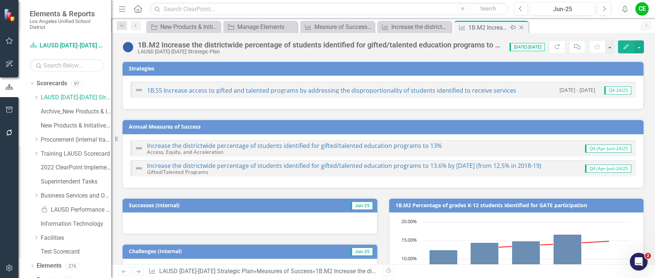
click at [522, 27] on icon "Close" at bounding box center [521, 27] width 7 height 6
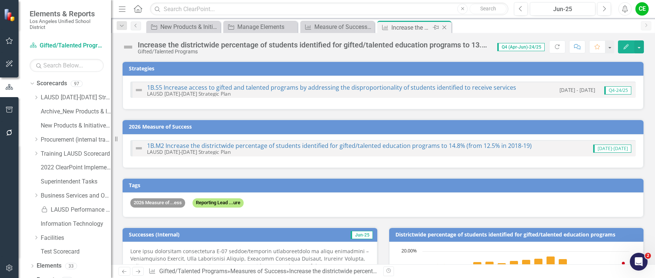
click at [446, 26] on icon at bounding box center [445, 28] width 4 height 4
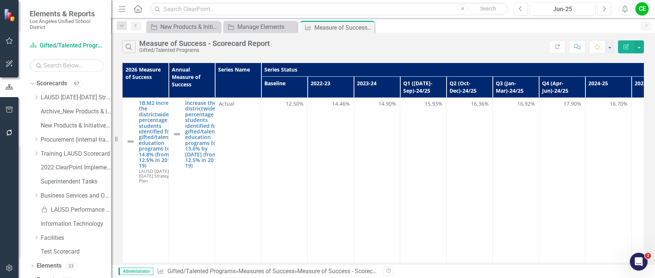
drag, startPoint x: 366, startPoint y: 26, endPoint x: 1, endPoint y: 120, distance: 376.5
click at [0, 0] on icon "Close" at bounding box center [0, 0] width 0 height 0
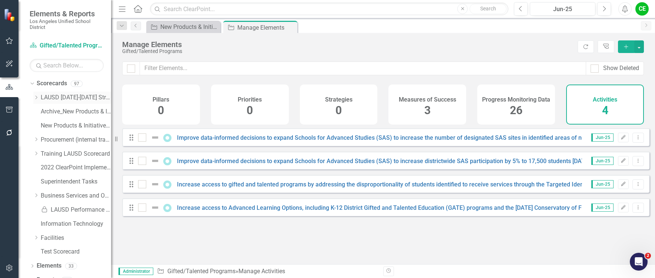
click at [38, 97] on icon "Dropdown" at bounding box center [36, 97] width 6 height 4
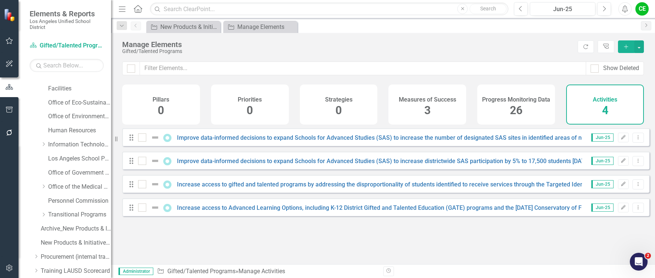
scroll to position [148, 0]
click at [66, 186] on link "Personnel Commission" at bounding box center [79, 188] width 63 height 9
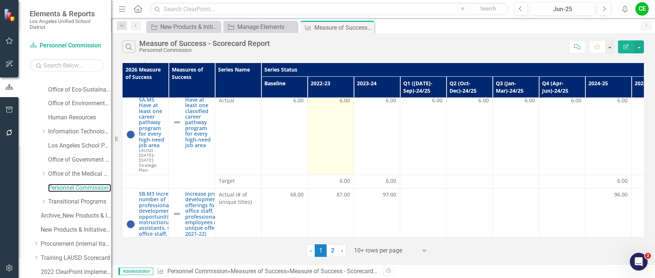
scroll to position [444, 0]
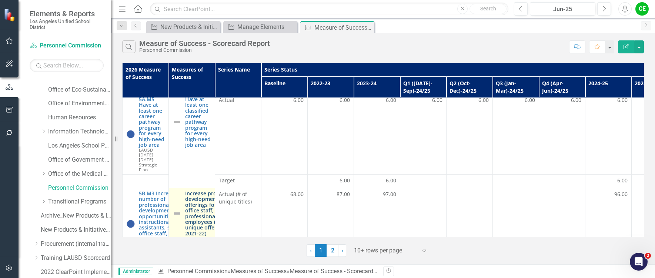
click at [198, 190] on link "Increase professional development offerings for school office staff, and profes…" at bounding box center [213, 213] width 56 height 46
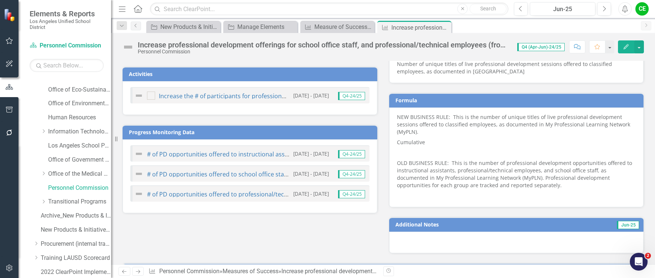
scroll to position [479, 0]
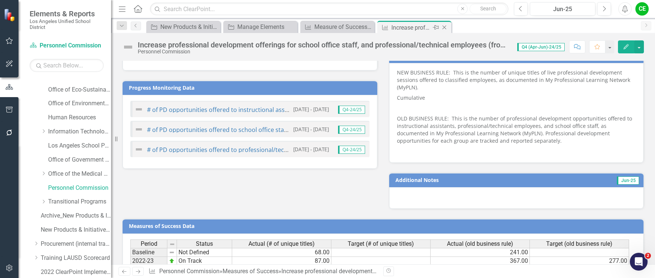
click at [445, 27] on icon "Close" at bounding box center [444, 27] width 7 height 6
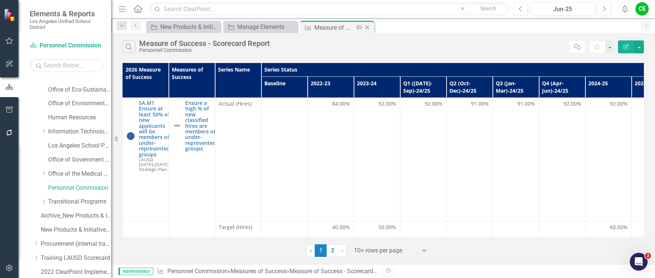
click at [369, 27] on icon "Close" at bounding box center [367, 27] width 7 height 6
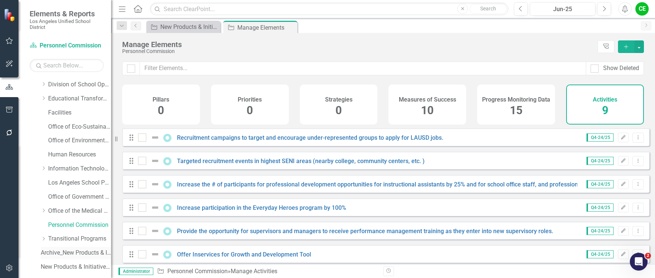
scroll to position [74, 0]
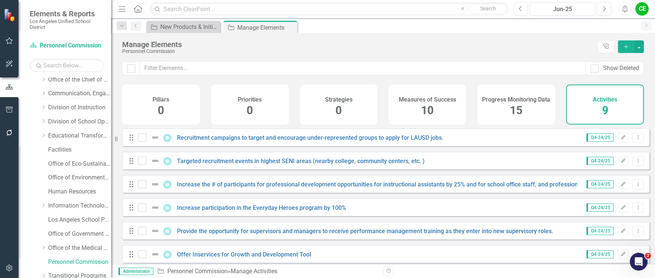
click at [41, 90] on div "Dropdown Communication, Engagement & Collaboration" at bounding box center [76, 93] width 70 height 12
click at [44, 94] on icon "Dropdown" at bounding box center [44, 93] width 6 height 4
click at [65, 124] on link "Office of Communications and Media Relations" at bounding box center [84, 121] width 56 height 9
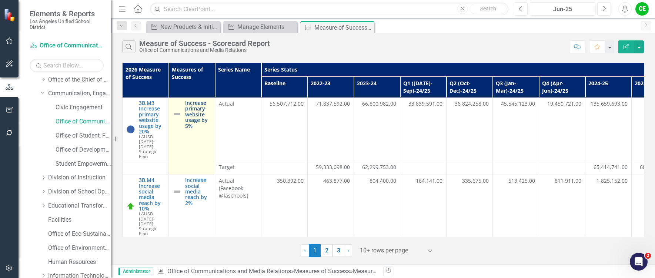
click at [187, 112] on link "Increase primary website usage by 5%" at bounding box center [198, 114] width 26 height 29
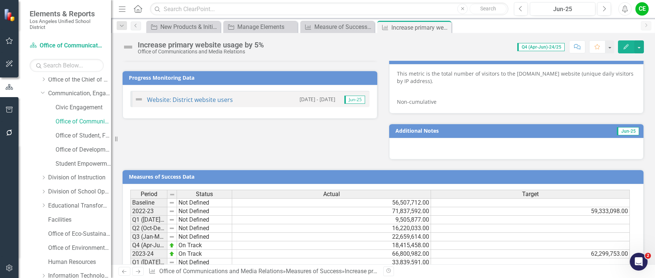
scroll to position [518, 0]
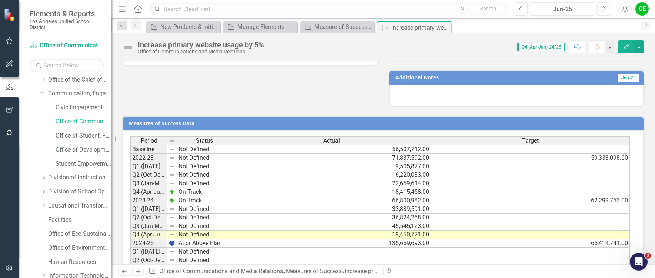
click at [604, 9] on icon "Next" at bounding box center [604, 9] width 4 height 7
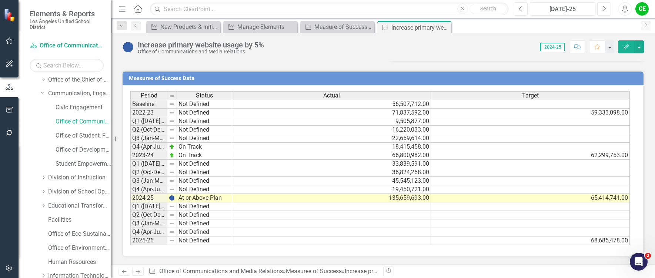
scroll to position [527, 0]
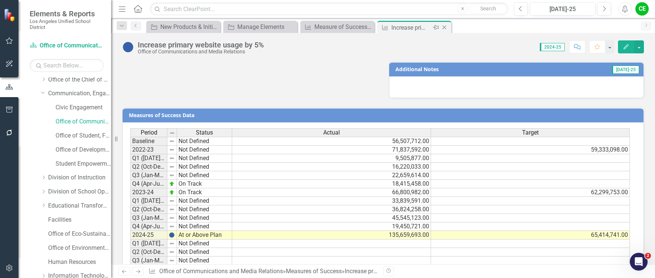
click at [443, 26] on icon "Close" at bounding box center [444, 27] width 7 height 6
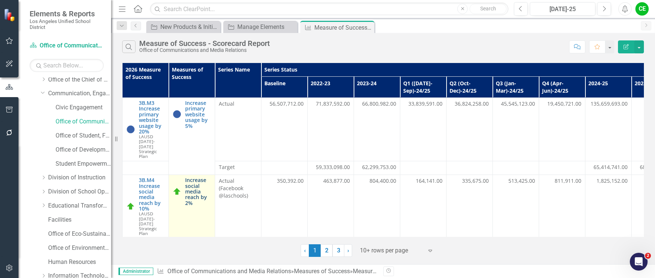
click at [199, 179] on link "Increase social media reach by 2%" at bounding box center [198, 191] width 26 height 29
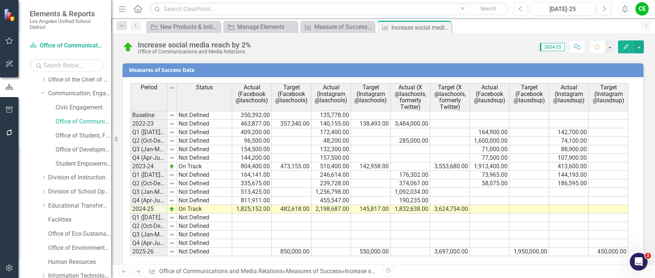
scroll to position [559, 0]
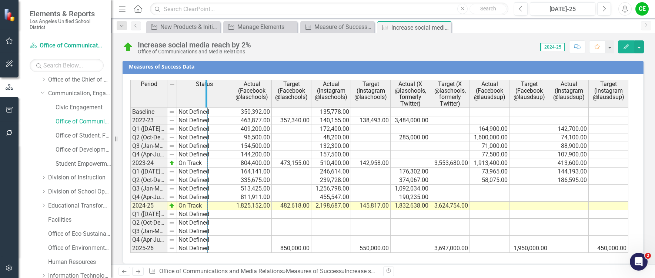
drag, startPoint x: 166, startPoint y: 90, endPoint x: 206, endPoint y: 90, distance: 40.4
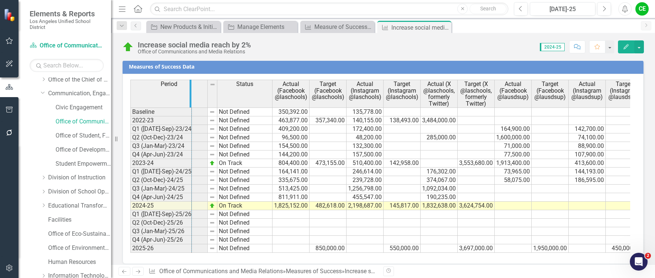
drag, startPoint x: 207, startPoint y: 89, endPoint x: 191, endPoint y: 93, distance: 16.7
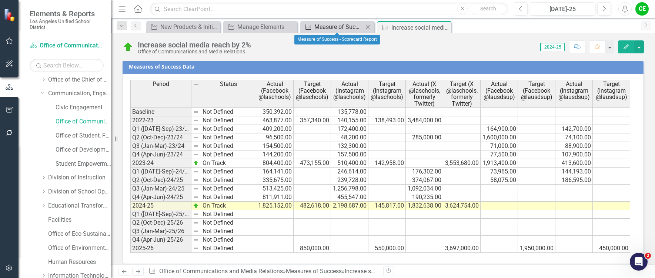
click at [331, 26] on div "Measure of Success - Scorecard Report" at bounding box center [338, 26] width 49 height 9
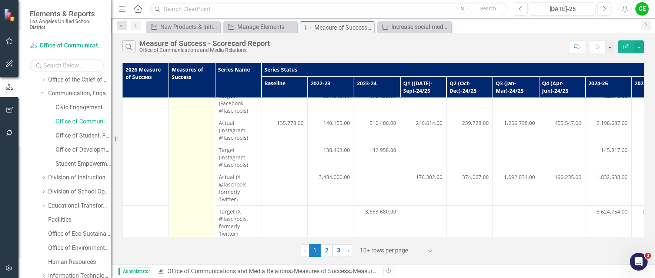
scroll to position [256, 0]
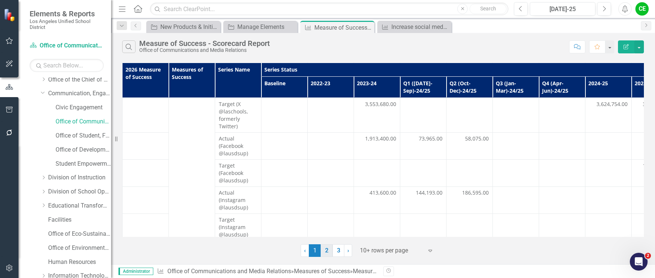
click at [326, 251] on link "2" at bounding box center [327, 250] width 12 height 13
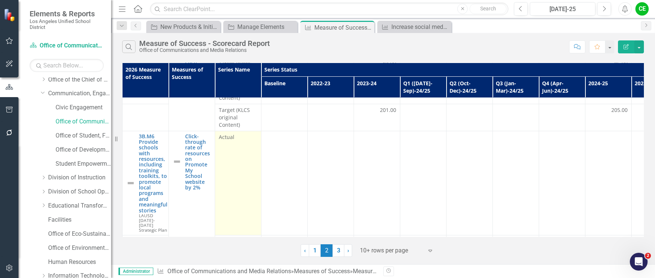
scroll to position [109, 0]
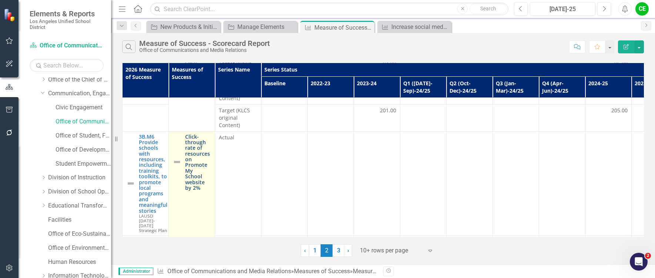
click at [195, 147] on link "Click-through rate of resources on Promote My School website by 2%" at bounding box center [198, 162] width 26 height 57
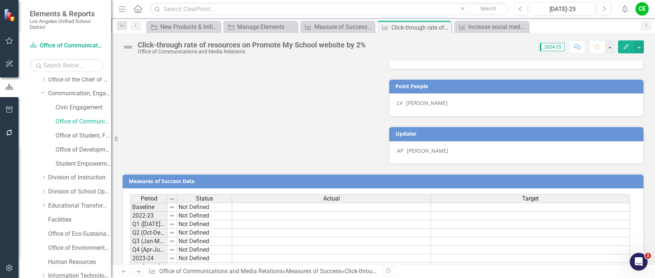
scroll to position [663, 0]
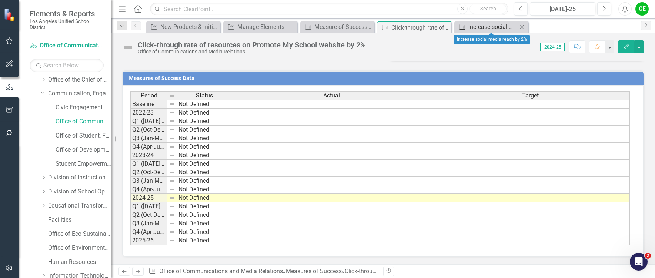
click at [488, 26] on div "Increase social media reach by 2%" at bounding box center [492, 26] width 49 height 9
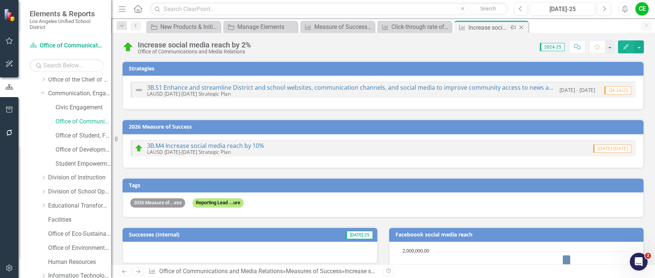
click at [521, 26] on icon "Close" at bounding box center [521, 27] width 7 height 6
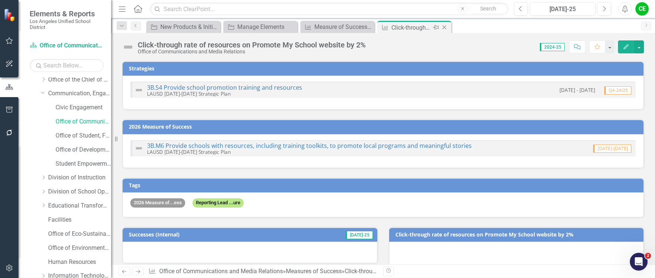
click at [446, 27] on icon "Close" at bounding box center [444, 27] width 7 height 6
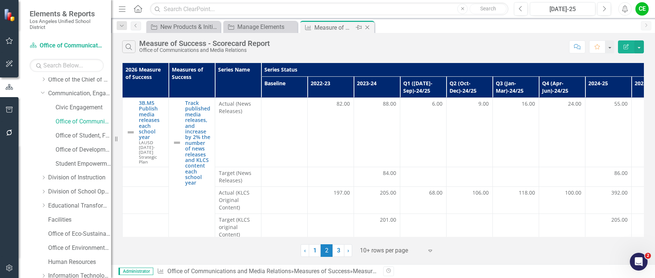
click at [366, 27] on icon "Close" at bounding box center [367, 27] width 7 height 6
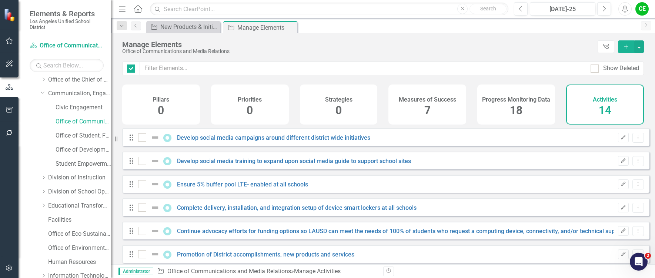
checkbox input "false"
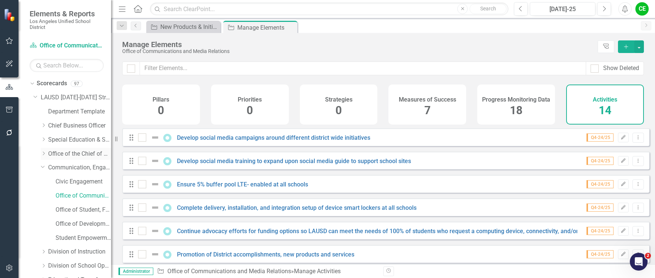
click at [45, 151] on icon "Dropdown" at bounding box center [44, 153] width 6 height 4
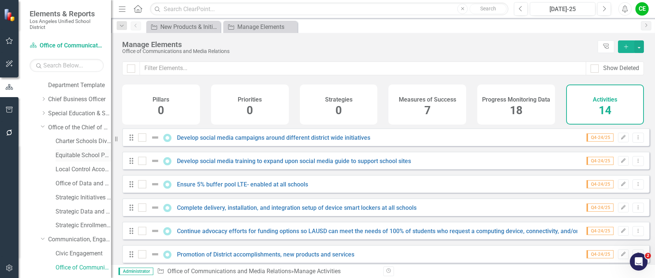
scroll to position [37, 0]
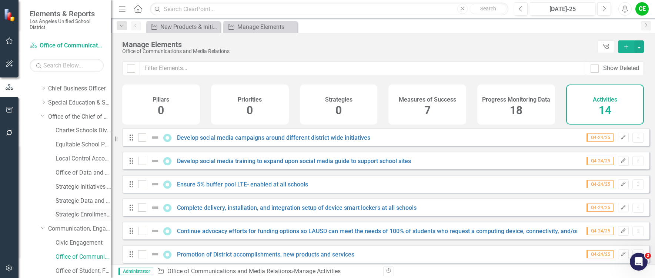
click at [86, 213] on link "Strategic Enrollment and Program Planning Office" at bounding box center [84, 214] width 56 height 9
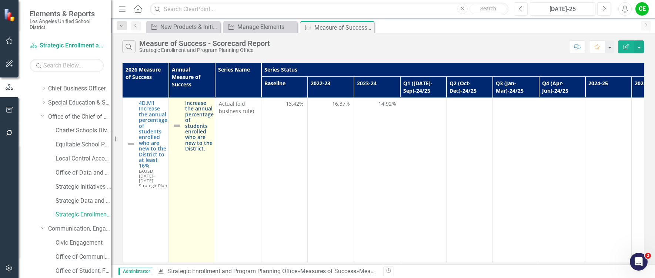
click at [201, 131] on link "Increase the annual percentage of students enrolled who are new to the District." at bounding box center [199, 125] width 29 height 51
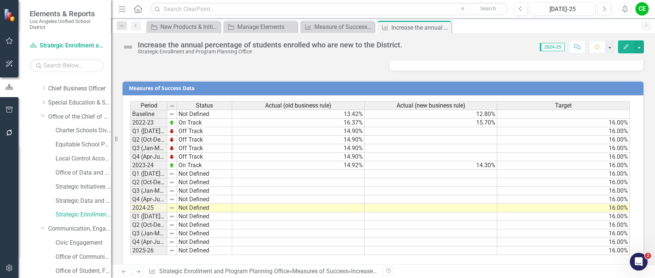
scroll to position [641, 0]
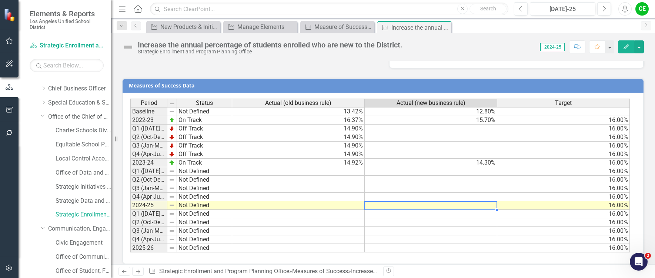
click at [411, 201] on td at bounding box center [431, 205] width 133 height 9
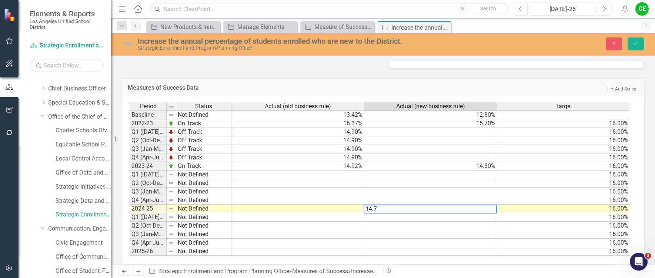
type textarea "16"
click at [518, 204] on td "16.00%" at bounding box center [563, 208] width 133 height 9
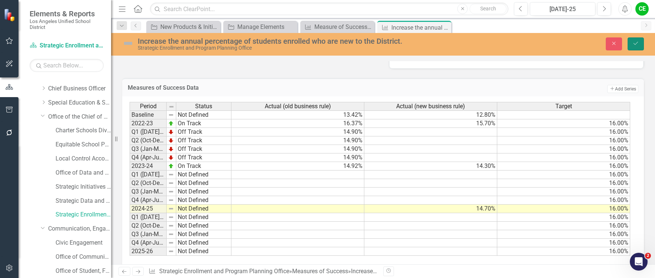
click at [638, 46] on icon "Save" at bounding box center [636, 43] width 7 height 5
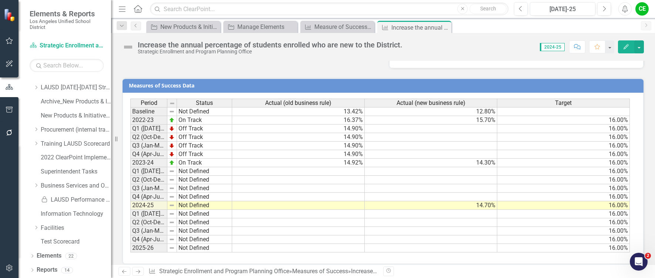
click at [195, 201] on td "Not Defined" at bounding box center [204, 205] width 55 height 9
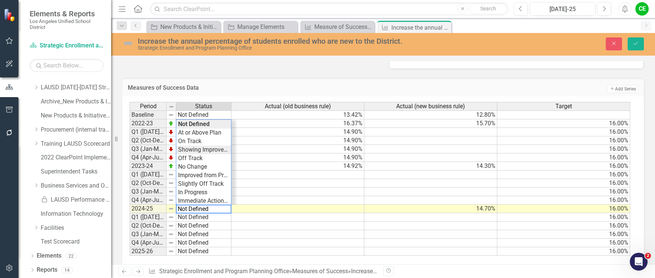
type textarea "Showing Improvement"
click at [202, 143] on div "Period Status Actual (old business rule) Actual (new business rule) Target Base…" at bounding box center [380, 179] width 501 height 154
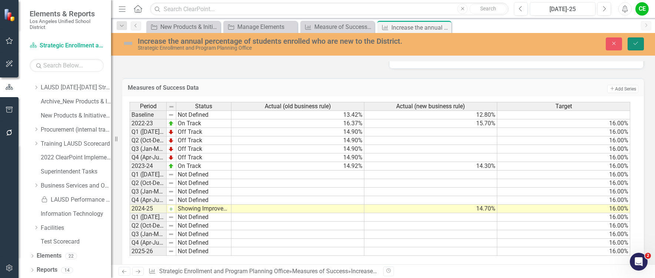
click at [634, 41] on icon "Save" at bounding box center [636, 43] width 7 height 5
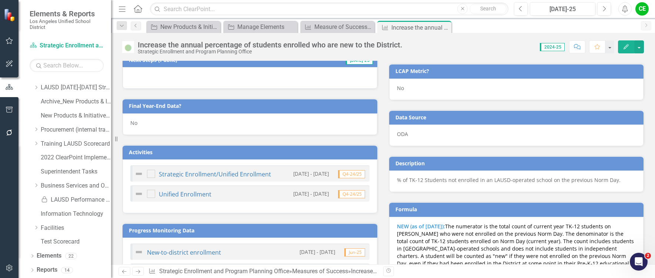
scroll to position [307, 0]
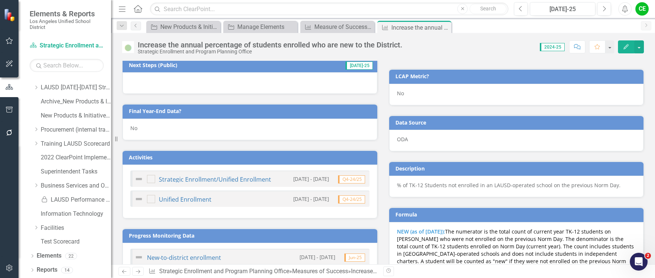
click at [149, 131] on div "No" at bounding box center [250, 129] width 255 height 21
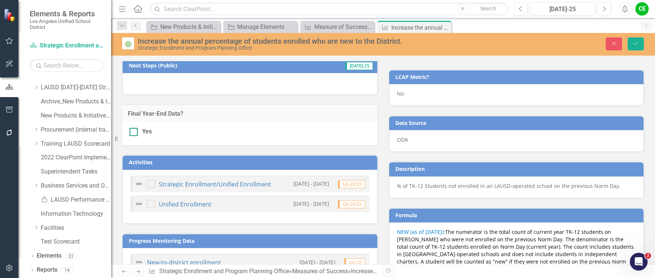
click at [137, 132] on div at bounding box center [134, 132] width 8 height 8
click at [134, 132] on input "Yes" at bounding box center [132, 130] width 5 height 5
checkbox input "true"
click at [640, 42] on button "Save" at bounding box center [636, 43] width 16 height 13
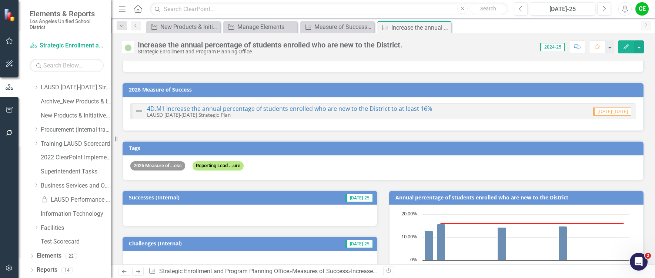
scroll to position [0, 0]
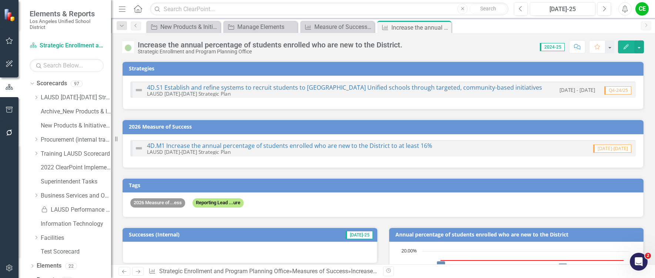
click at [259, 144] on link "4D.M1 Increase the annual percentage of students enrolled who are new to the Di…" at bounding box center [289, 145] width 285 height 8
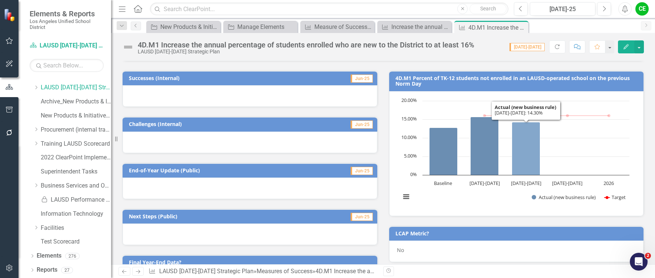
scroll to position [259, 0]
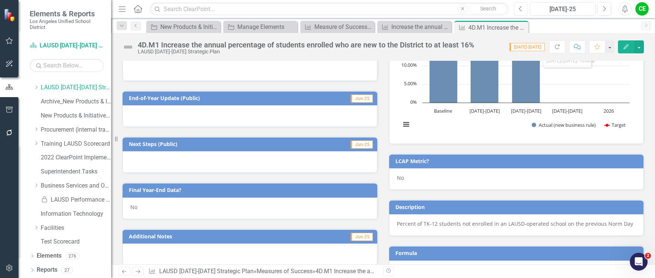
click at [524, 9] on button "Previous" at bounding box center [521, 8] width 14 height 13
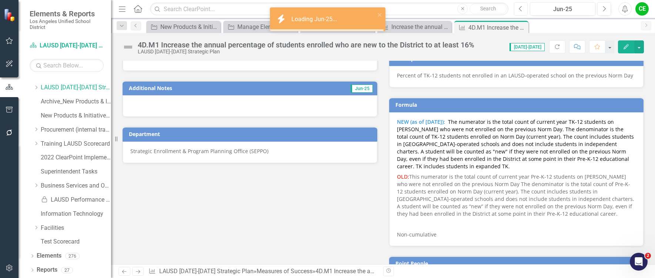
scroll to position [551, 0]
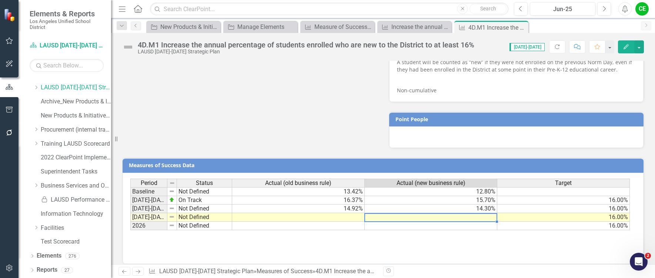
click at [463, 213] on td at bounding box center [431, 217] width 133 height 9
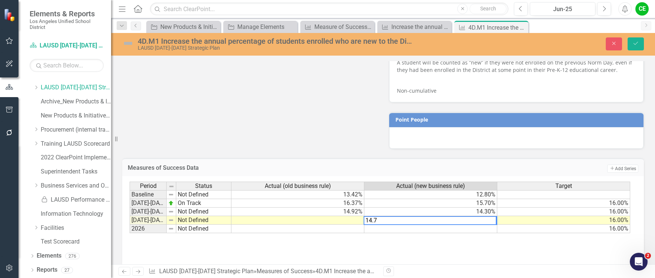
type textarea "14.7"
click at [457, 224] on td at bounding box center [430, 228] width 133 height 9
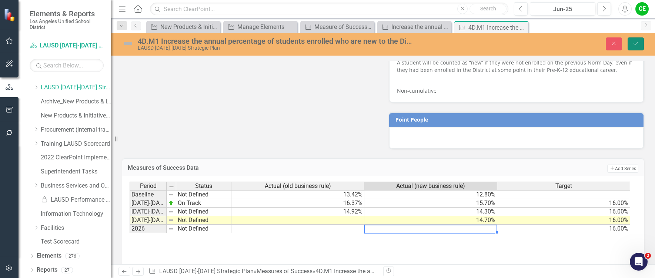
click at [630, 41] on button "Save" at bounding box center [636, 43] width 16 height 13
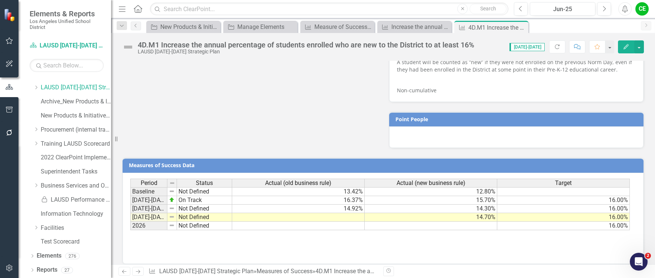
click at [186, 213] on td "Not Defined" at bounding box center [204, 217] width 55 height 9
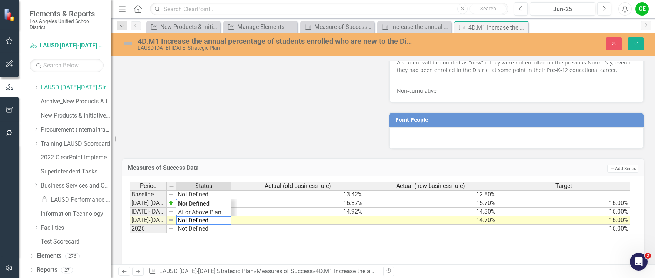
drag, startPoint x: 221, startPoint y: 211, endPoint x: 154, endPoint y: 215, distance: 66.8
click at [154, 215] on div "Period Status Actual (old business rule) Actual (new business rule) Target Base…" at bounding box center [380, 207] width 501 height 52
click at [211, 205] on div "Period Status Actual (old business rule) Actual (new business rule) Target Base…" at bounding box center [380, 207] width 501 height 52
type textarea "Showing Improvement"
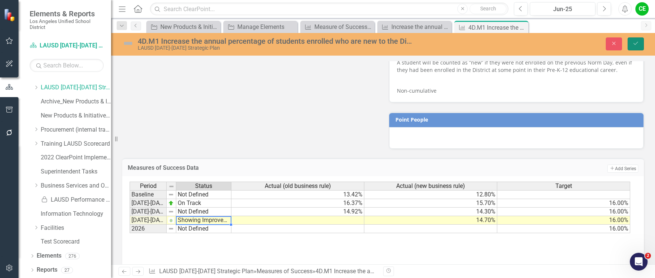
click at [635, 38] on button "Save" at bounding box center [636, 43] width 16 height 13
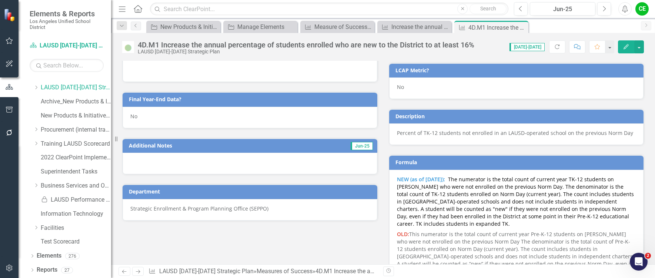
scroll to position [333, 0]
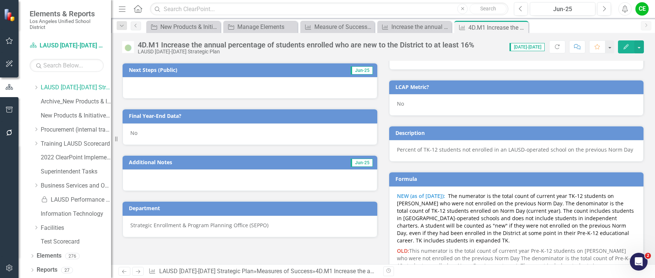
click at [162, 134] on div "No" at bounding box center [250, 133] width 255 height 21
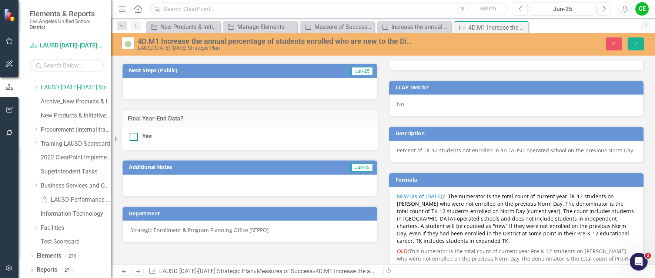
click at [136, 138] on div at bounding box center [134, 137] width 8 height 8
click at [134, 137] on input "Yes" at bounding box center [132, 135] width 5 height 5
checkbox input "true"
click at [639, 43] on icon "Save" at bounding box center [636, 43] width 7 height 5
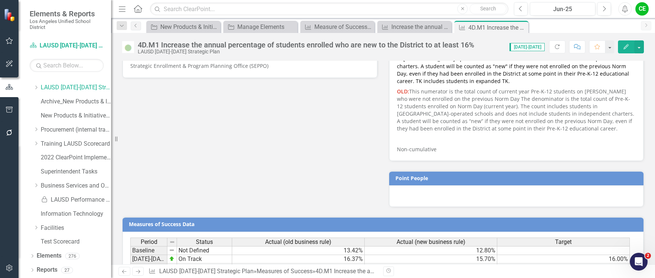
scroll to position [551, 0]
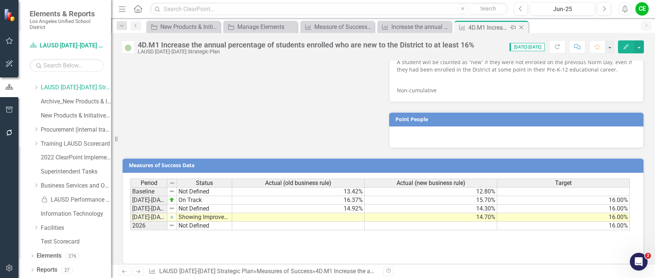
click at [523, 28] on icon "Close" at bounding box center [521, 27] width 7 height 6
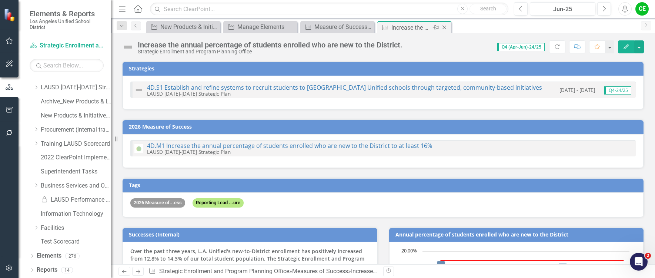
click at [444, 27] on icon "Close" at bounding box center [444, 27] width 7 height 6
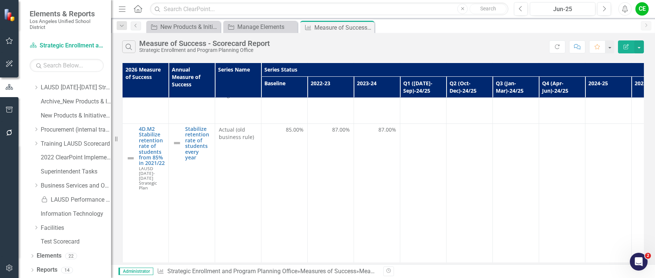
scroll to position [296, 0]
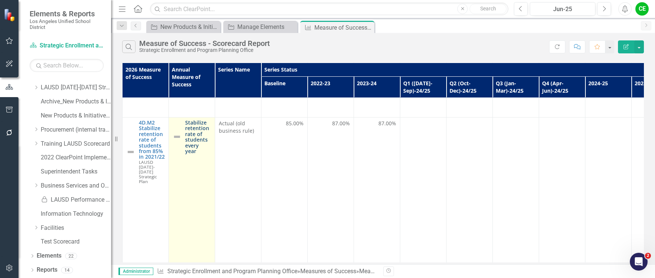
click at [199, 130] on link "Stabilize retention rate of students every year" at bounding box center [198, 137] width 26 height 34
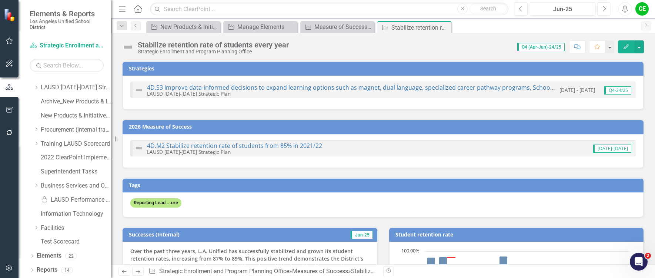
click at [603, 8] on icon "Next" at bounding box center [604, 9] width 4 height 7
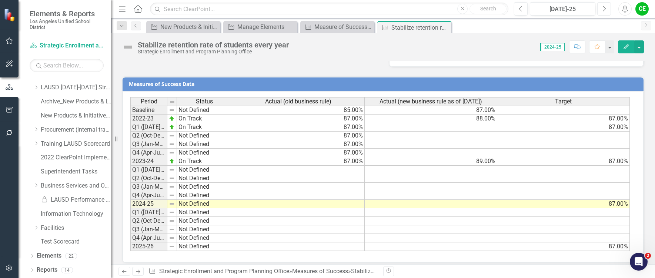
scroll to position [686, 0]
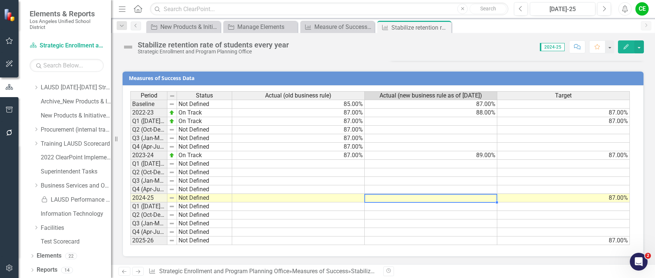
click at [485, 198] on td at bounding box center [431, 198] width 133 height 9
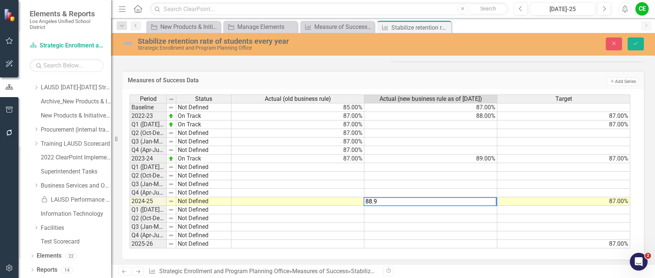
type textarea "88.9"
click at [480, 210] on td at bounding box center [430, 210] width 133 height 9
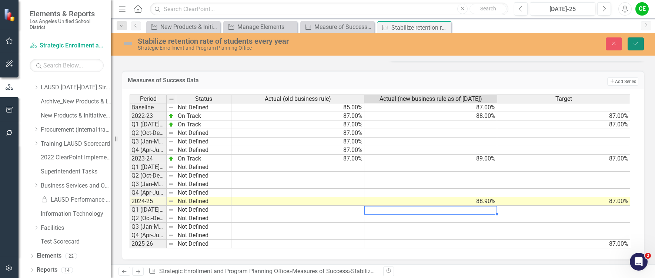
click at [636, 47] on button "Save" at bounding box center [636, 43] width 16 height 13
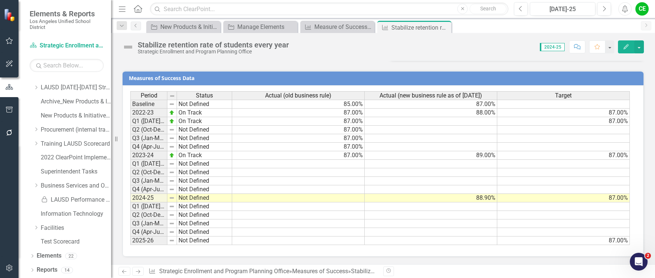
click at [195, 197] on td "Not Defined" at bounding box center [204, 198] width 55 height 9
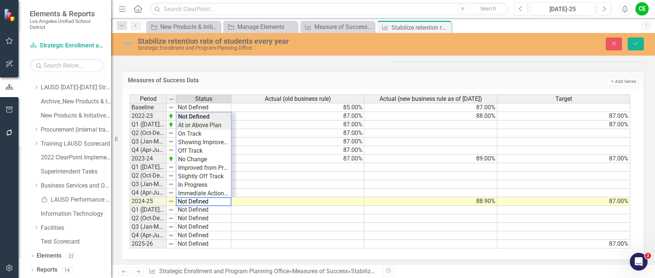
type textarea "At or Above Plan"
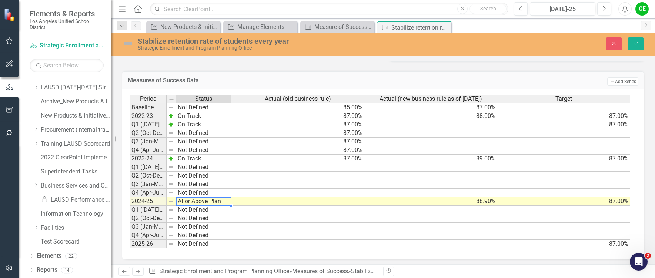
click at [207, 125] on div "Period Status Actual (old business rule) Actual (new business rule as of [DATE]…" at bounding box center [380, 171] width 501 height 154
click at [643, 43] on button "Save" at bounding box center [636, 43] width 16 height 13
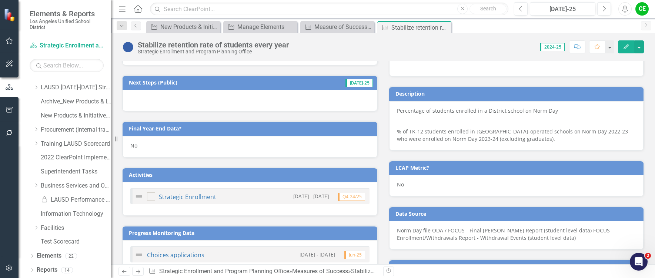
scroll to position [333, 0]
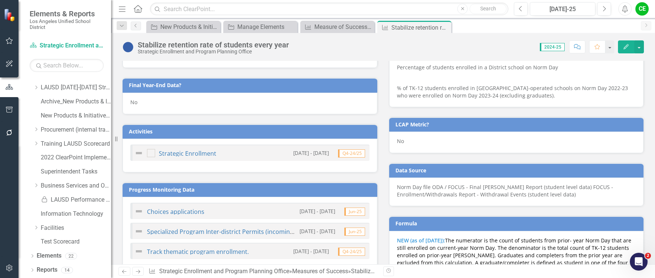
click at [151, 104] on div "No" at bounding box center [250, 103] width 255 height 21
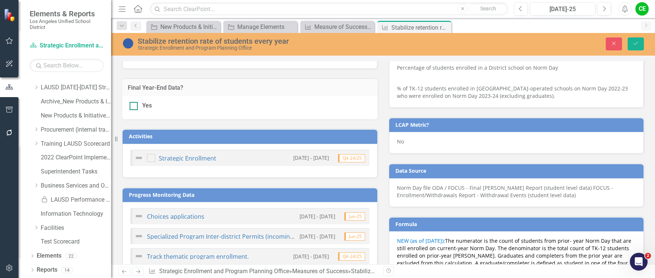
click at [134, 108] on div at bounding box center [134, 106] width 8 height 8
click at [134, 107] on input "Yes" at bounding box center [132, 104] width 5 height 5
checkbox input "true"
click at [634, 43] on icon "Save" at bounding box center [636, 43] width 7 height 5
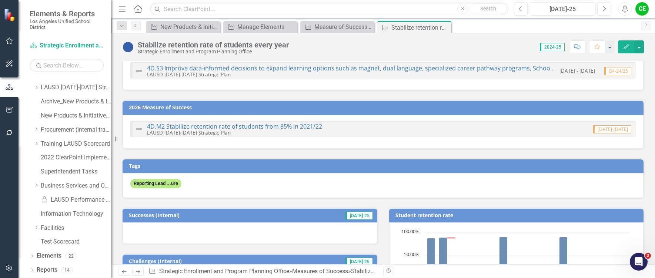
scroll to position [0, 0]
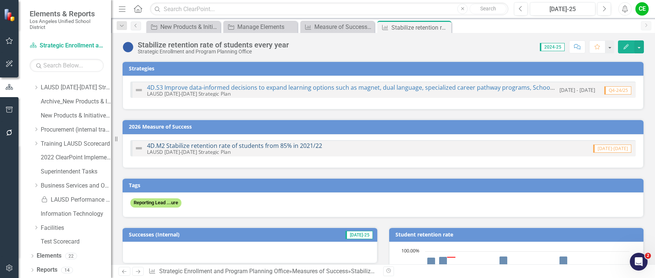
click at [248, 146] on link "4D.M2 Stabilize retention rate of students from 85% in 2021/22" at bounding box center [234, 145] width 175 height 8
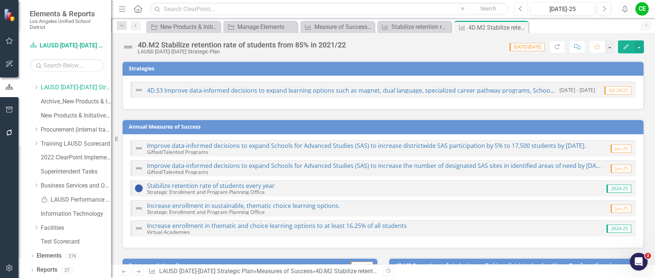
click at [521, 7] on icon "Previous" at bounding box center [521, 9] width 4 height 7
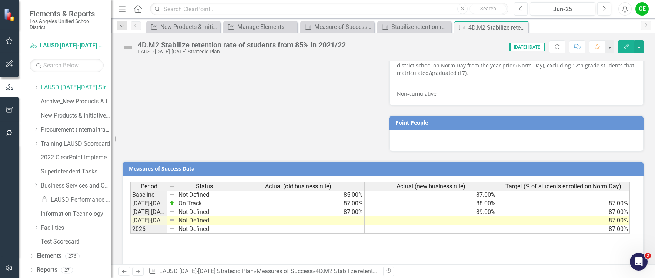
scroll to position [529, 0]
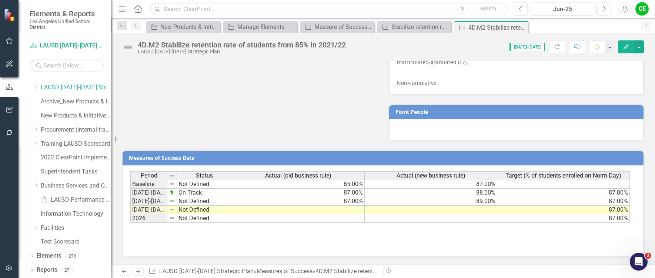
click at [448, 210] on td at bounding box center [431, 210] width 133 height 9
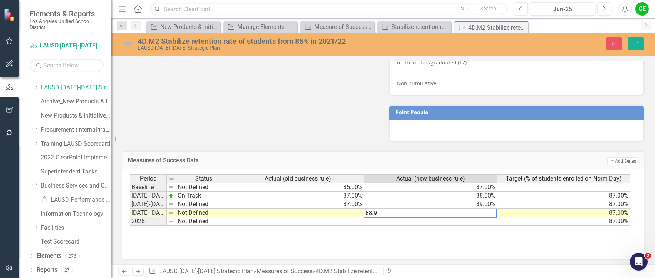
type textarea "87"
click at [504, 214] on td "87.00%" at bounding box center [563, 212] width 133 height 9
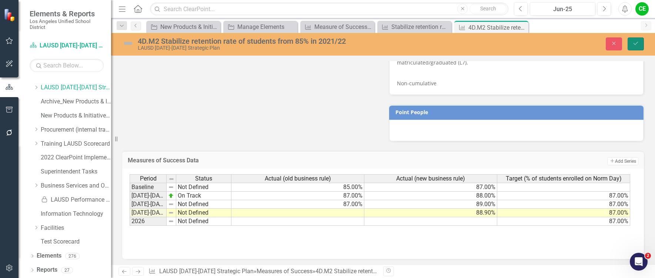
click at [633, 42] on icon "Save" at bounding box center [636, 43] width 7 height 5
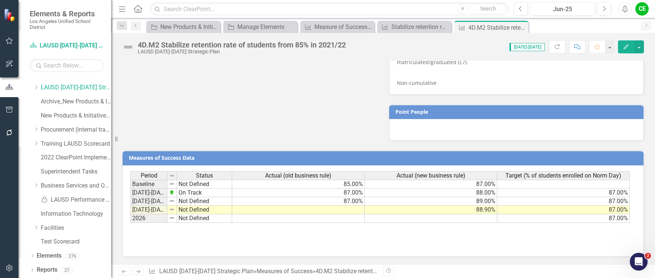
click at [193, 211] on td "Not Defined" at bounding box center [204, 210] width 55 height 9
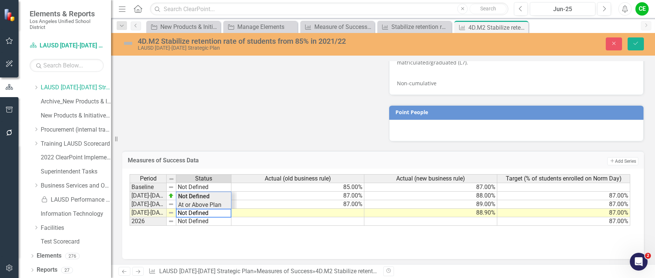
type textarea "At or Above Plan"
click at [196, 206] on div "Period Status Actual (old business rule) Actual (new business rule) Target (% o…" at bounding box center [380, 200] width 501 height 52
click at [635, 43] on icon "Save" at bounding box center [636, 43] width 7 height 5
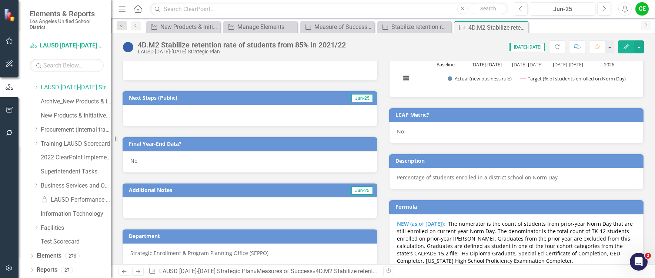
scroll to position [333, 0]
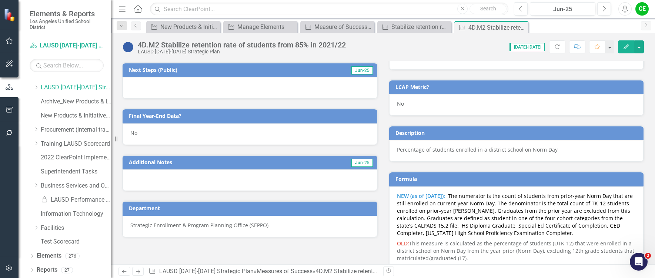
click at [141, 136] on div "No" at bounding box center [250, 133] width 255 height 21
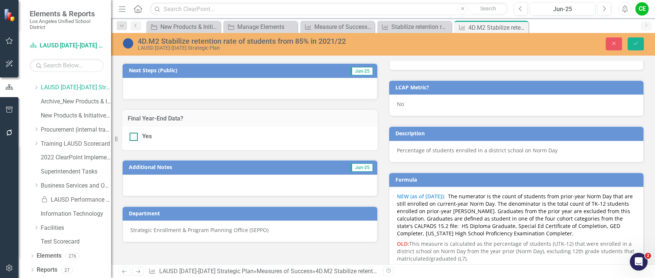
click at [137, 137] on div at bounding box center [134, 137] width 8 height 8
click at [134, 137] on input "Yes" at bounding box center [132, 135] width 5 height 5
checkbox input "true"
click at [638, 45] on icon "Save" at bounding box center [636, 43] width 7 height 5
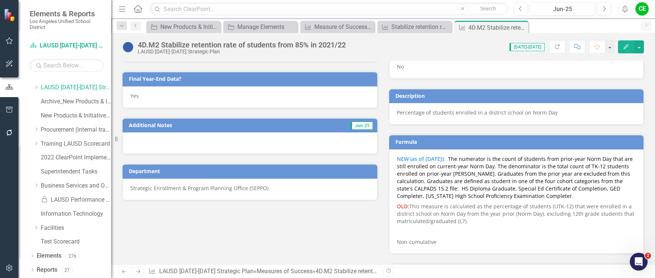
scroll to position [529, 0]
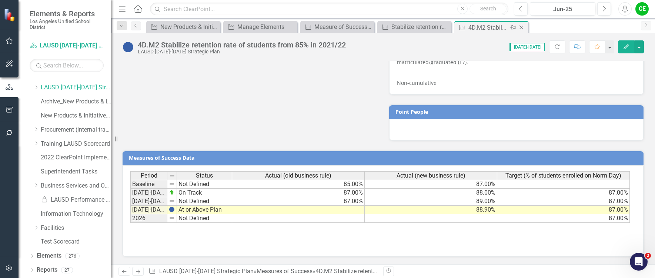
click at [521, 27] on icon "Close" at bounding box center [521, 27] width 7 height 6
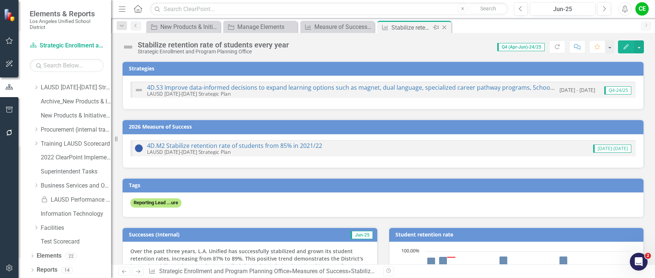
click at [446, 26] on icon "Close" at bounding box center [444, 27] width 7 height 6
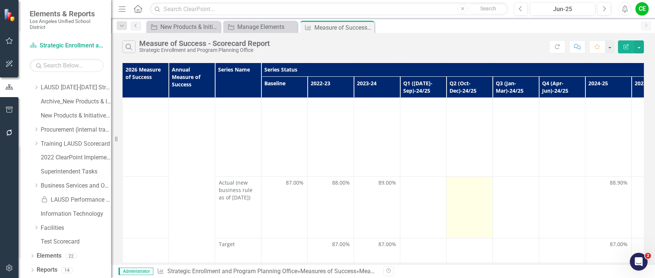
scroll to position [406, 0]
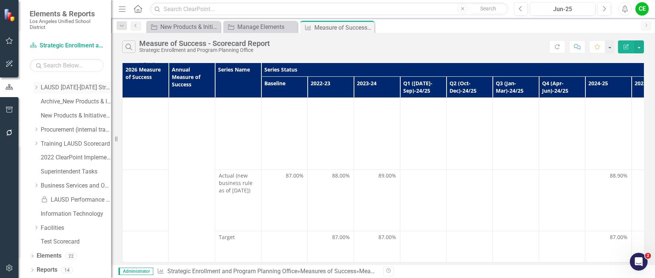
click at [34, 86] on icon "Dropdown" at bounding box center [36, 87] width 6 height 4
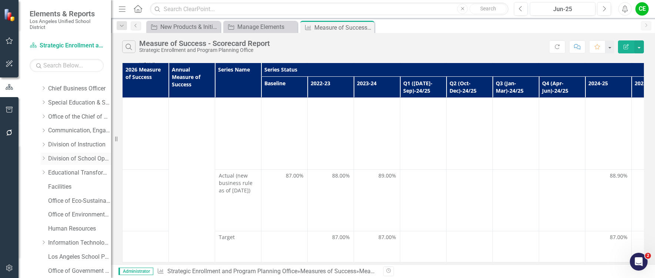
click at [43, 157] on icon at bounding box center [44, 159] width 2 height 4
click at [84, 200] on link "School Operations" at bounding box center [84, 201] width 56 height 9
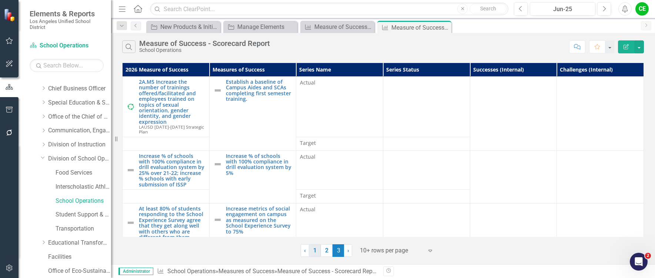
click at [312, 248] on link "1" at bounding box center [315, 250] width 12 height 13
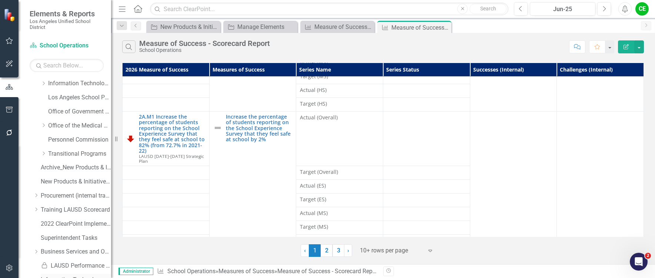
scroll to position [332, 0]
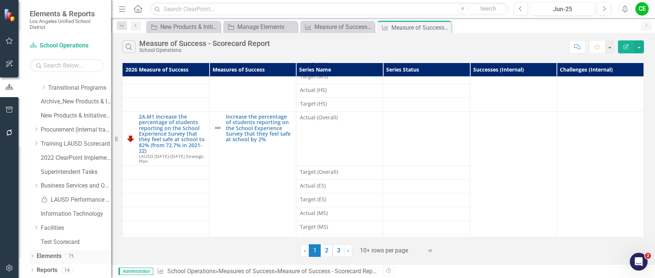
click at [51, 256] on link "Elements" at bounding box center [49, 256] width 25 height 9
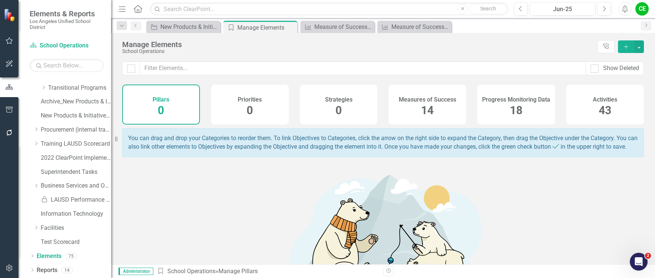
click at [421, 98] on h4 "Measures of Success" at bounding box center [427, 99] width 57 height 7
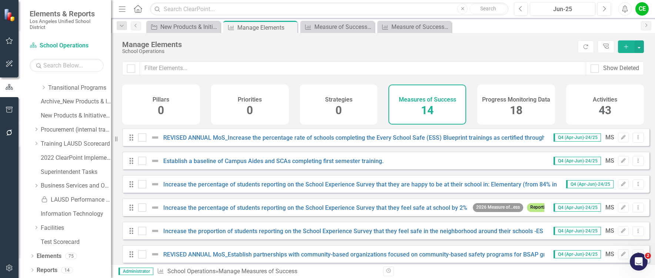
scroll to position [37, 0]
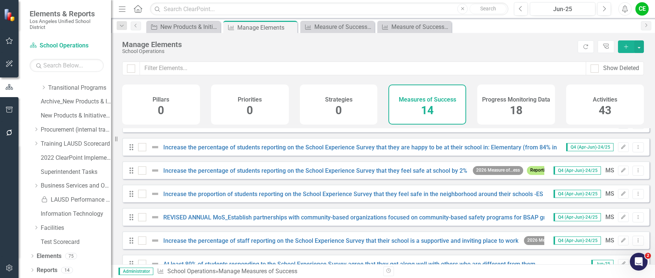
click at [360, 106] on div "Strategies 0" at bounding box center [339, 104] width 78 height 40
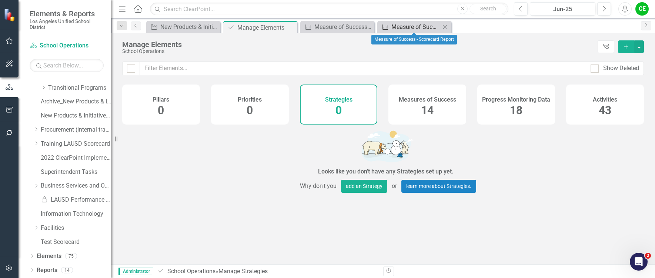
click at [407, 26] on div "Measure of Success - Scorecard Report" at bounding box center [415, 26] width 49 height 9
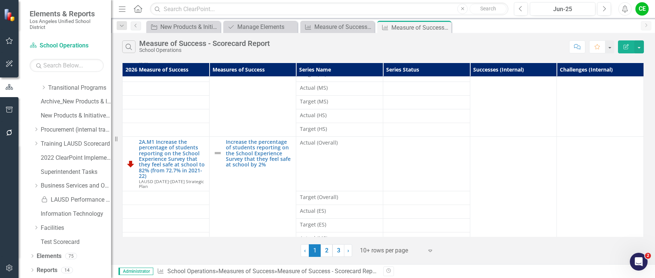
scroll to position [74, 0]
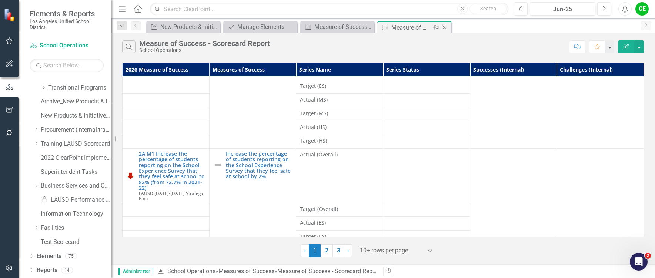
click at [447, 26] on icon "Close" at bounding box center [444, 27] width 7 height 6
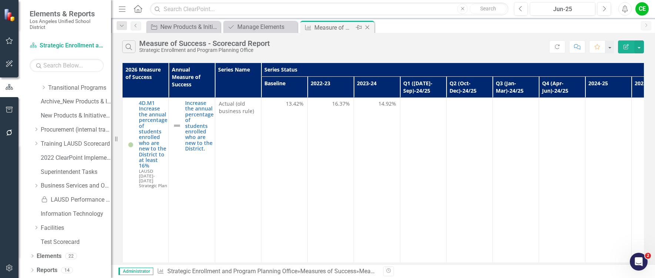
click at [368, 27] on icon "Close" at bounding box center [367, 27] width 7 height 6
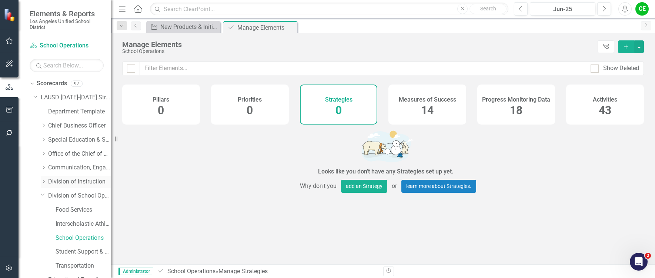
click at [44, 182] on icon "Dropdown" at bounding box center [44, 181] width 6 height 4
click at [65, 220] on link "Arts Education Branch" at bounding box center [84, 224] width 56 height 9
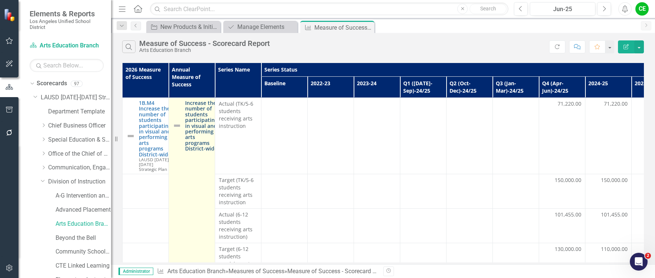
click at [202, 120] on link "Increase the number of students participating in visual and performing arts pro…" at bounding box center [201, 125] width 33 height 51
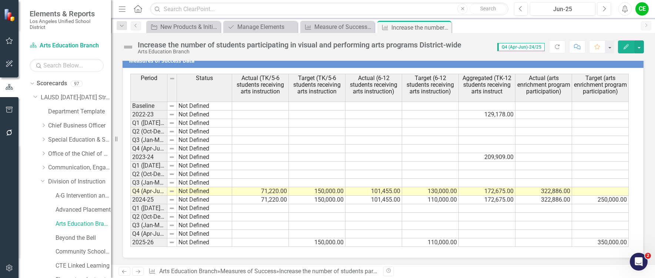
scroll to position [821, 0]
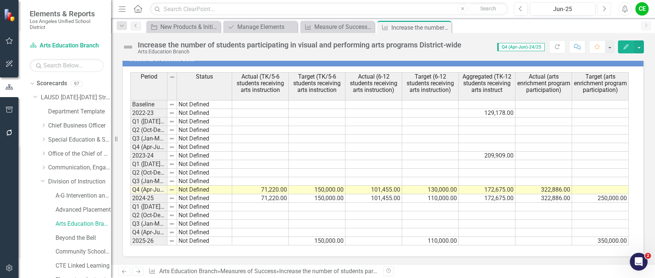
click at [604, 11] on icon "button" at bounding box center [604, 8] width 3 height 5
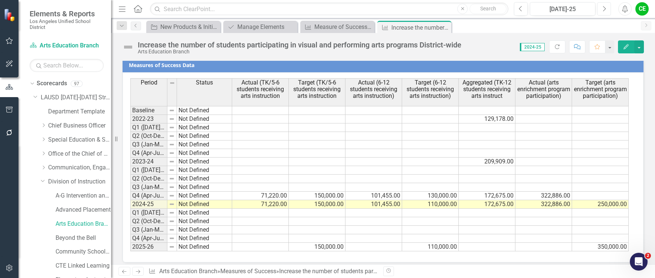
scroll to position [760, 0]
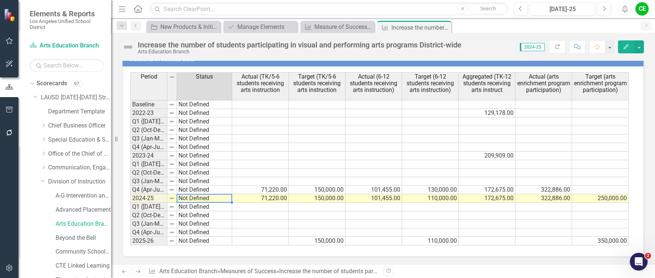
click at [194, 198] on td "Not Defined" at bounding box center [204, 198] width 55 height 9
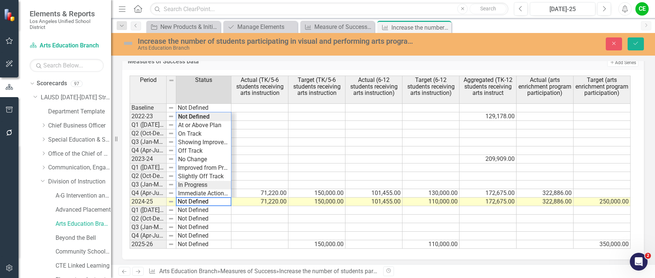
type textarea "In Progress"
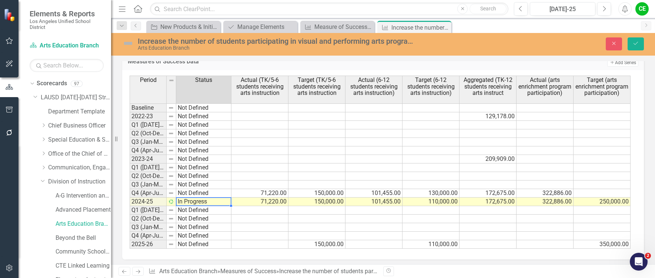
click at [193, 186] on div "Period Status Actual (TK/5-6 students receiving arts instruction Target (TK/5-6…" at bounding box center [380, 162] width 501 height 173
click at [641, 45] on button "Save" at bounding box center [636, 43] width 16 height 13
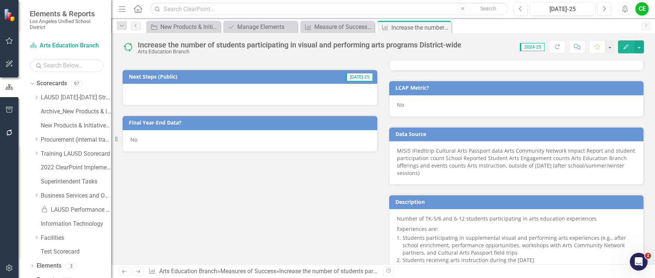
scroll to position [296, 0]
click at [146, 144] on div "No" at bounding box center [250, 140] width 255 height 21
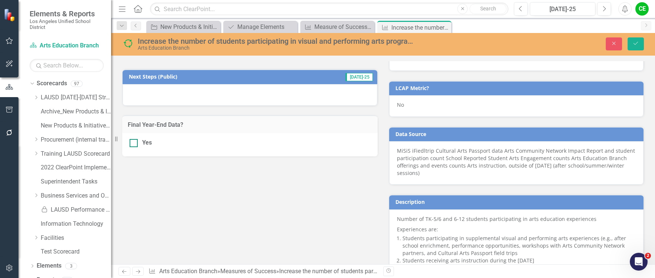
click at [136, 146] on div at bounding box center [134, 143] width 8 height 8
click at [134, 144] on input "Yes" at bounding box center [132, 141] width 5 height 5
checkbox input "true"
click at [639, 38] on button "Save" at bounding box center [636, 43] width 16 height 13
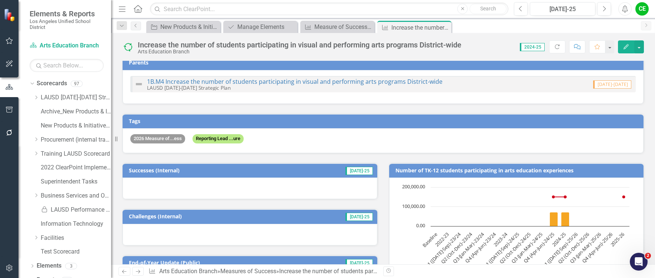
scroll to position [74, 0]
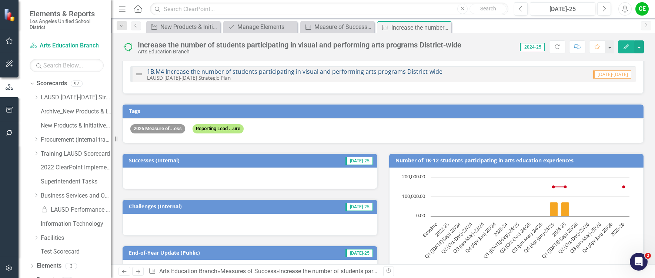
click at [323, 70] on link "1B.M4 Increase the number of students participating in visual and performing ar…" at bounding box center [295, 71] width 296 height 8
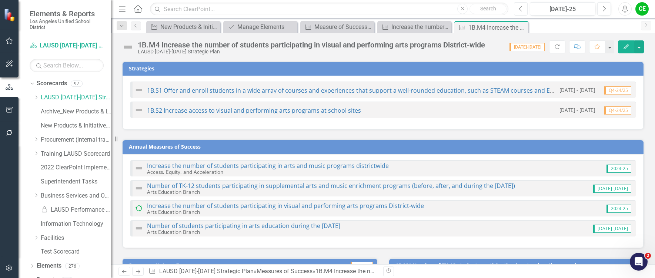
click at [518, 10] on button "Previous" at bounding box center [521, 8] width 14 height 13
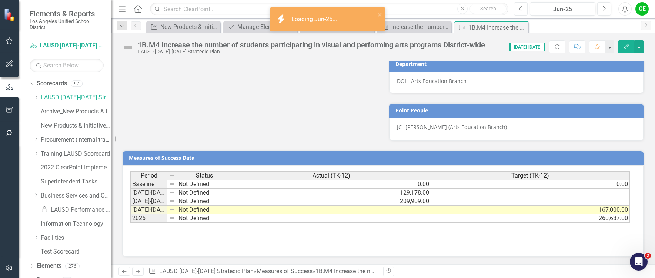
scroll to position [559, 0]
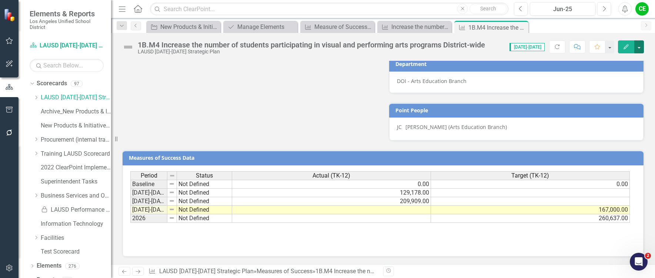
click at [640, 47] on button "button" at bounding box center [639, 46] width 10 height 13
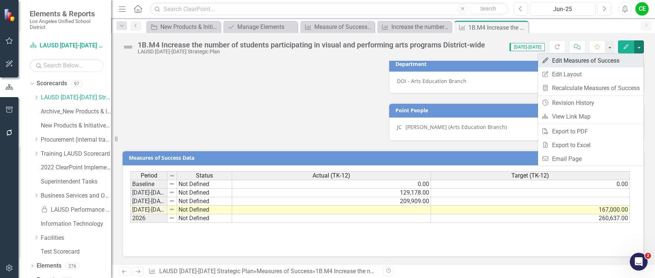
click at [572, 62] on link "Edit Edit Measures of Success" at bounding box center [591, 61] width 106 height 14
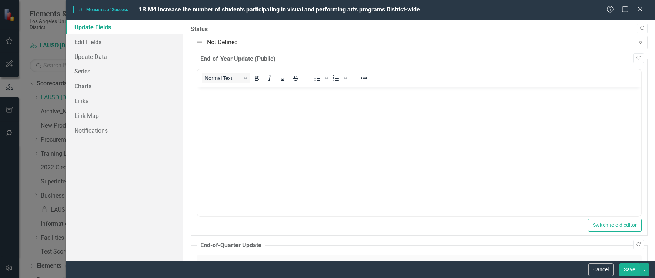
scroll to position [0, 0]
click at [78, 68] on link "Series" at bounding box center [125, 71] width 118 height 15
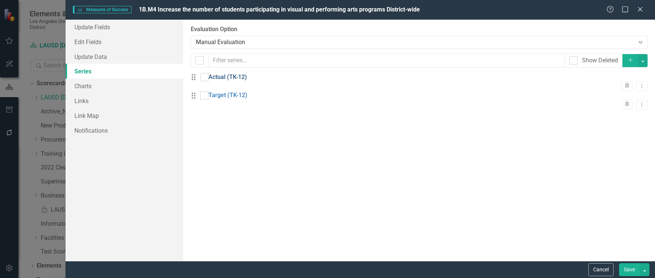
click at [228, 80] on link "Actual (TK-12)" at bounding box center [227, 77] width 39 height 9
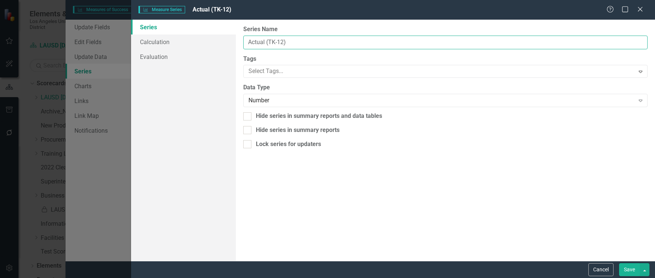
click at [284, 43] on input "Actual (TK-12)" at bounding box center [445, 43] width 404 height 14
type input "Actual (TK-12 students receiving arts instruction)"
click at [631, 269] on button "Save" at bounding box center [629, 269] width 21 height 13
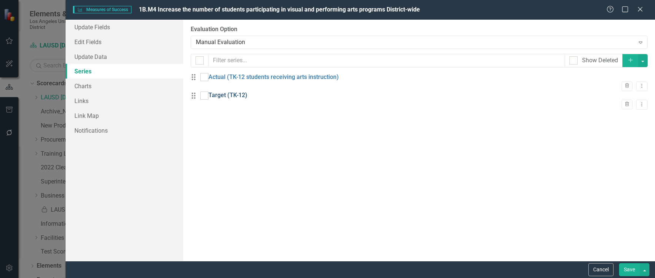
click at [238, 100] on link "Target (TK-12)" at bounding box center [227, 95] width 39 height 9
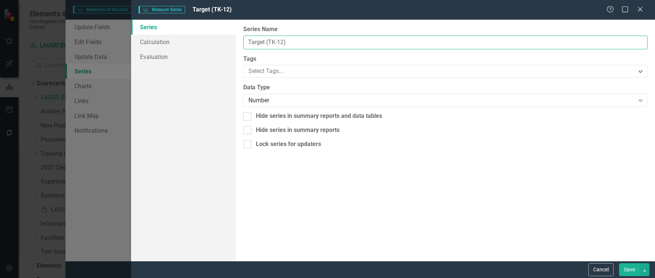
click at [284, 44] on input "Target (TK-12)" at bounding box center [445, 43] width 404 height 14
type input "Target (TK-12 students receiving arts instruction)"
click at [629, 268] on button "Save" at bounding box center [629, 269] width 21 height 13
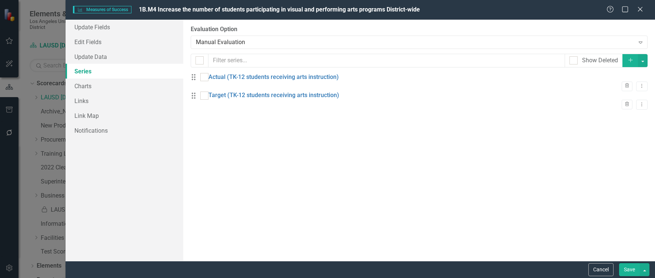
click at [627, 267] on button "Save" at bounding box center [629, 269] width 21 height 13
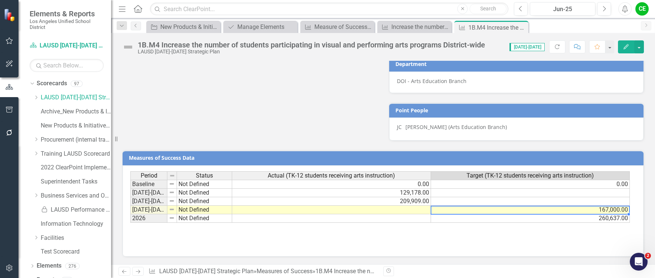
click at [484, 210] on td "167,000.00" at bounding box center [530, 210] width 199 height 9
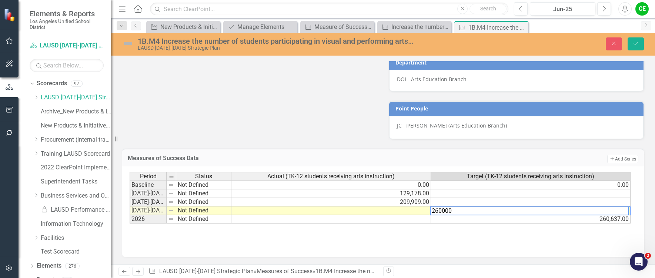
type textarea "260000"
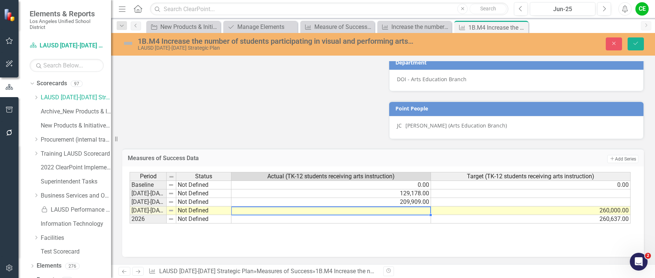
click at [414, 215] on td at bounding box center [331, 210] width 200 height 9
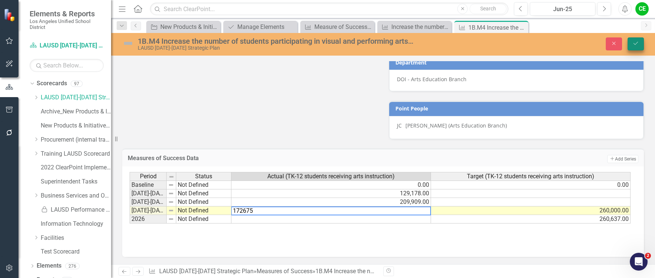
type textarea "172675"
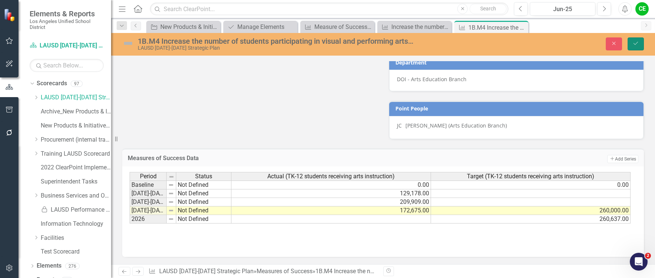
click at [635, 43] on icon "Save" at bounding box center [636, 43] width 7 height 5
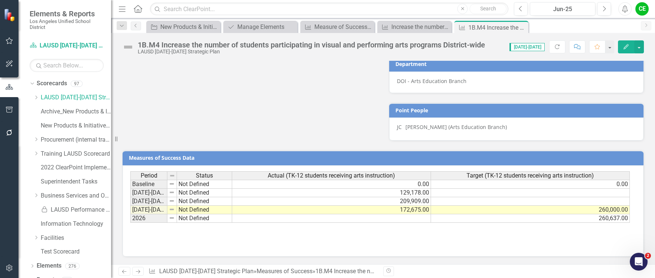
scroll to position [559, 0]
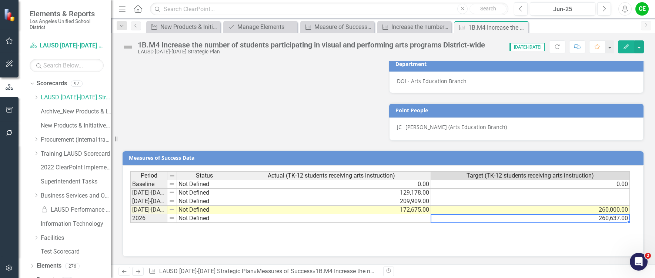
click at [520, 221] on td "260,637.00" at bounding box center [530, 218] width 199 height 9
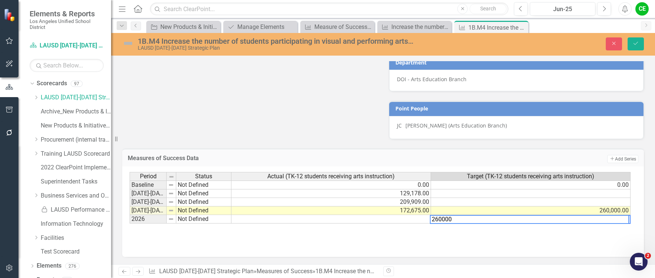
type textarea "260000"
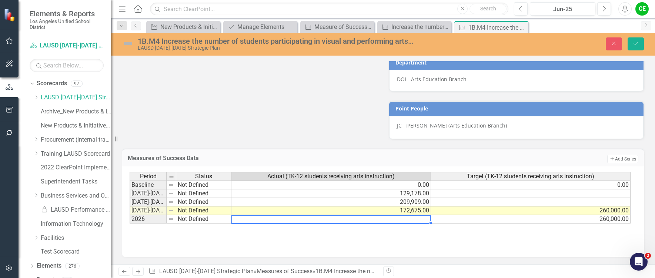
click at [423, 222] on td at bounding box center [331, 219] width 200 height 9
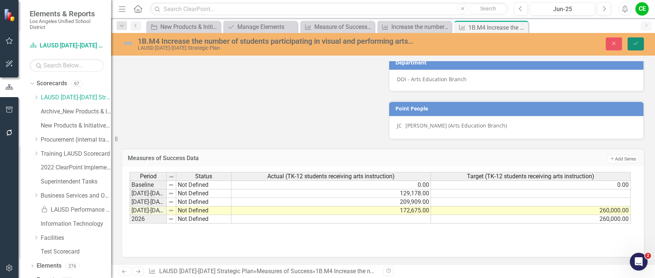
click at [637, 43] on icon "submit" at bounding box center [636, 43] width 4 height 3
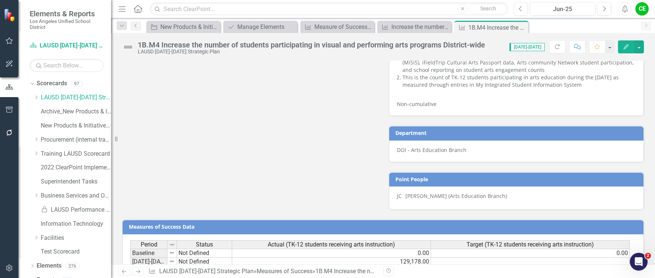
scroll to position [518, 0]
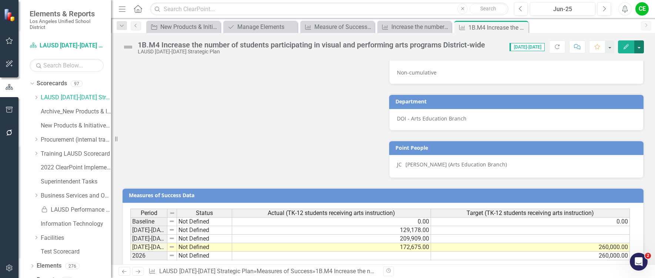
click at [639, 48] on button "button" at bounding box center [639, 46] width 10 height 13
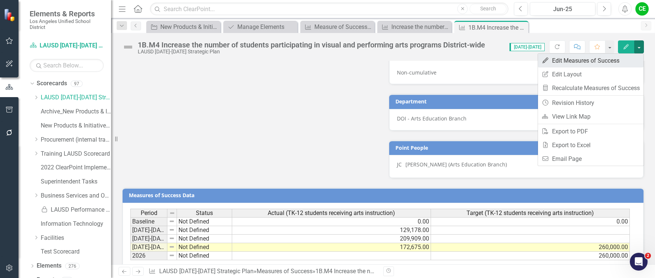
click at [604, 59] on link "Edit Edit Measures of Success" at bounding box center [591, 61] width 106 height 14
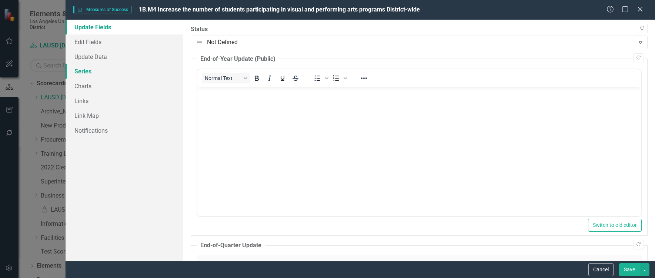
scroll to position [0, 0]
click at [85, 70] on link "Series" at bounding box center [125, 71] width 118 height 15
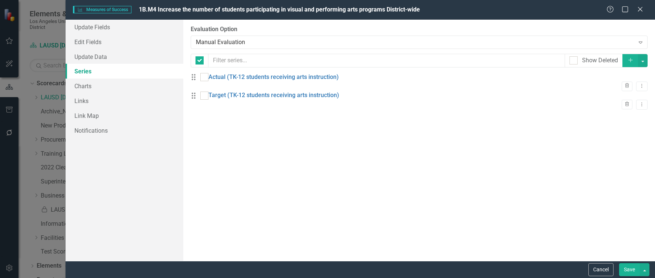
checkbox input "false"
click at [644, 60] on button "button" at bounding box center [643, 60] width 10 height 13
click at [616, 87] on link "Add Multiple Add Multiple" at bounding box center [618, 88] width 59 height 14
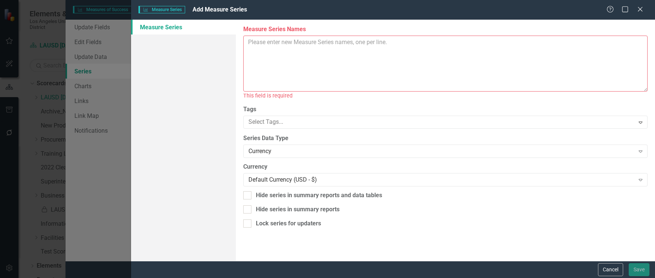
click at [266, 46] on textarea "Measure Series Names" at bounding box center [445, 64] width 404 height 56
click at [395, 42] on textarea "Actual (TK-12 participation in arts enrichment programs" at bounding box center [445, 64] width 404 height 56
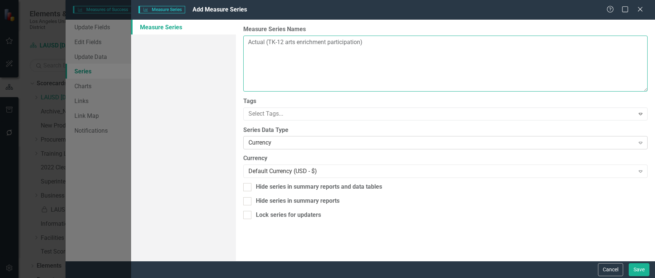
type textarea "Actual (TK-12 arts enrichment participation)"
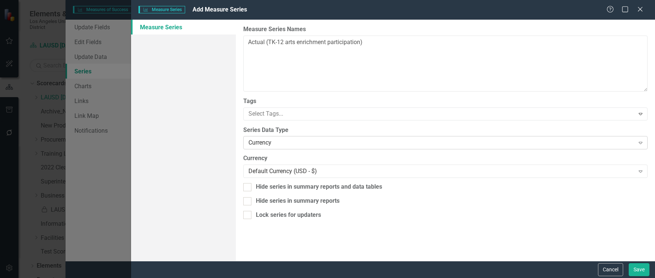
click at [347, 141] on div "Currency" at bounding box center [441, 143] width 386 height 9
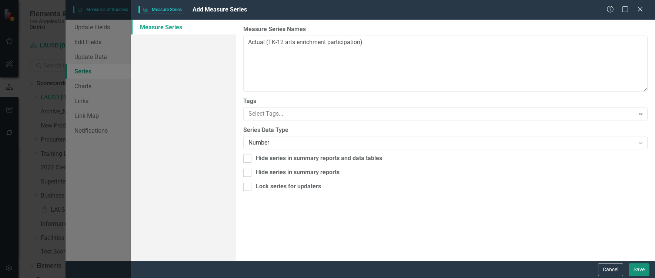
click at [635, 266] on button "Save" at bounding box center [639, 269] width 21 height 13
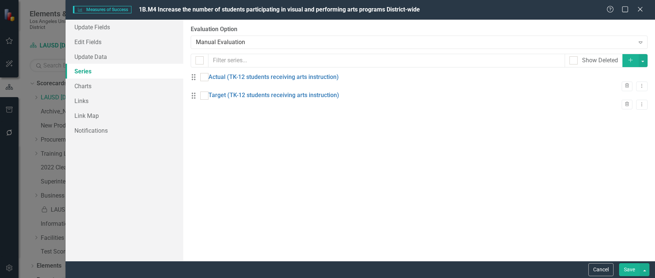
click at [633, 63] on button "Add" at bounding box center [631, 60] width 16 height 13
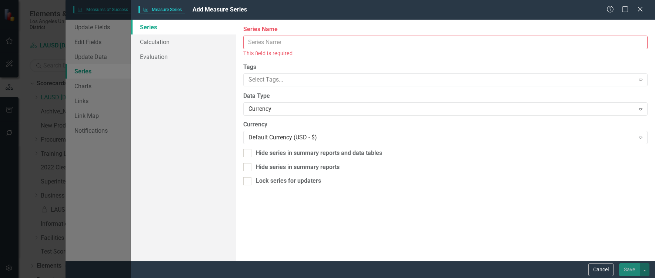
click at [284, 40] on input "Series Name" at bounding box center [445, 43] width 404 height 14
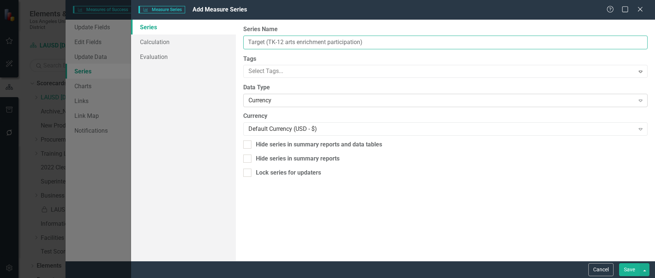
type input "Target (TK-12 arts enrichment participation)"
click at [290, 100] on div "Currency" at bounding box center [441, 100] width 386 height 9
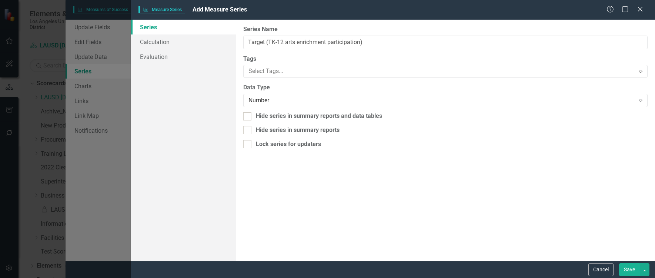
click at [629, 271] on button "Save" at bounding box center [629, 269] width 21 height 13
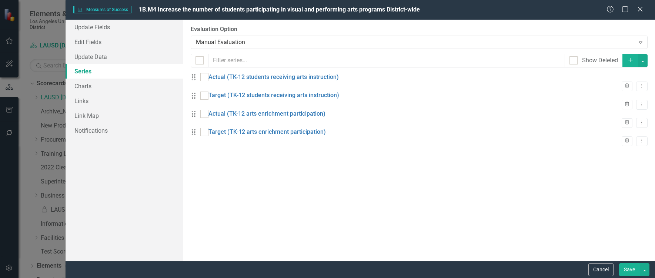
click at [632, 263] on button "Save" at bounding box center [629, 269] width 21 height 13
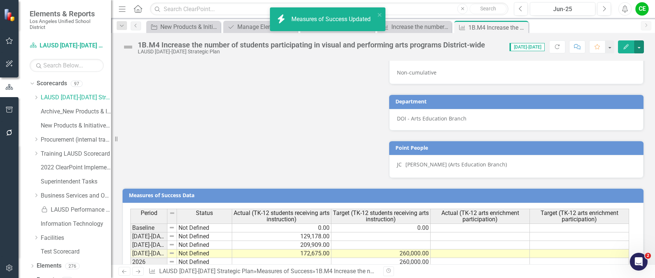
scroll to position [559, 0]
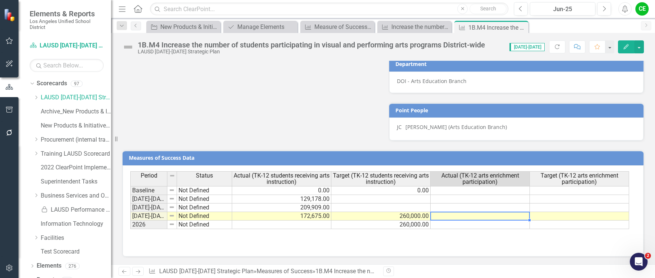
click at [484, 217] on td at bounding box center [480, 216] width 99 height 9
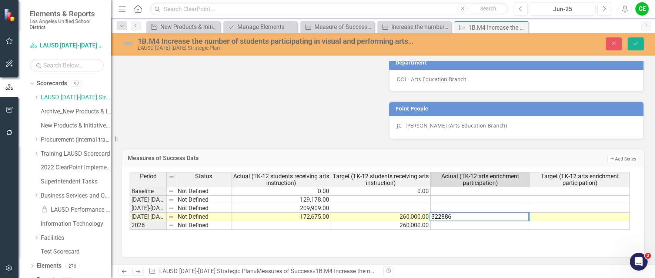
type textarea "322886"
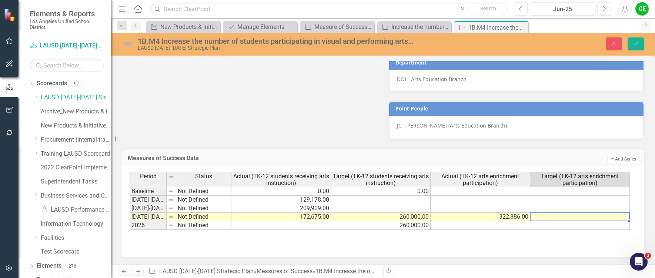
click at [548, 218] on td at bounding box center [580, 217] width 100 height 9
type textarea "250000"
click at [550, 226] on td at bounding box center [580, 225] width 100 height 9
type textarea "350000"
click at [517, 226] on td at bounding box center [481, 225] width 100 height 9
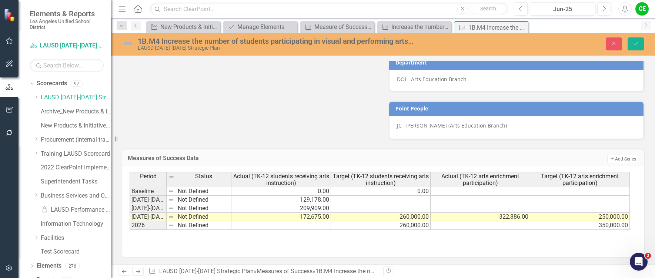
click at [635, 36] on div "1B.M4 Increase the number of students participating in visual and performing ar…" at bounding box center [383, 44] width 544 height 23
click at [637, 39] on button "Save" at bounding box center [636, 43] width 16 height 13
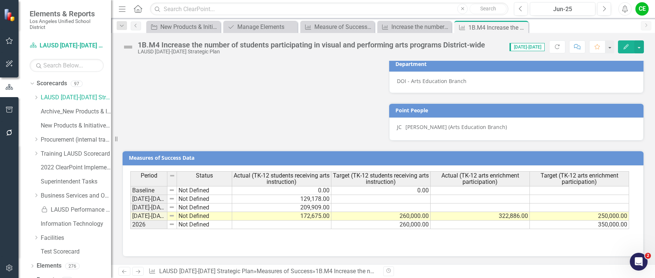
click at [199, 217] on td "Not Defined" at bounding box center [204, 216] width 55 height 9
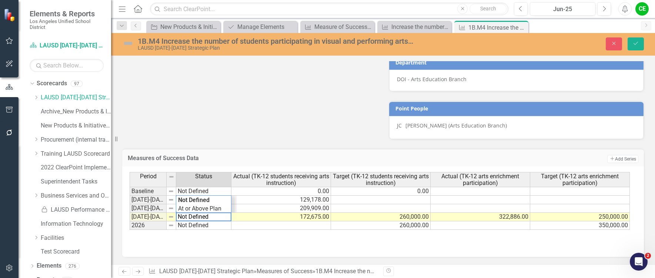
drag, startPoint x: 214, startPoint y: 218, endPoint x: 176, endPoint y: 218, distance: 37.4
click at [176, 218] on textarea "Not Defined" at bounding box center [204, 216] width 56 height 9
click at [198, 213] on div "Period Status Actual (TK-12 students receiving arts instruction) Target (TK-12 …" at bounding box center [380, 201] width 501 height 58
type textarea "In Progress"
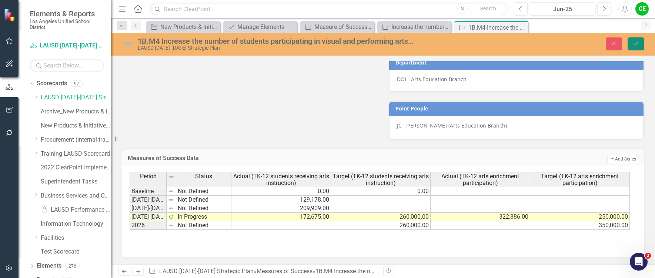
click at [636, 43] on icon "Save" at bounding box center [636, 43] width 7 height 5
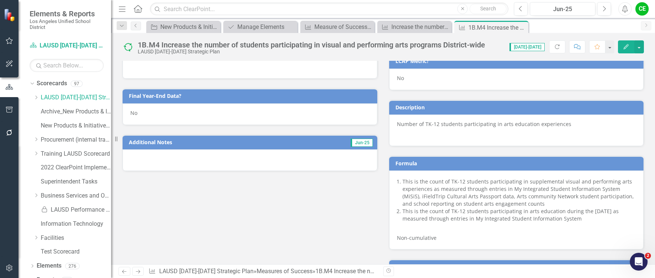
scroll to position [296, 0]
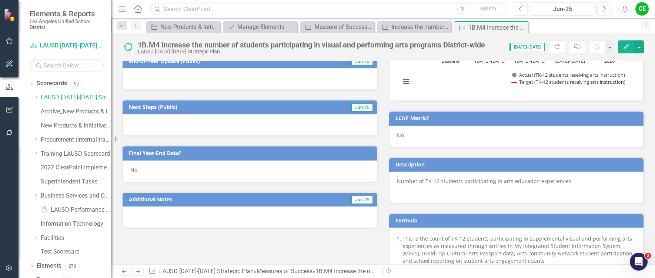
click at [150, 170] on div "No" at bounding box center [250, 170] width 255 height 21
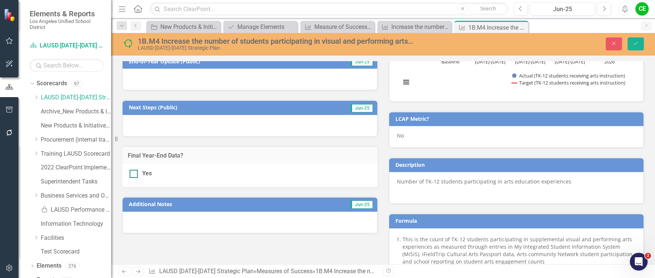
click at [138, 174] on div "Yes" at bounding box center [250, 173] width 241 height 9
click at [134, 174] on input "Yes" at bounding box center [132, 172] width 5 height 5
checkbox input "true"
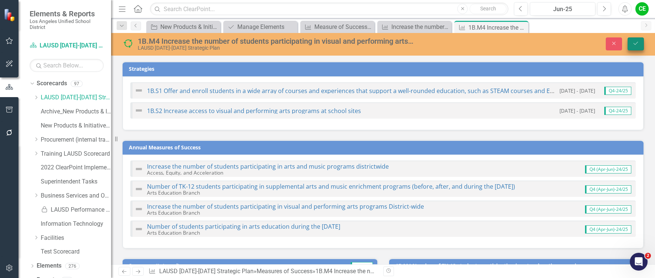
scroll to position [296, 0]
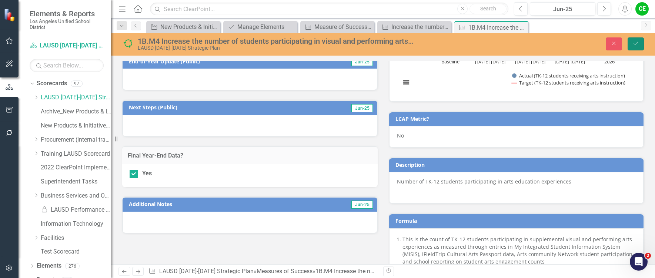
click at [640, 44] on button "Save" at bounding box center [636, 43] width 16 height 13
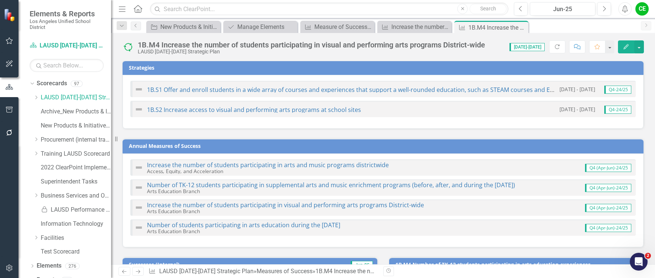
scroll to position [0, 0]
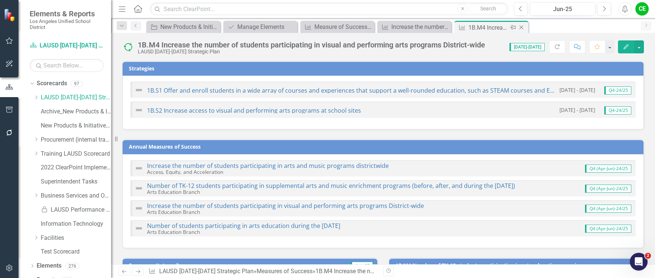
click at [521, 27] on icon "Close" at bounding box center [521, 27] width 7 height 6
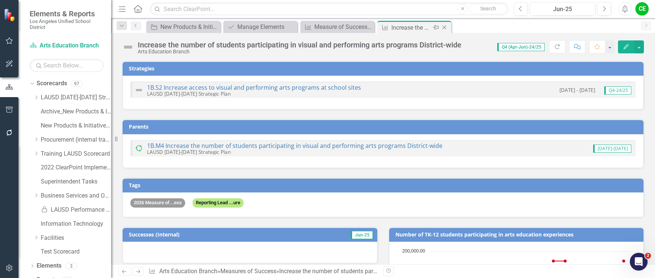
click at [445, 26] on icon "Close" at bounding box center [444, 27] width 7 height 6
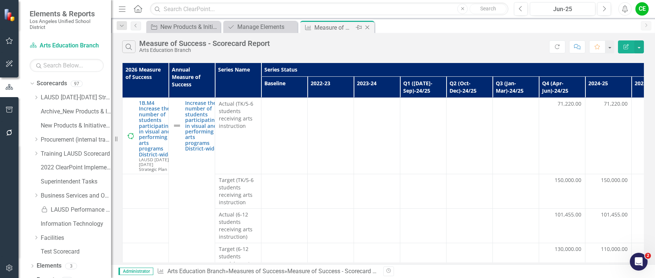
click at [367, 29] on icon "Close" at bounding box center [367, 27] width 7 height 6
